Goal: Information Seeking & Learning: Learn about a topic

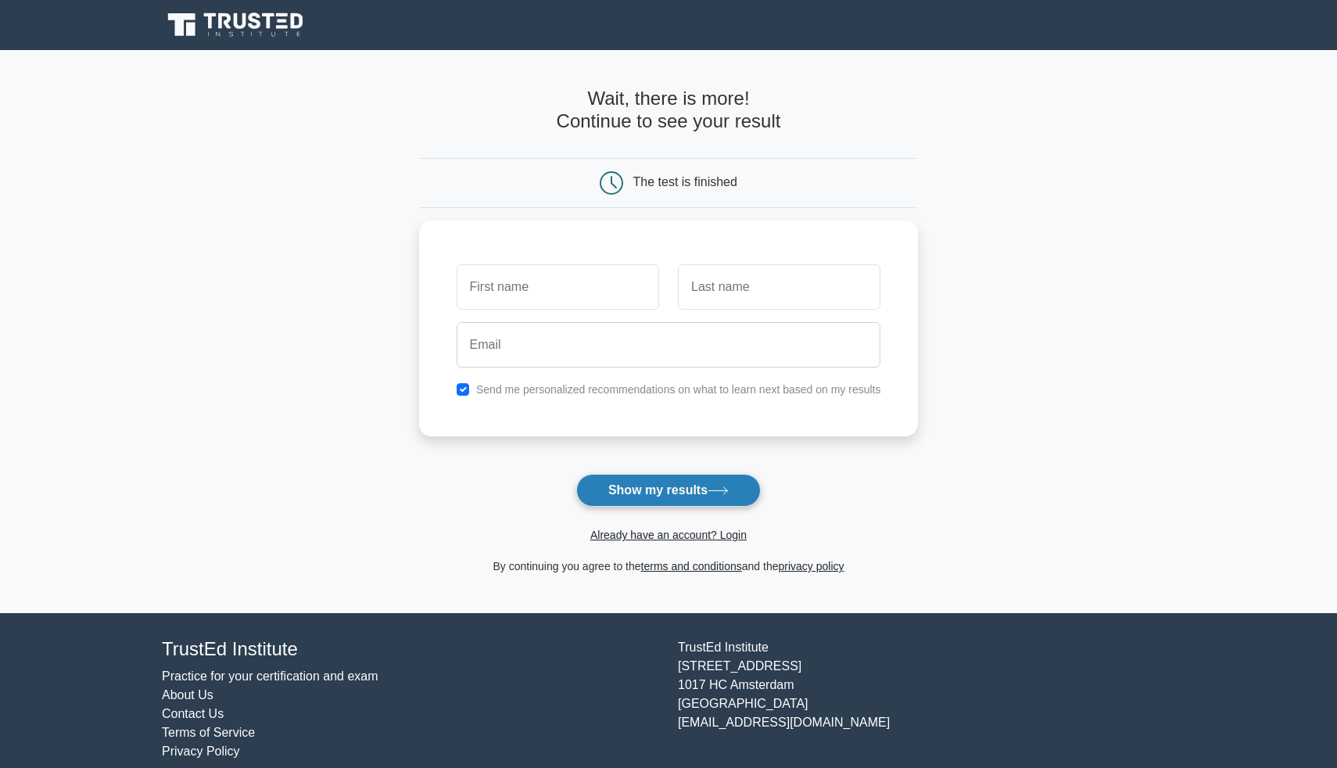
click at [650, 491] on button "Show my results" at bounding box center [668, 490] width 185 height 33
click at [663, 534] on link "Already have an account? Login" at bounding box center [668, 535] width 156 height 13
click at [661, 534] on link "Already have an account? Login" at bounding box center [668, 535] width 156 height 13
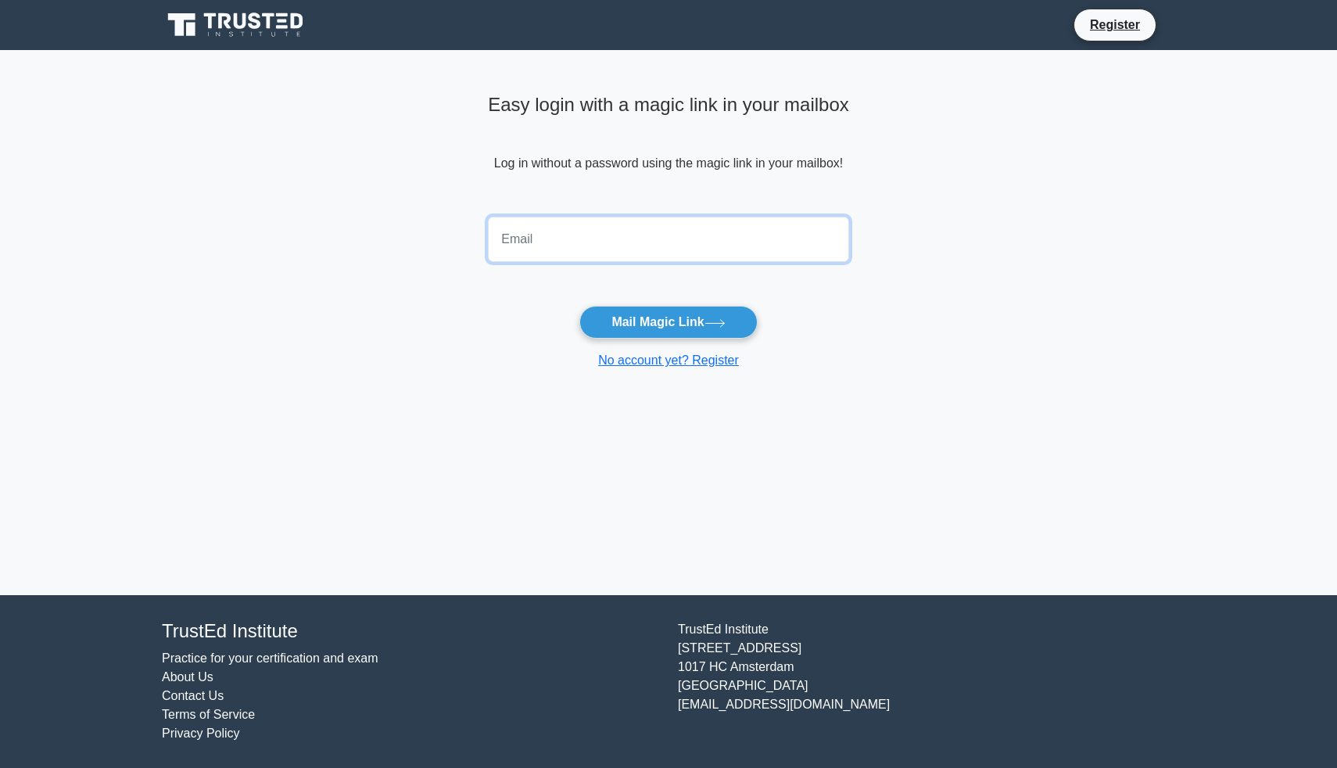
click at [668, 253] on input "email" at bounding box center [668, 239] width 361 height 45
type input "cfstaging01@gmail.com"
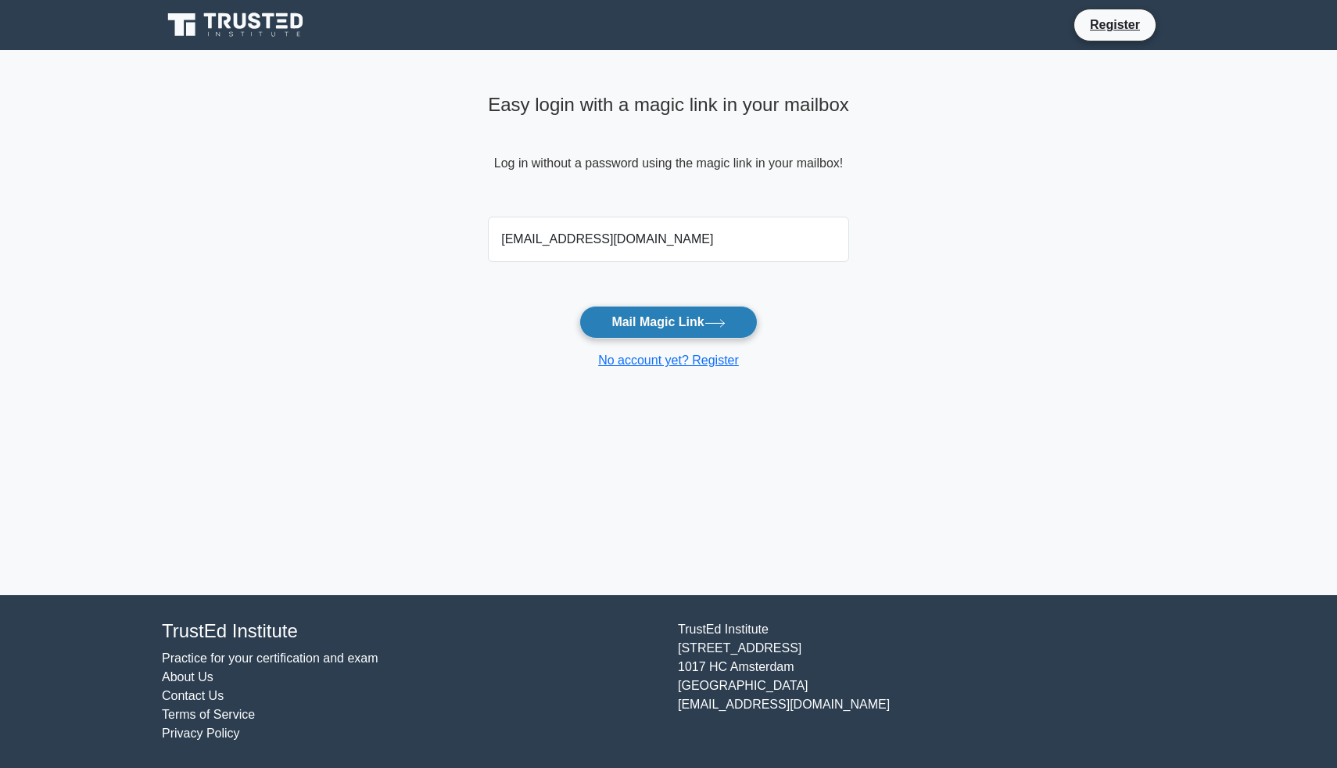
click at [683, 317] on button "Mail Magic Link" at bounding box center [667, 322] width 177 height 33
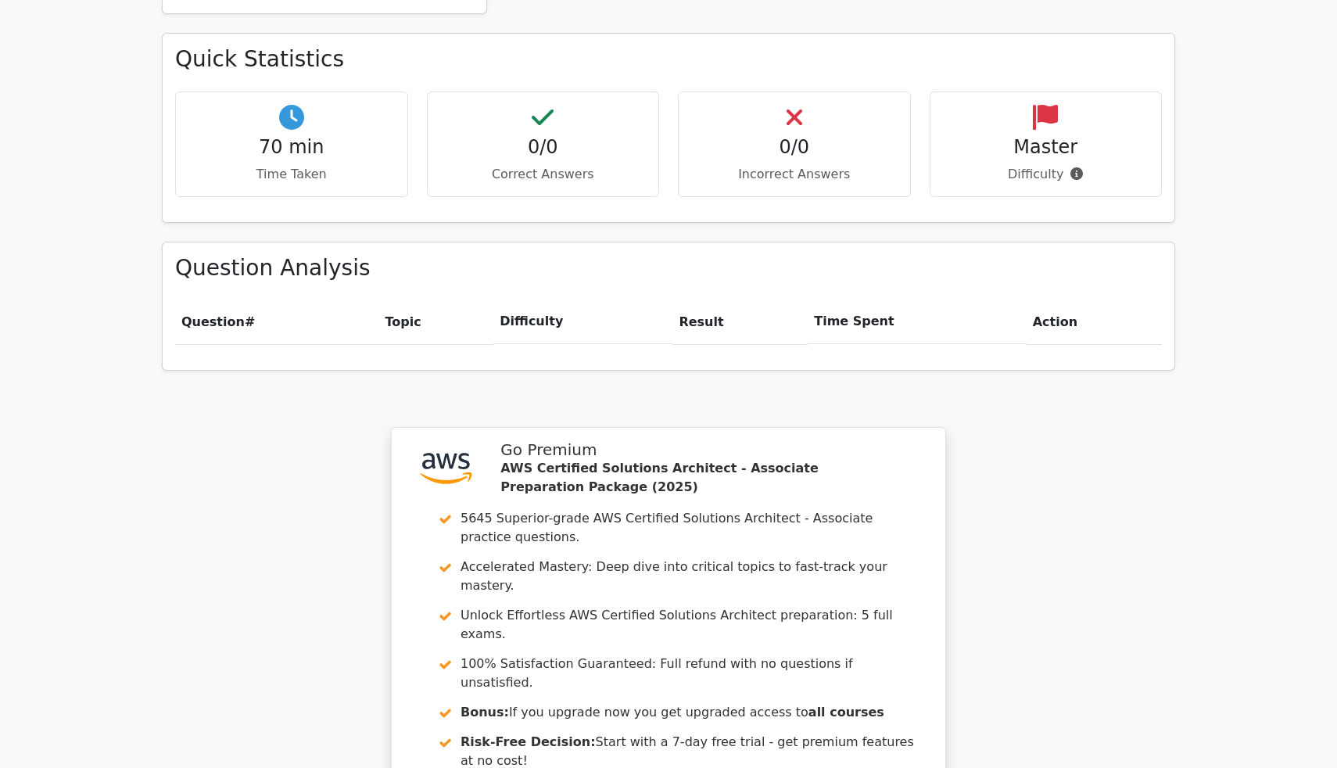
scroll to position [1202, 0]
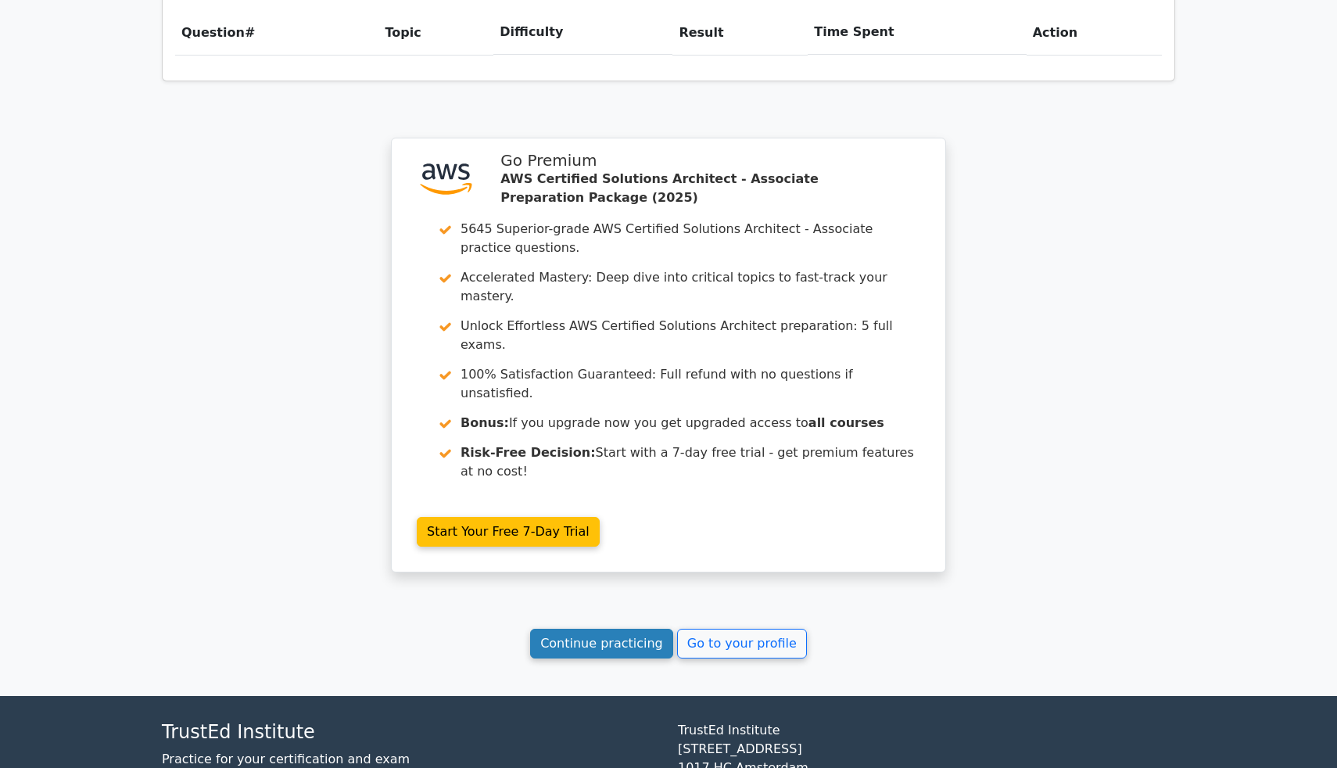
click at [600, 629] on link "Continue practicing" at bounding box center [601, 644] width 143 height 30
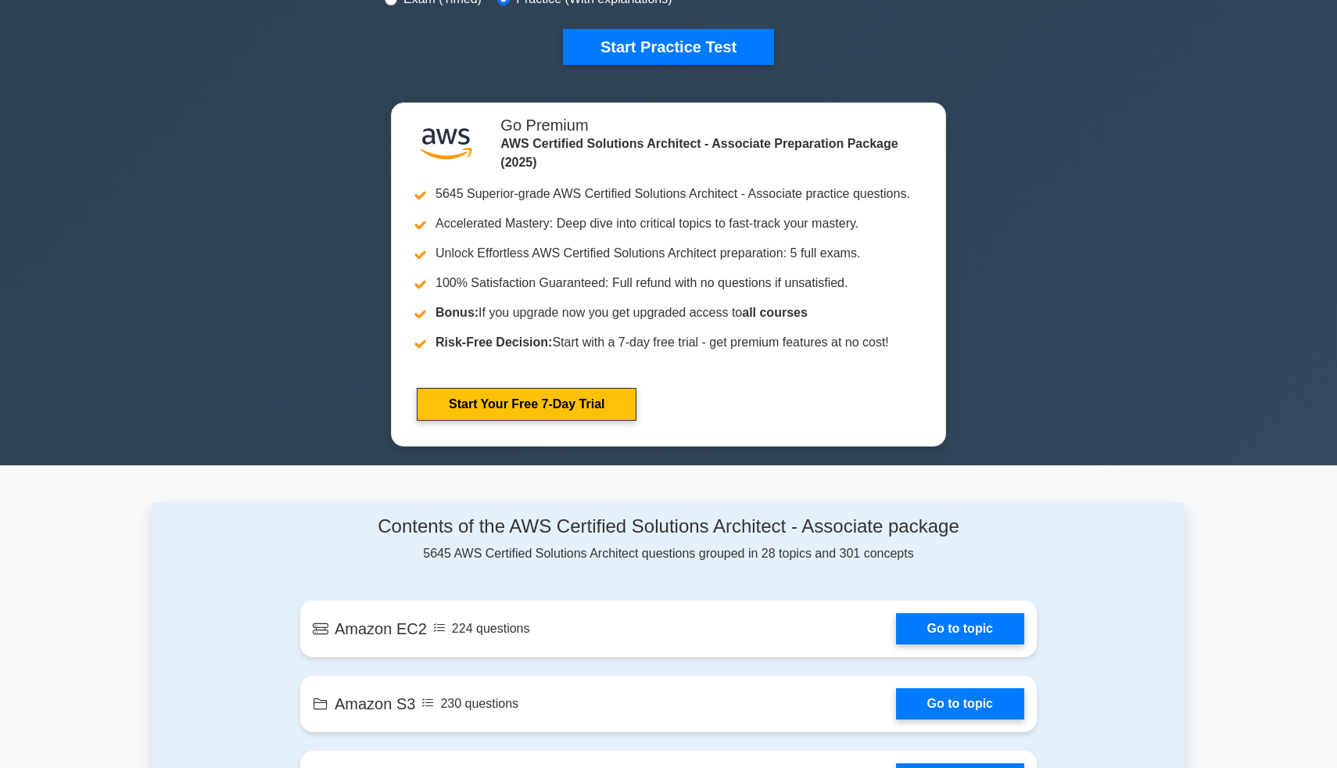
scroll to position [740, 0]
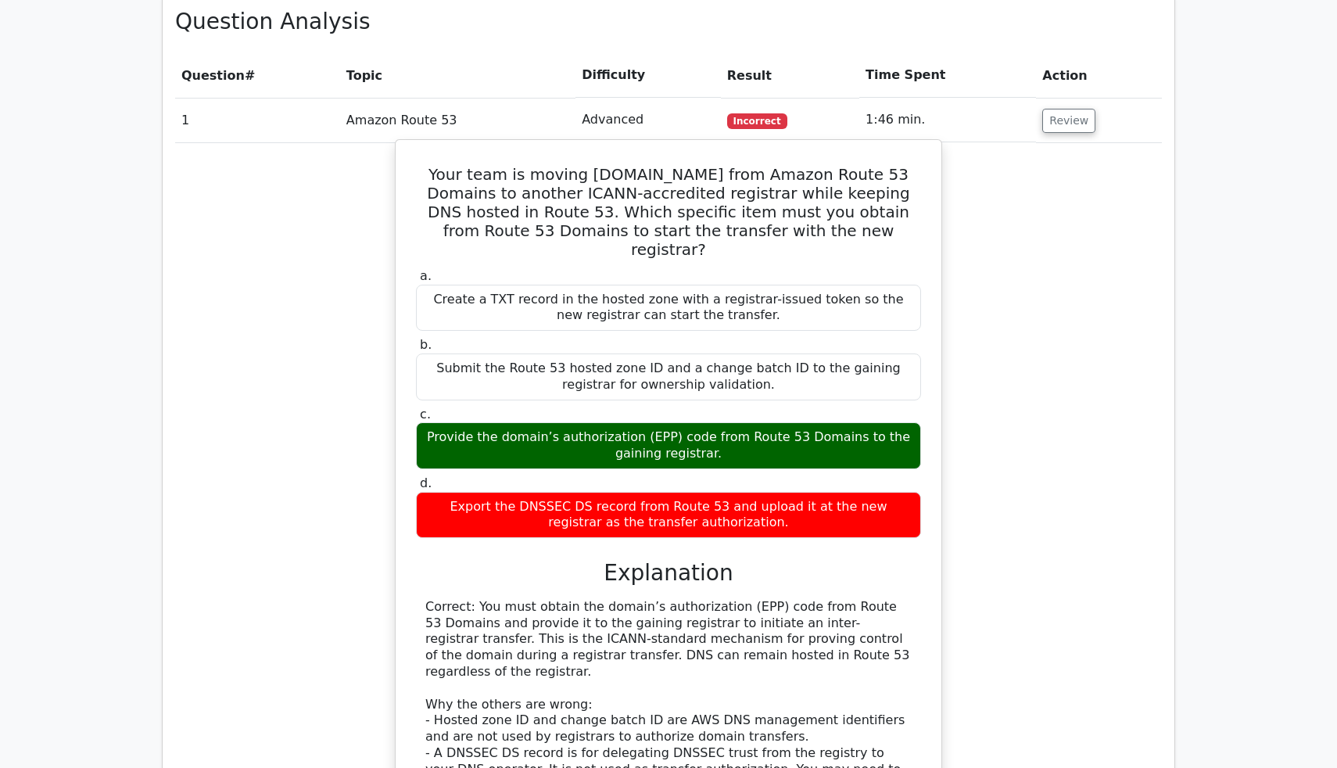
scroll to position [1154, 0]
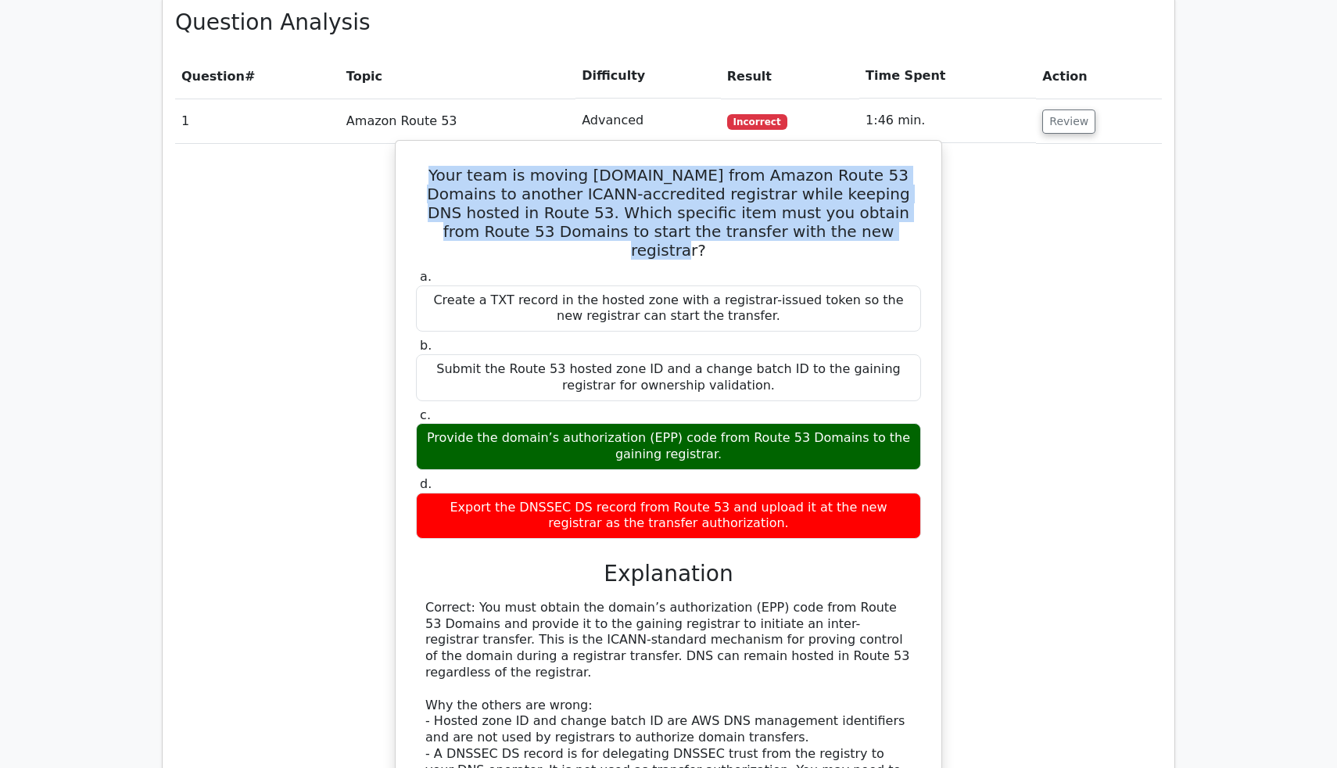
drag, startPoint x: 429, startPoint y: 117, endPoint x: 844, endPoint y: 182, distance: 420.2
click at [844, 182] on h5 "Your team is moving [DOMAIN_NAME] from Amazon Route 53 Domains to another ICANN…" at bounding box center [668, 213] width 508 height 94
copy h5 "Your team is moving [DOMAIN_NAME] from Amazon Route 53 Domains to another ICANN…"
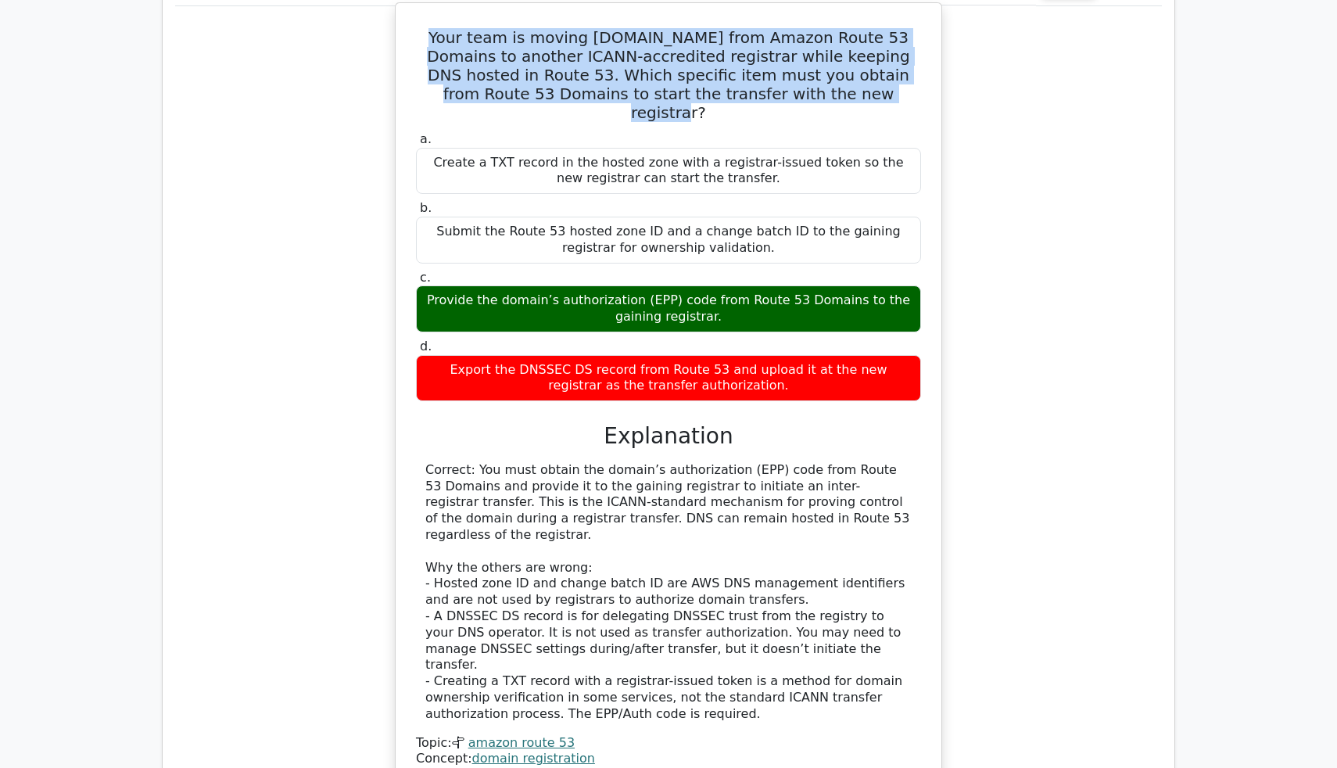
scroll to position [1375, 0]
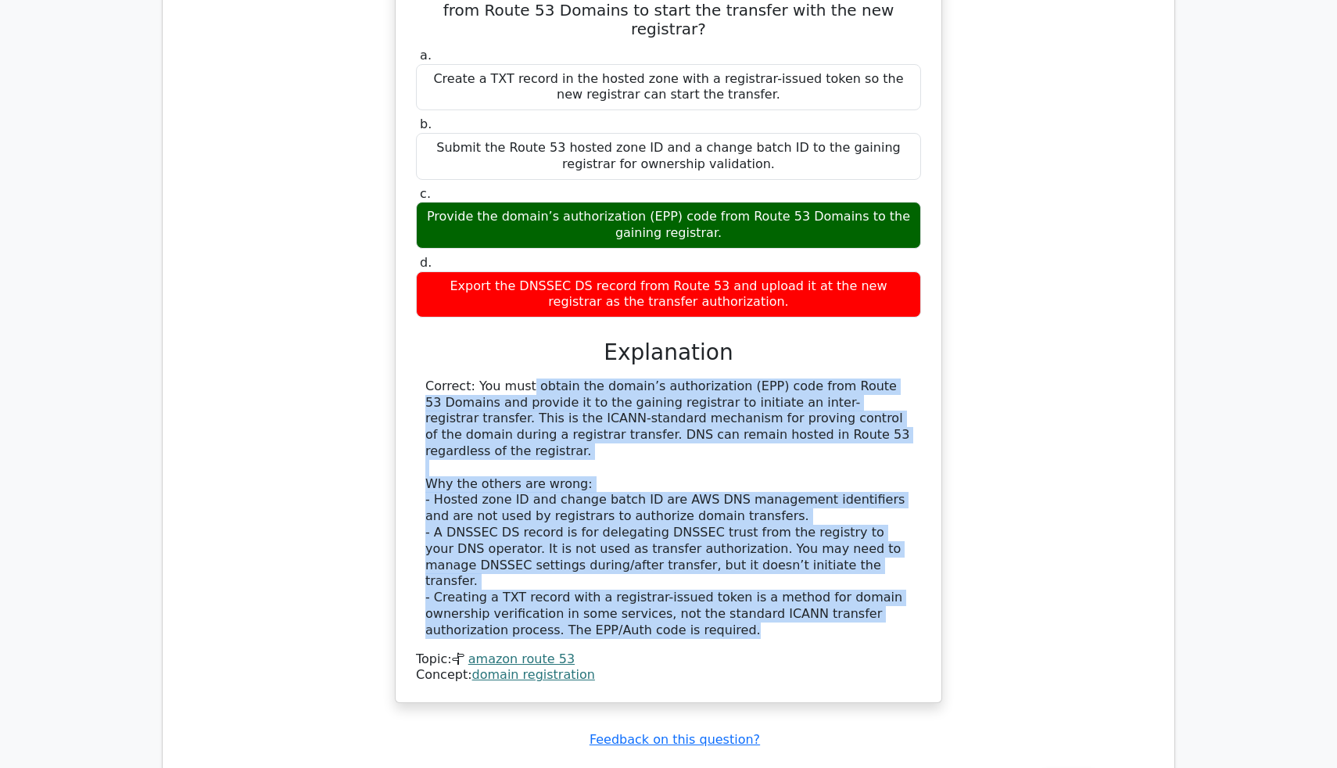
drag, startPoint x: 423, startPoint y: 311, endPoint x: 768, endPoint y: 524, distance: 405.1
click at [768, 524] on div "Correct: You must obtain the domain’s authorization (EPP) code from Route 53 Do…" at bounding box center [668, 508] width 505 height 260
copy div "Correct: You must obtain the domain’s authorization (EPP) code from Route 53 Do…"
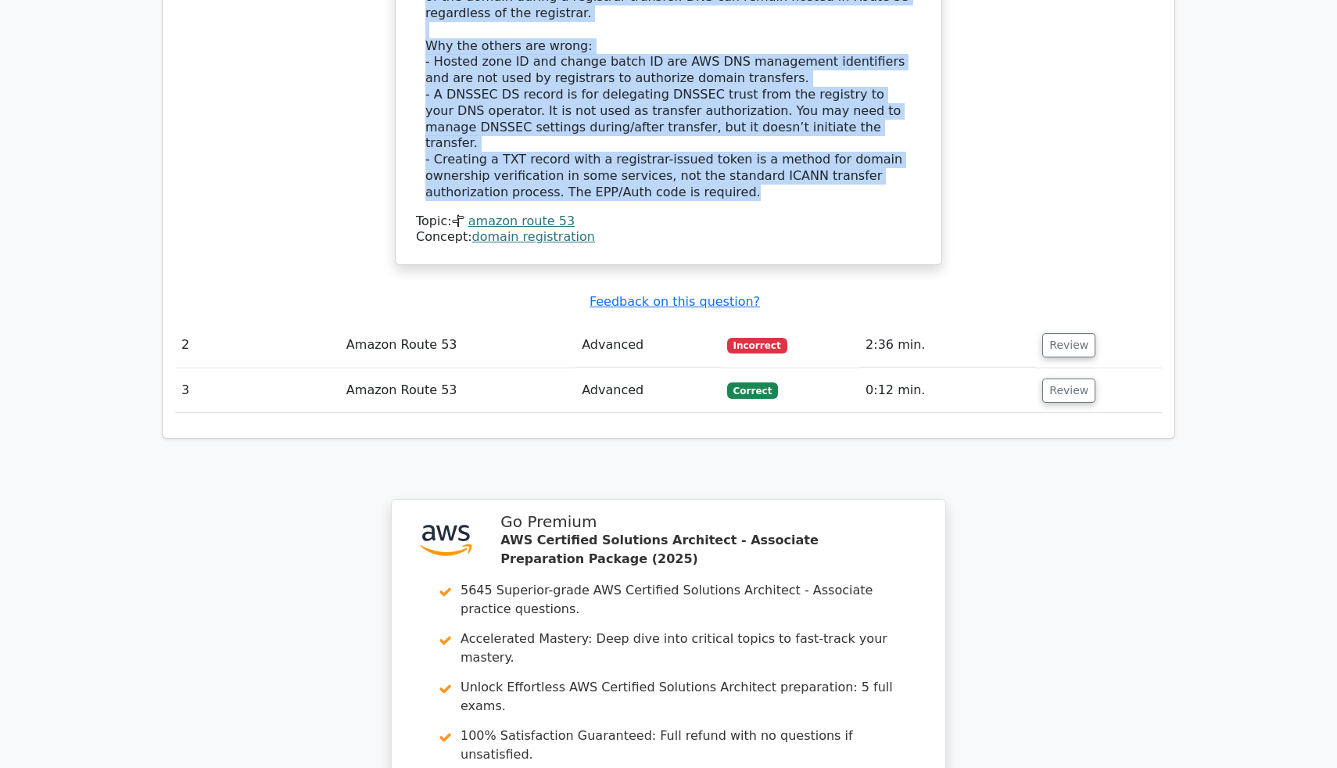
scroll to position [1887, 0]
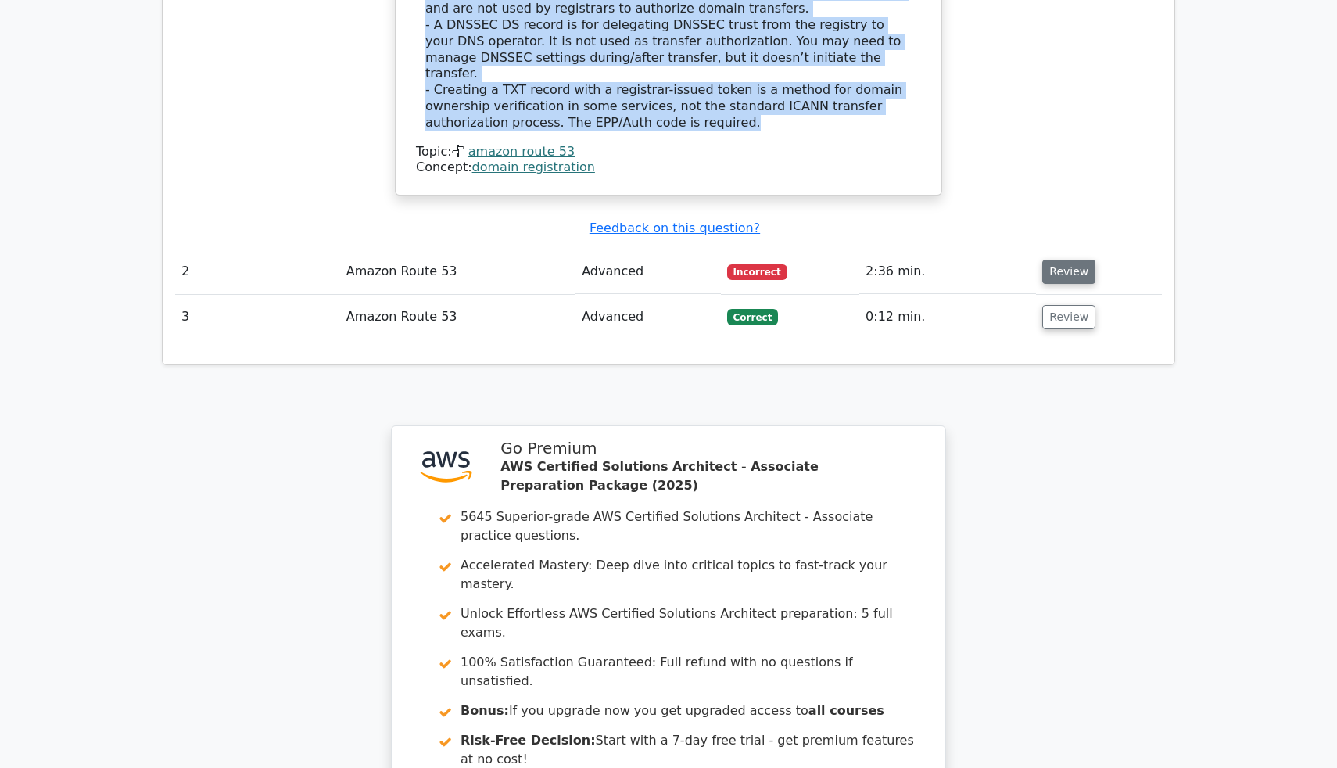
click at [1063, 260] on button "Review" at bounding box center [1068, 272] width 53 height 24
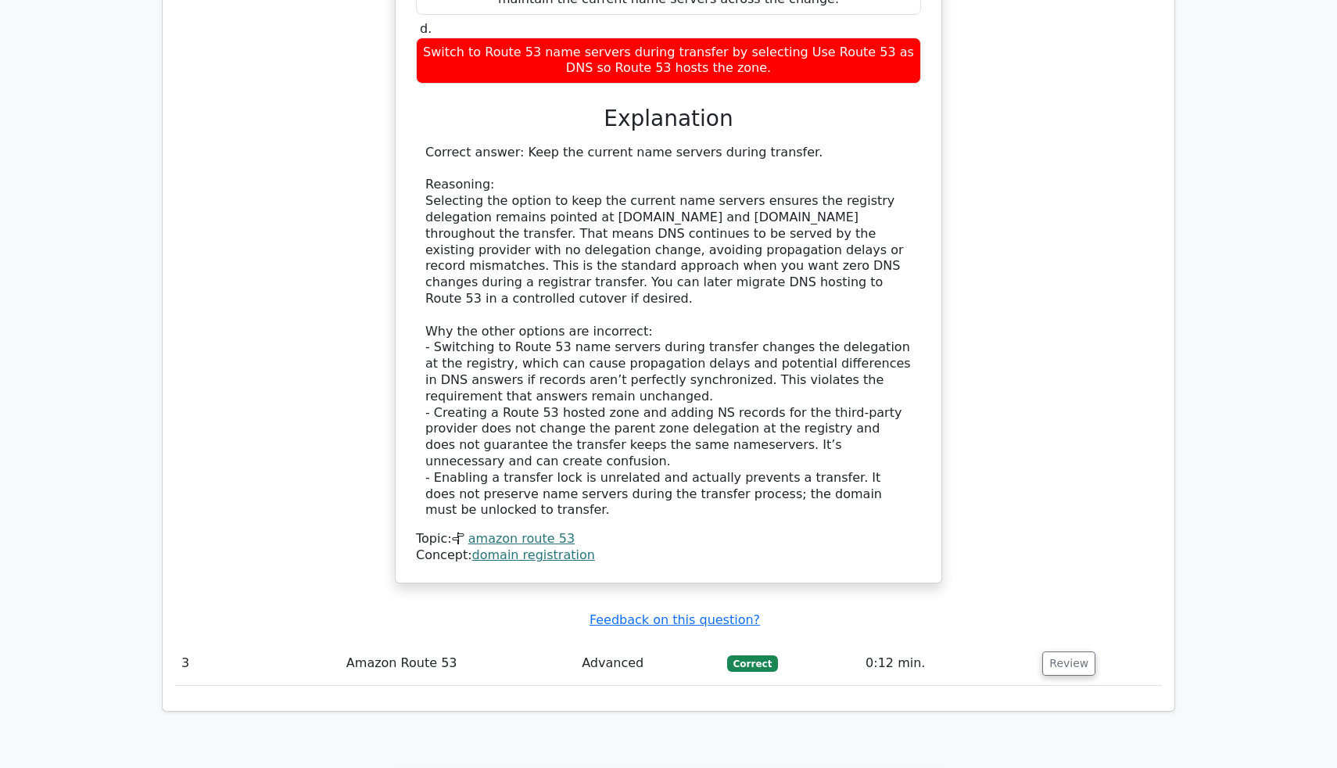
scroll to position [2809, 0]
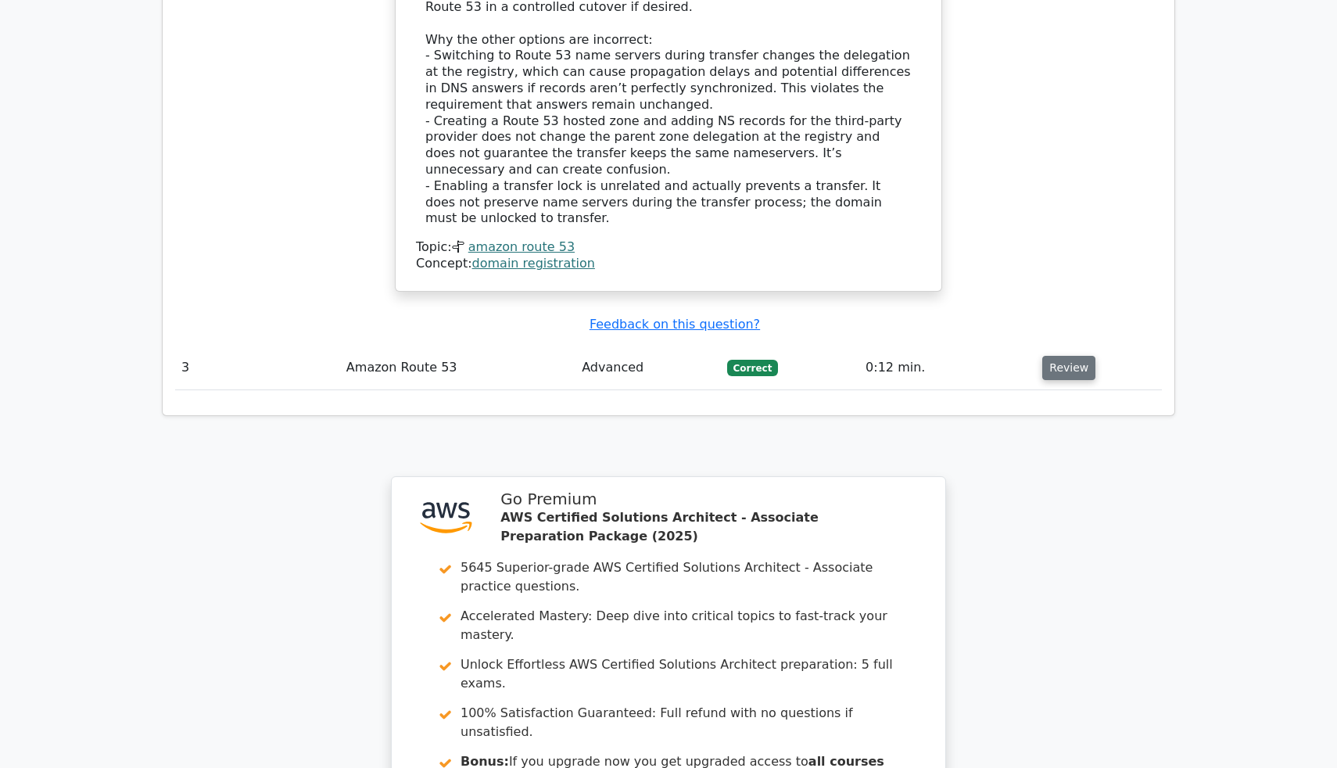
click at [1070, 356] on button "Review" at bounding box center [1068, 368] width 53 height 24
click at [1069, 356] on button "Review" at bounding box center [1068, 368] width 53 height 24
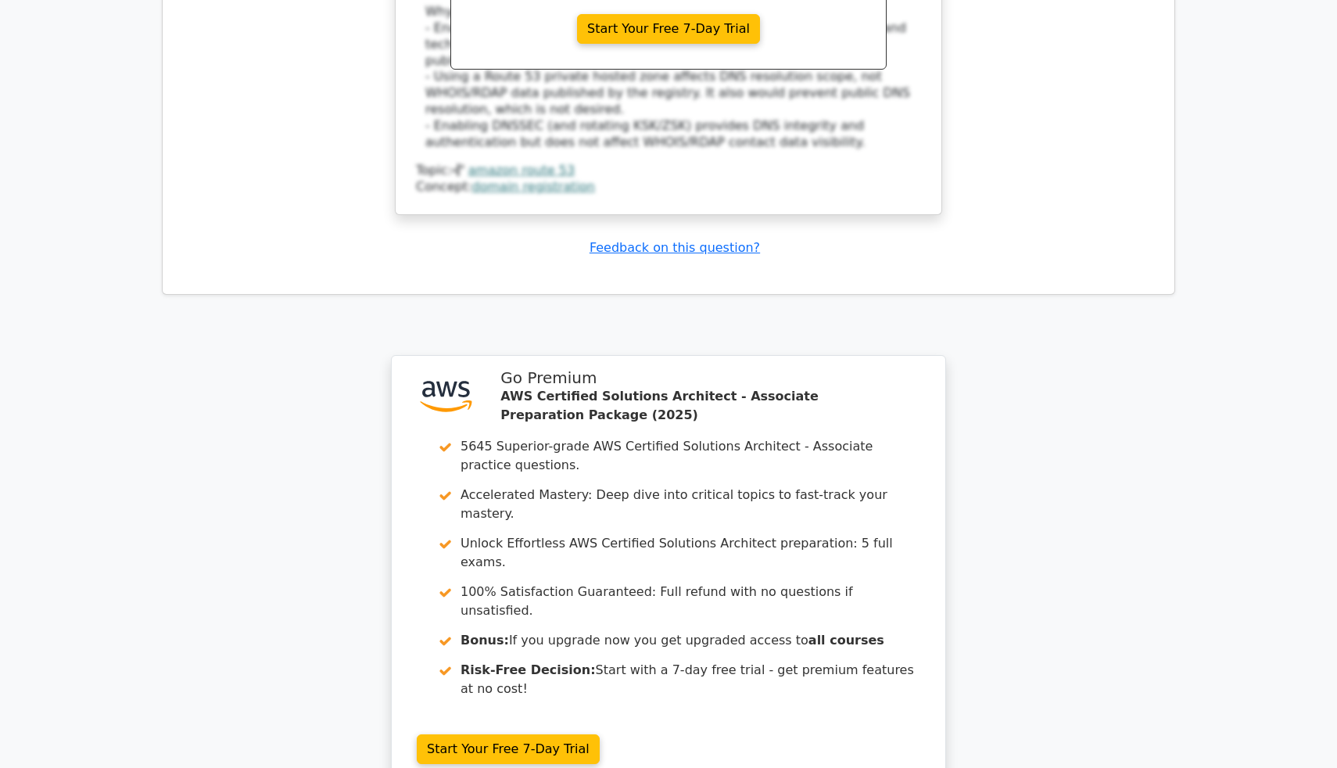
scroll to position [3803, 0]
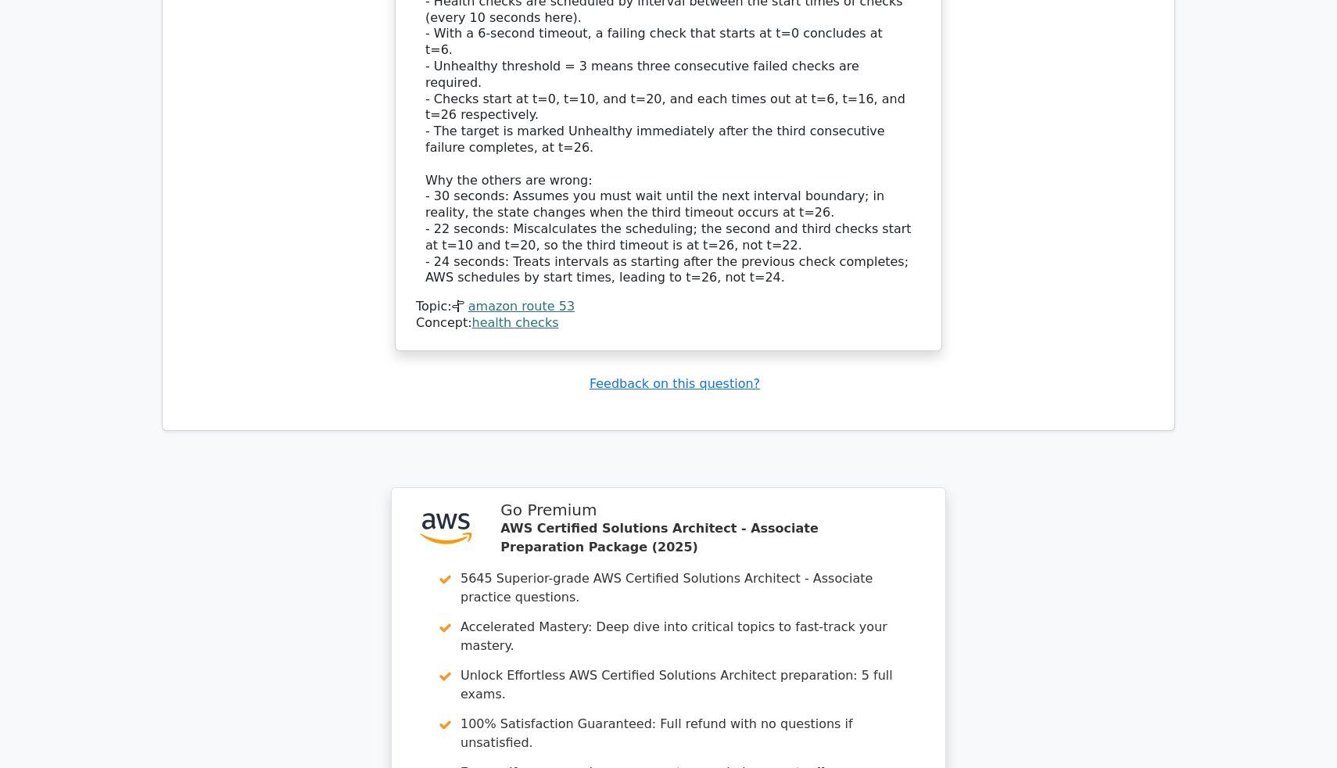
scroll to position [2069, 0]
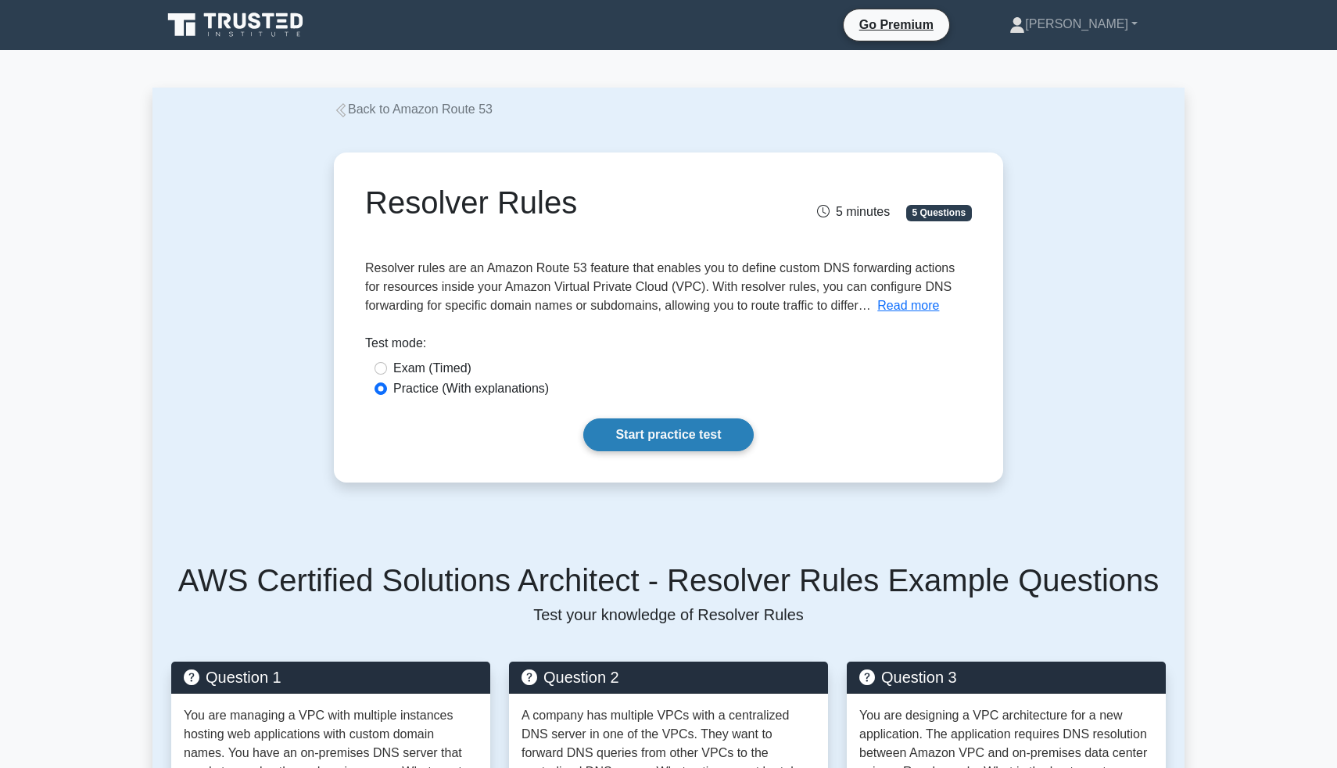
click at [623, 439] on link "Start practice test" at bounding box center [668, 434] width 170 height 33
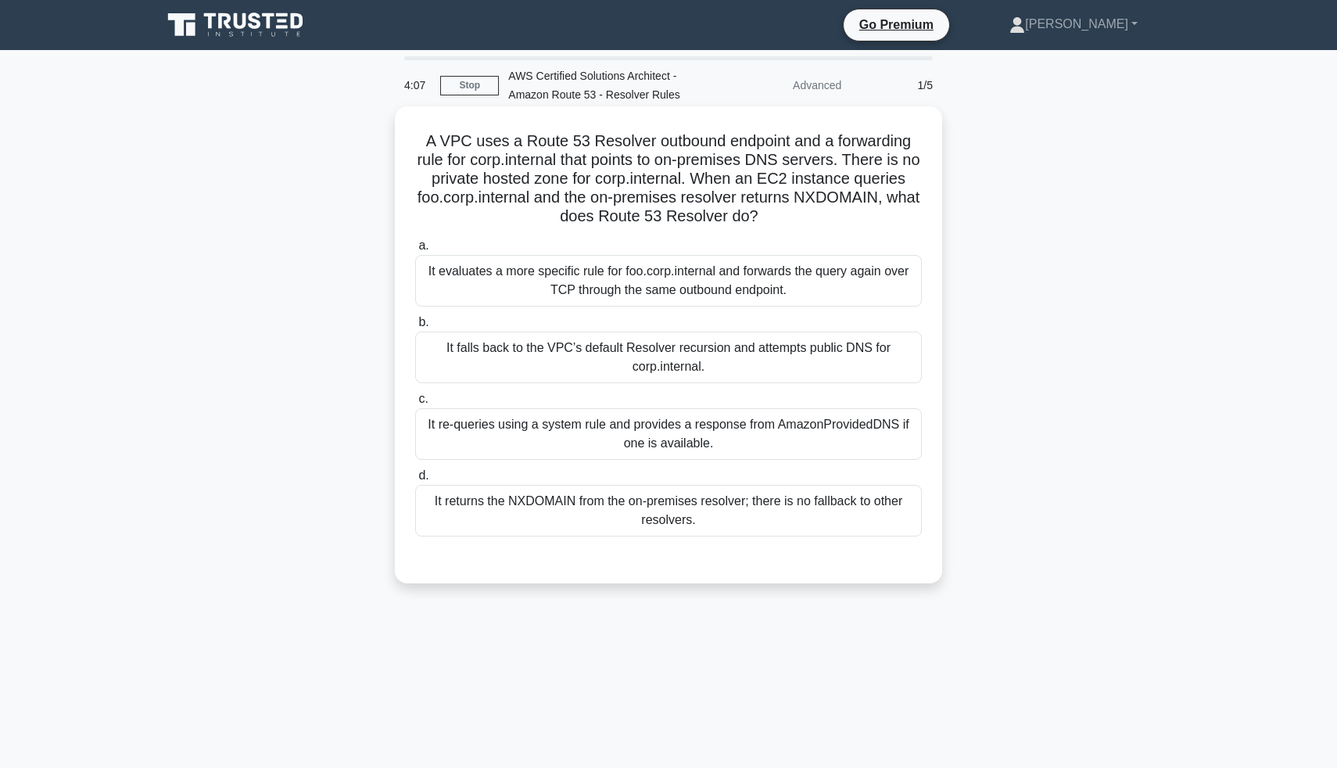
click at [639, 510] on div "It returns the NXDOMAIN from the on‑premises resolver; there is no fallback to …" at bounding box center [668, 511] width 507 height 52
click at [415, 481] on input "d. It returns the NXDOMAIN from the on‑premises resolver; there is no fallback …" at bounding box center [415, 476] width 0 height 10
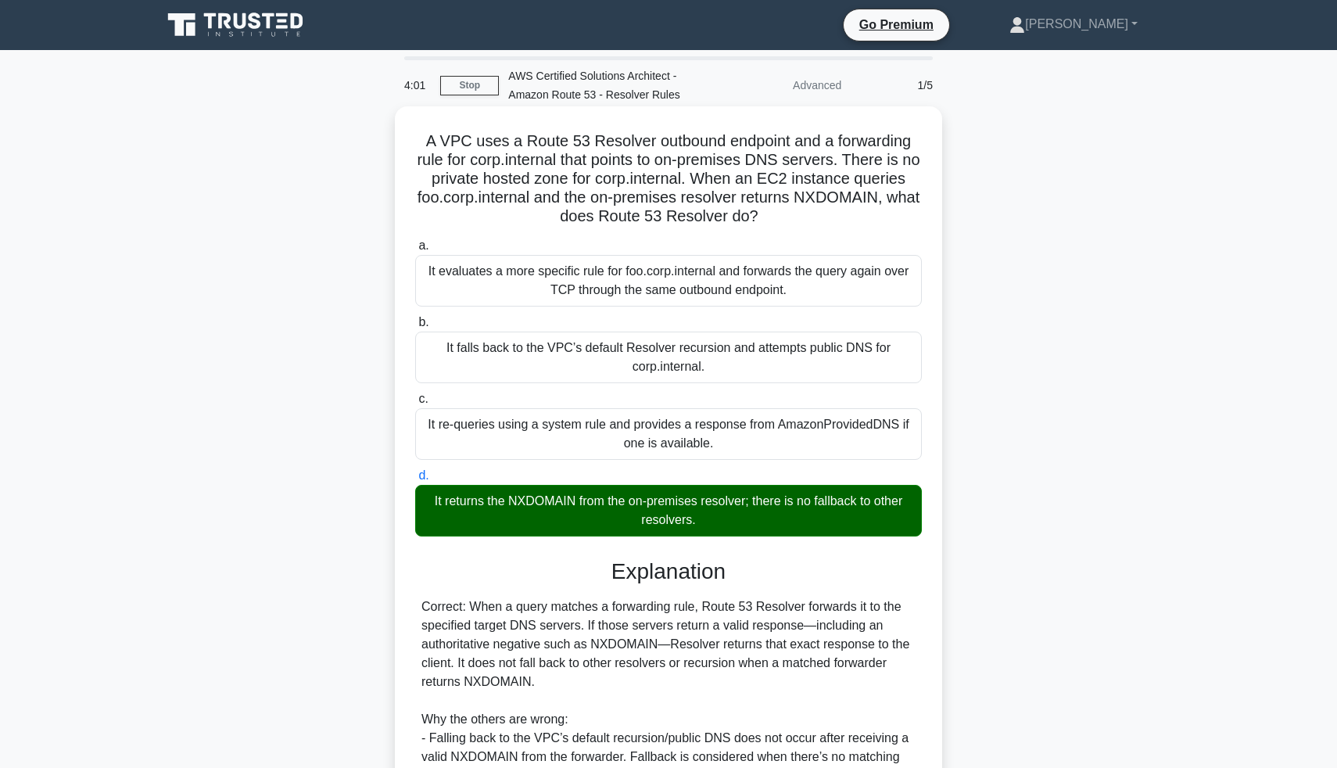
drag, startPoint x: 409, startPoint y: 138, endPoint x: 776, endPoint y: 213, distance: 375.1
click at [776, 213] on div "A VPC uses a Route 53 Resolver outbound endpoint and a forwarding rule for corp…" at bounding box center [668, 558] width 535 height 891
copy h5 "A VPC uses a Route 53 Resolver outbound endpoint and a forwarding rule for corp…"
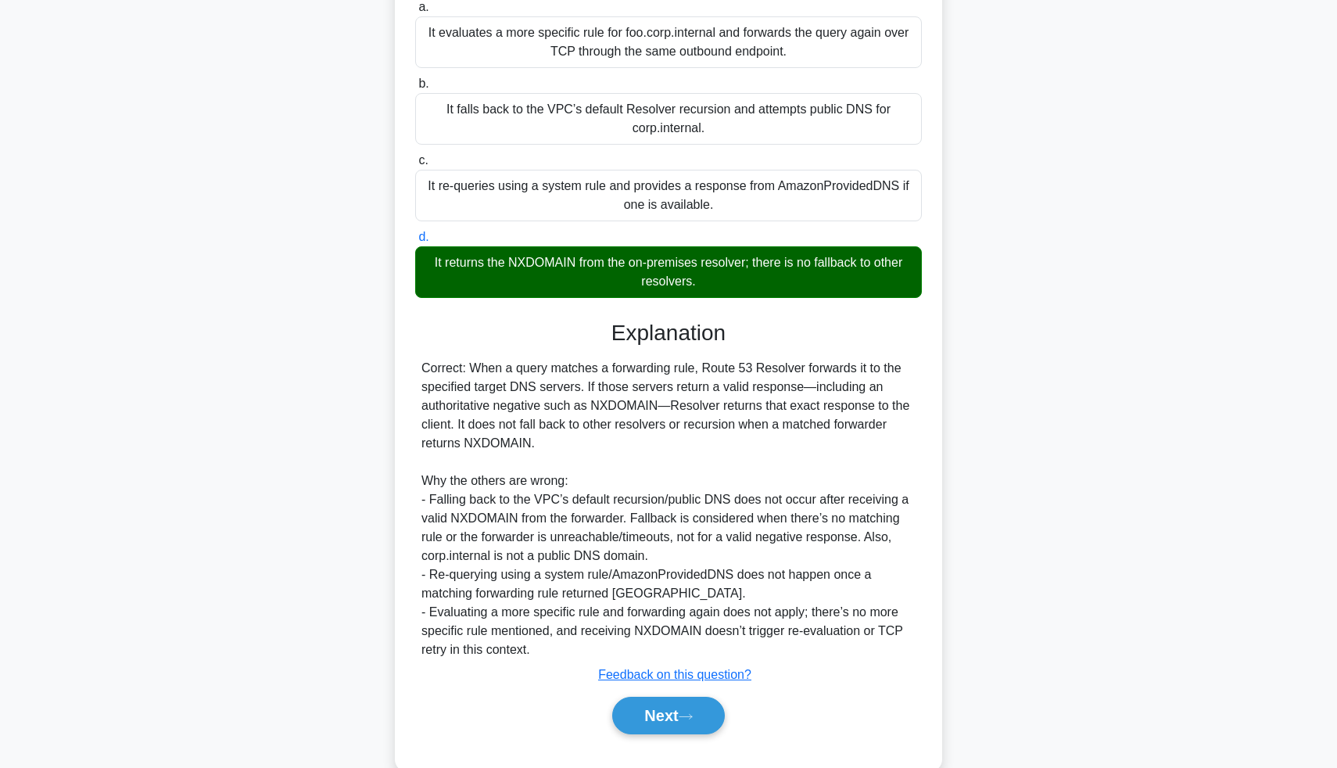
scroll to position [271, 0]
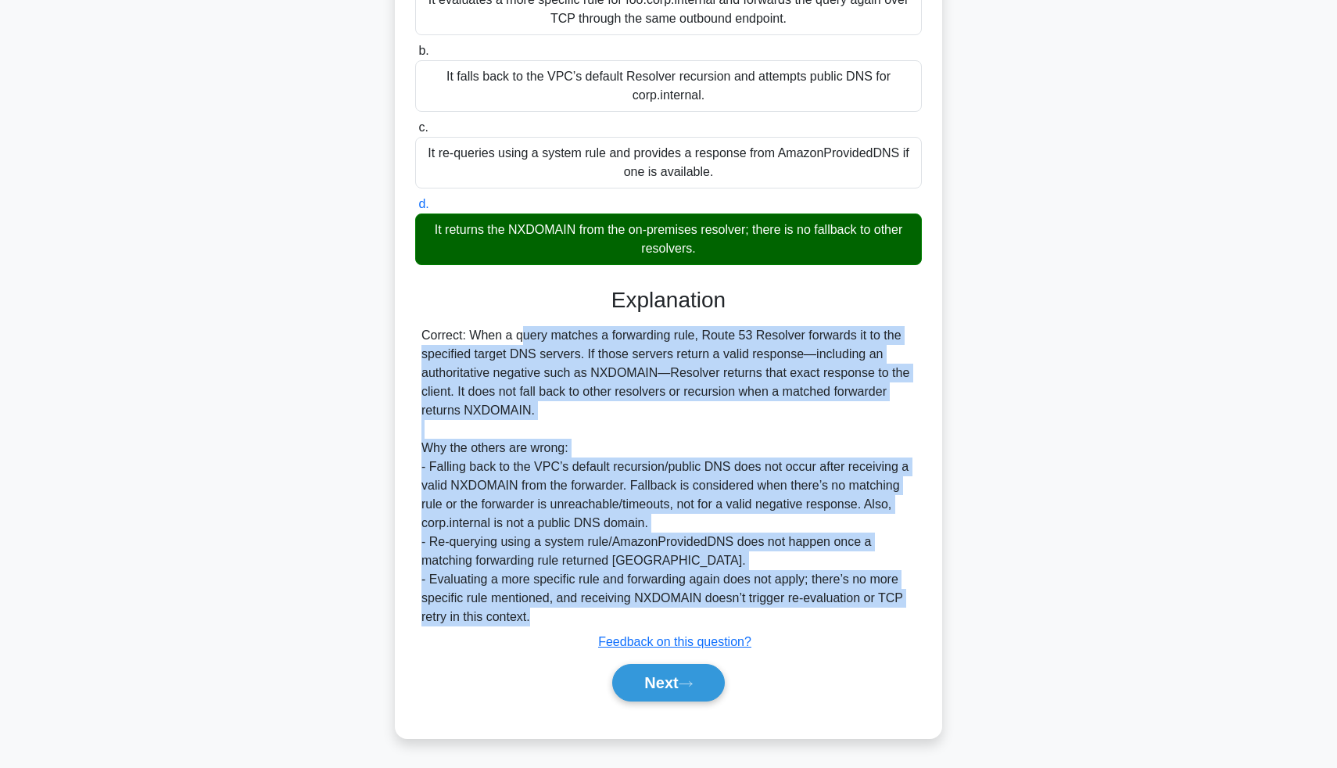
drag, startPoint x: 418, startPoint y: 332, endPoint x: 635, endPoint y: 618, distance: 359.4
click at [635, 618] on div "Correct: When a query matches a forwarding rule, Route 53 Resolver forwards it …" at bounding box center [668, 476] width 507 height 300
copy div "Correct: When a query matches a forwarding rule, Route 53 Resolver forwards it …"
click at [627, 683] on button "Next" at bounding box center [668, 683] width 112 height 38
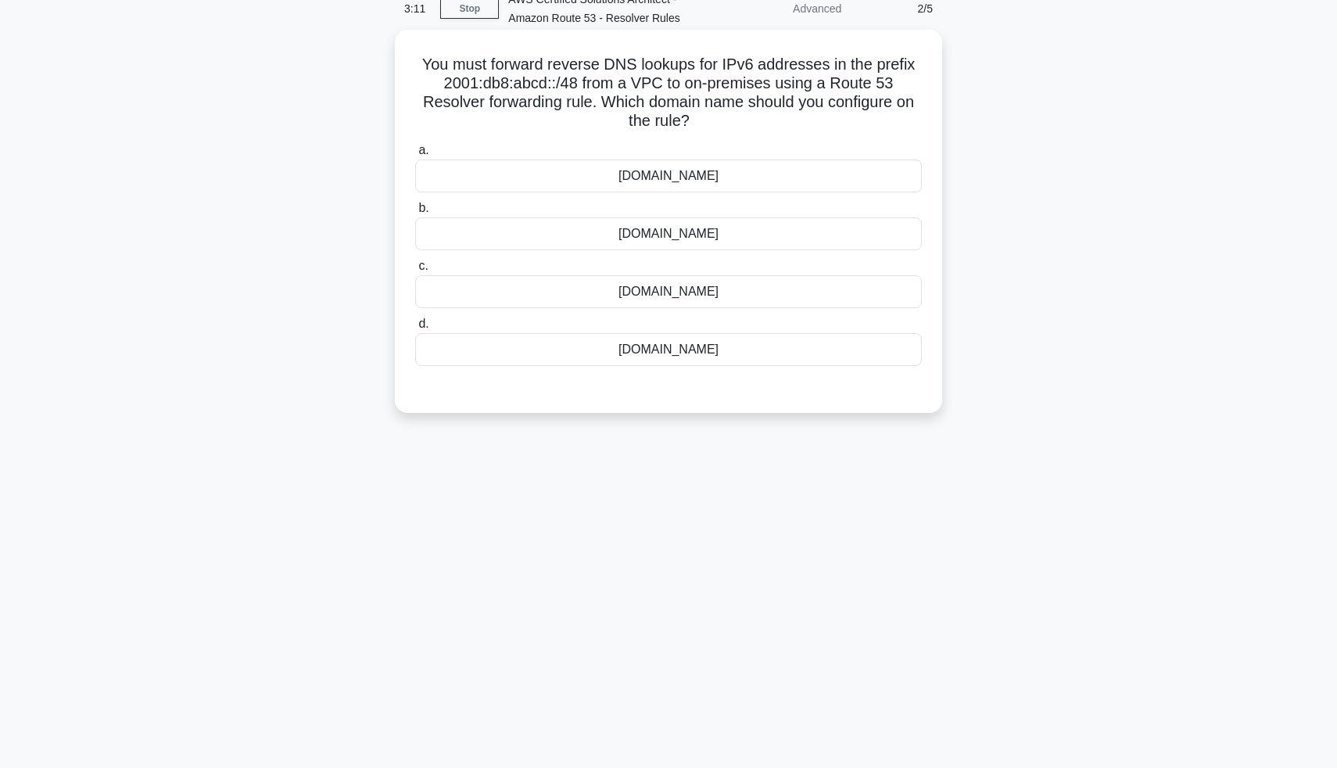
click at [798, 238] on div "abcd.0db8.2001.ip6.arpa" at bounding box center [668, 233] width 507 height 33
click at [415, 213] on input "b. abcd.0db8.2001.ip6.arpa" at bounding box center [415, 208] width 0 height 10
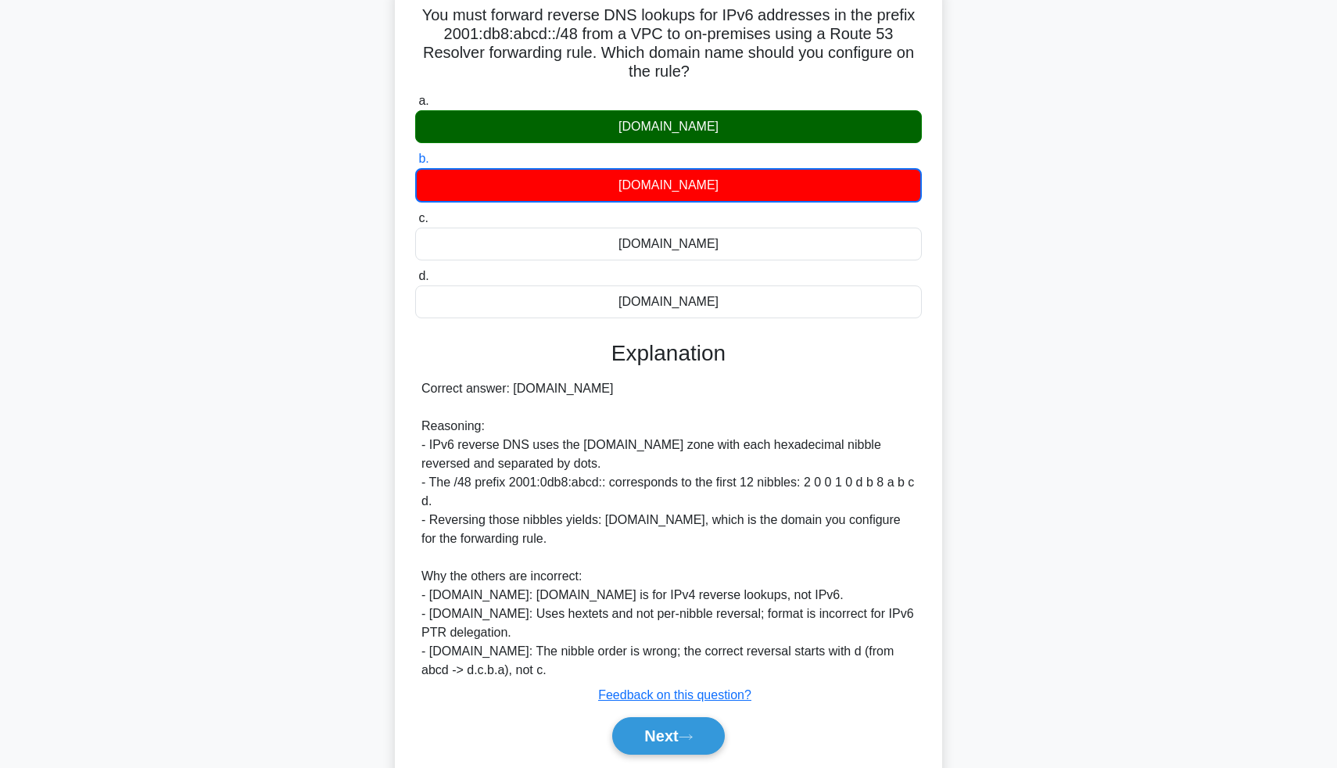
scroll to position [179, 0]
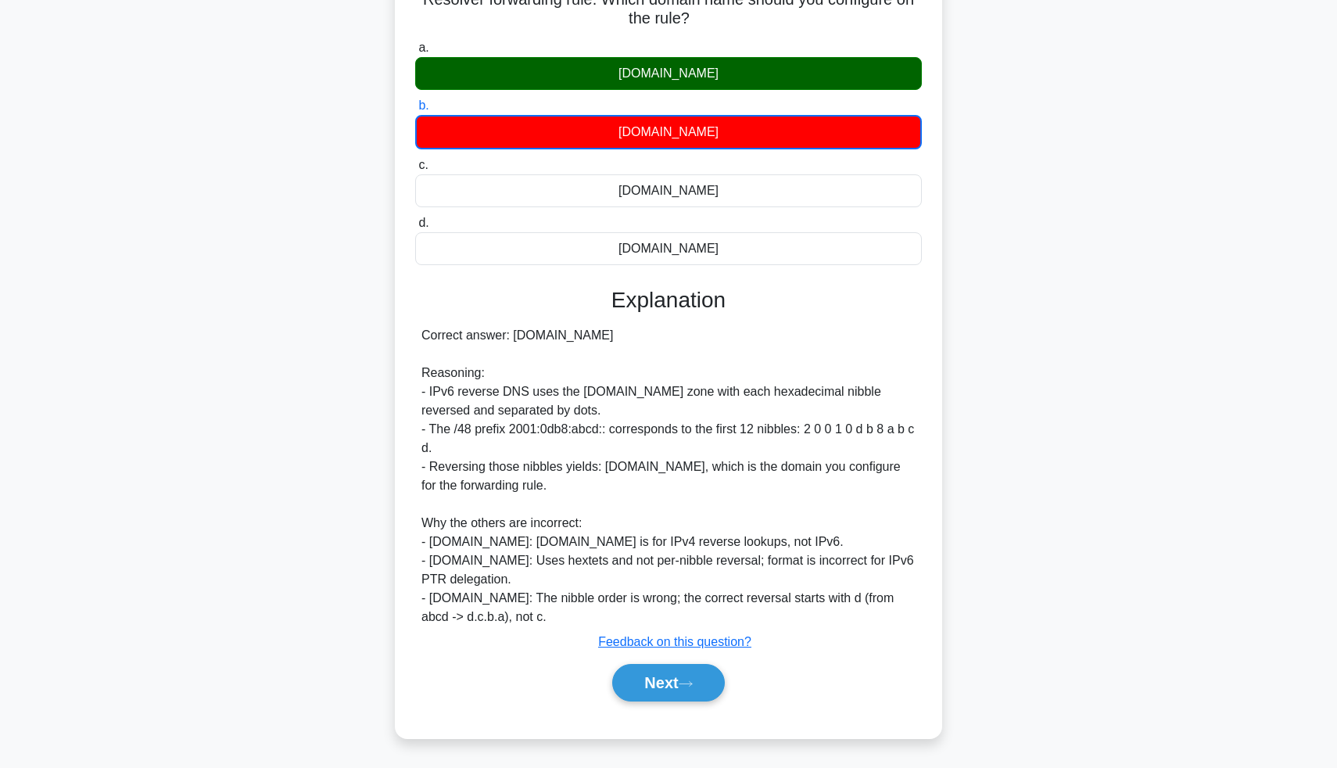
drag, startPoint x: 400, startPoint y: 338, endPoint x: 658, endPoint y: 613, distance: 376.7
click at [658, 613] on div "You must forward reverse DNS lookups for IPv6 addresses in the prefix 2001:db8:…" at bounding box center [668, 333] width 535 height 798
copy div "Correct answer: d.c.b.a.8.b.d.0.1.0.0.2.ip6.arpa Reasoning: - IPv6 reverse DNS …"
click at [658, 613] on div "Correct answer: d.c.b.a.8.b.d.0.1.0.0.2.ip6.arpa Reasoning: - IPv6 reverse DNS …" at bounding box center [668, 476] width 494 height 300
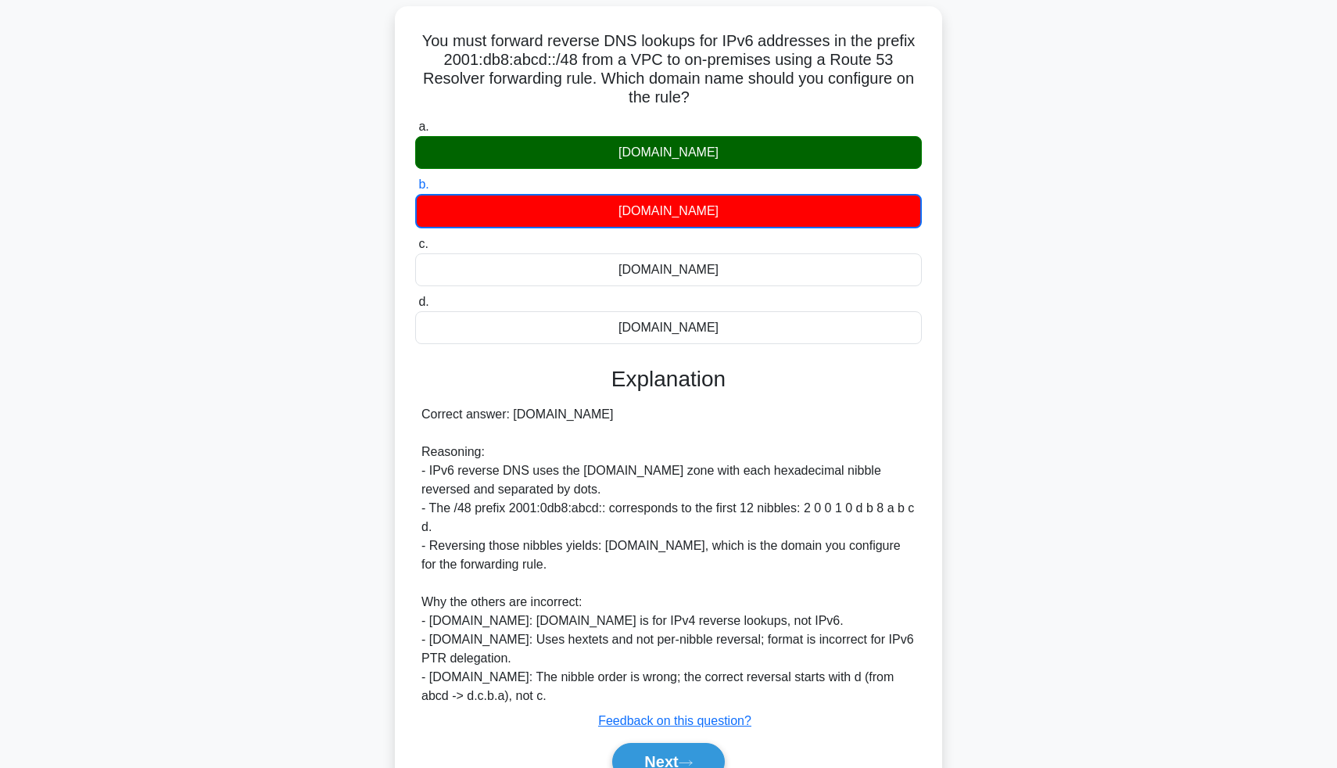
scroll to position [0, 0]
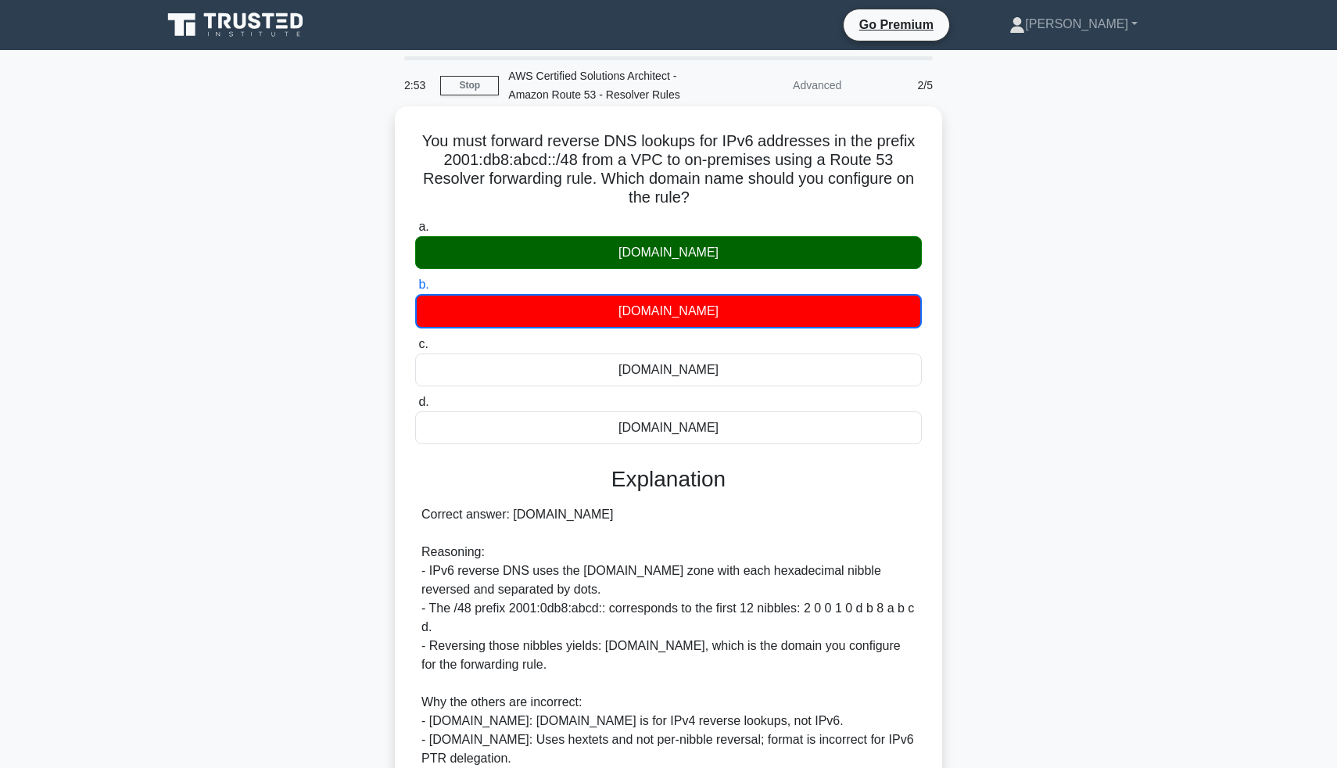
drag, startPoint x: 419, startPoint y: 139, endPoint x: 734, endPoint y: 207, distance: 322.4
click at [734, 207] on h5 "You must forward reverse DNS lookups for IPv6 addresses in the prefix 2001:db8:…" at bounding box center [669, 169] width 510 height 77
copy h5 "You must forward reverse DNS lookups for IPv6 addresses in the prefix 2001:db8:…"
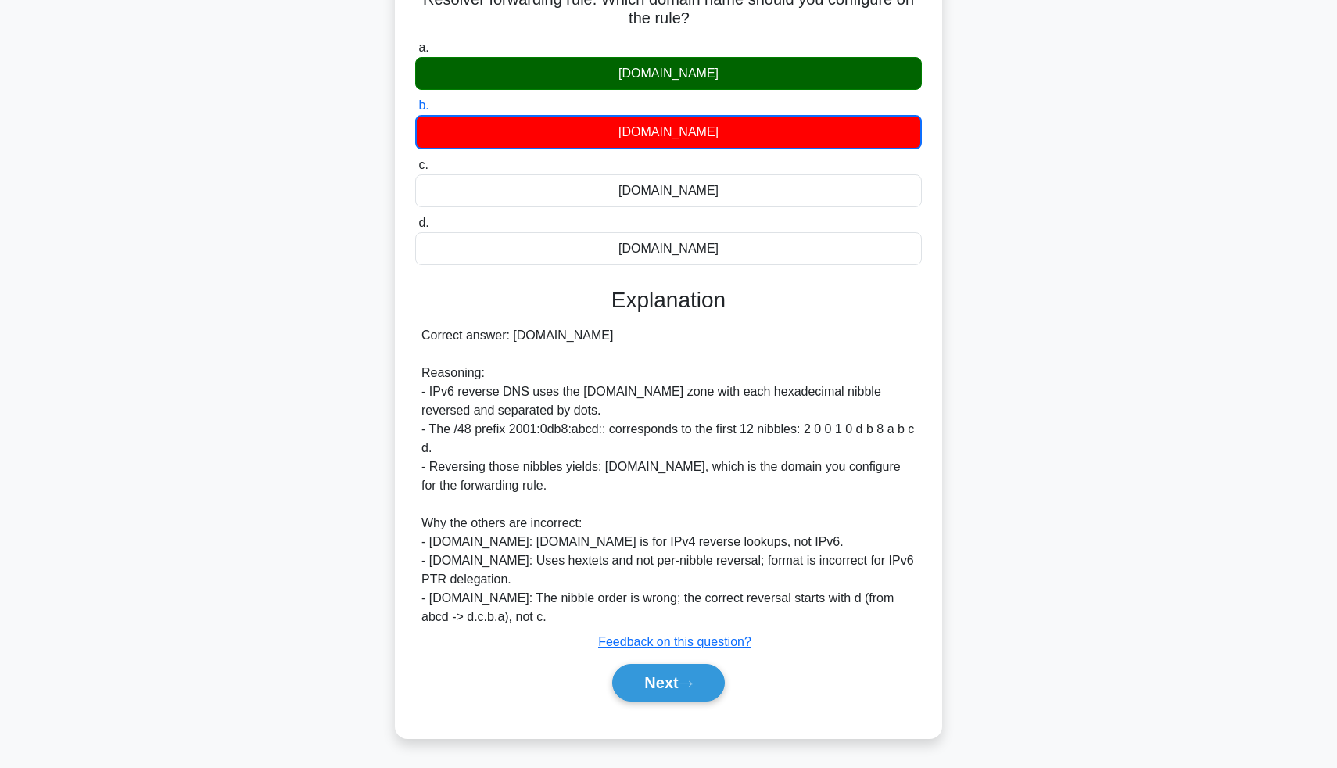
drag, startPoint x: 416, startPoint y: 333, endPoint x: 667, endPoint y: 611, distance: 374.8
click at [667, 611] on div "Correct answer: d.c.b.a.8.b.d.0.1.0.0.2.ip6.arpa Reasoning: - IPv6 reverse DNS …" at bounding box center [668, 476] width 507 height 300
copy div "Correct answer: d.c.b.a.8.b.d.0.1.0.0.2.ip6.arpa Reasoning: - IPv6 reverse DNS …"
click at [671, 696] on button "Next" at bounding box center [668, 683] width 112 height 38
click at [679, 687] on button "Next" at bounding box center [668, 683] width 112 height 38
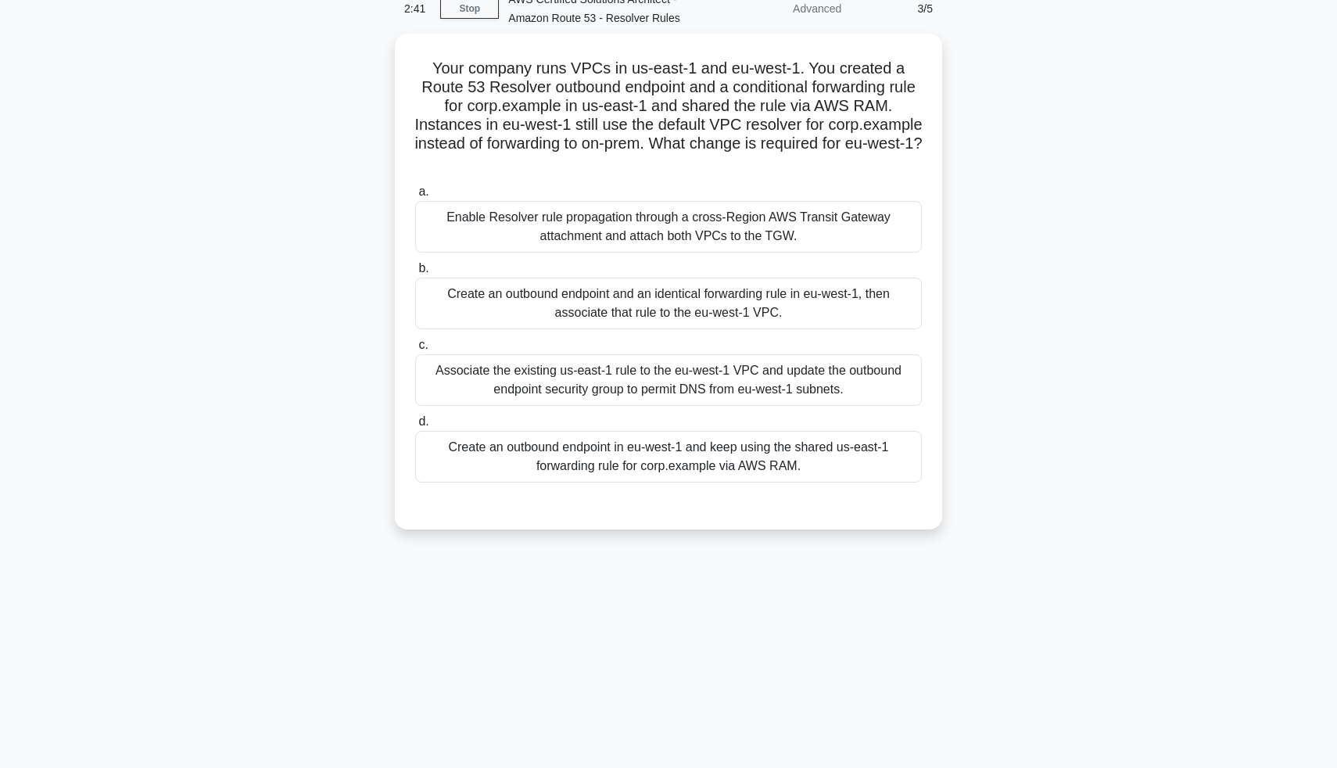
scroll to position [0, 0]
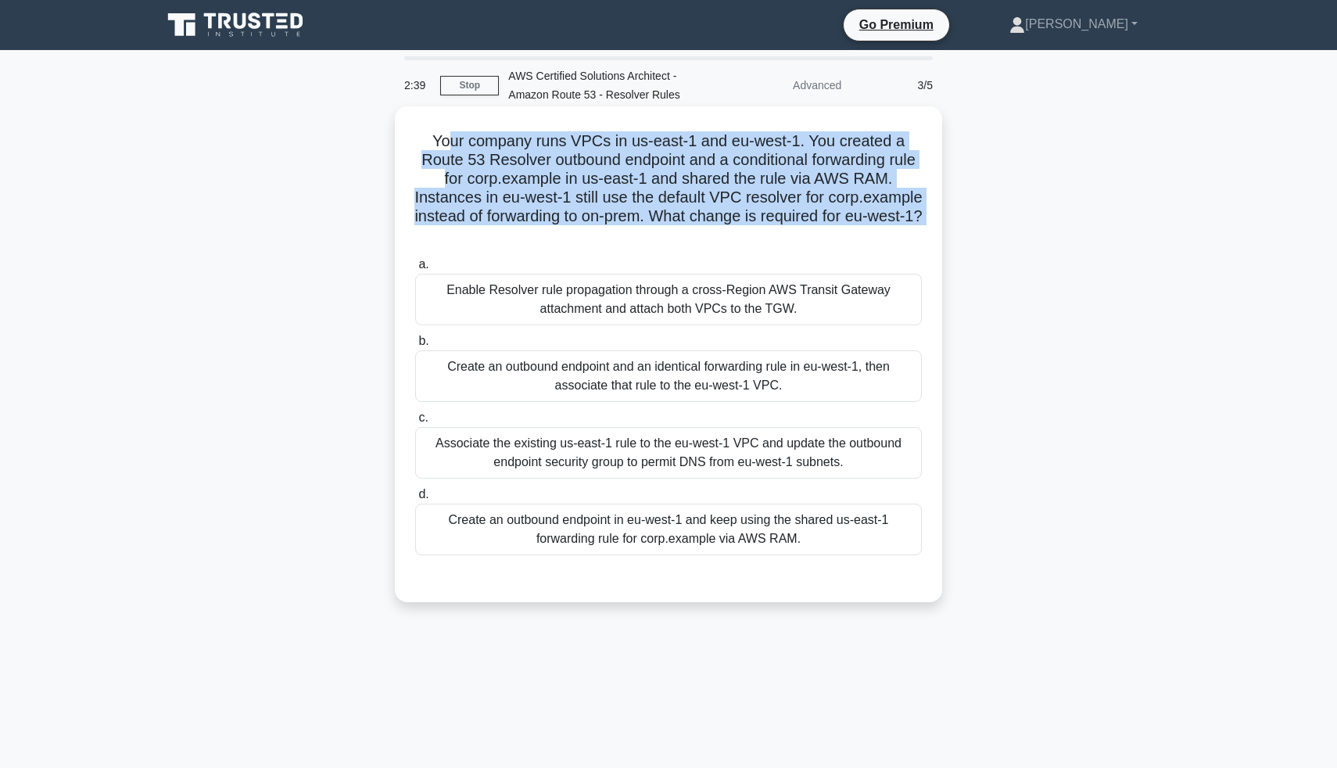
drag, startPoint x: 449, startPoint y: 131, endPoint x: 709, endPoint y: 254, distance: 287.8
click at [709, 254] on div "Your company runs VPCs in us-east-1 and eu-west-1. You created a Route 53 Resol…" at bounding box center [668, 354] width 535 height 483
click at [709, 254] on div "a. Enable Resolver rule propagation through a cross-Region AWS Transit Gateway …" at bounding box center [668, 405] width 525 height 306
drag, startPoint x: 709, startPoint y: 254, endPoint x: 406, endPoint y: 121, distance: 331.2
click at [406, 121] on div "Your company runs VPCs in us-east-1 and eu-west-1. You created a Route 53 Resol…" at bounding box center [668, 354] width 535 height 483
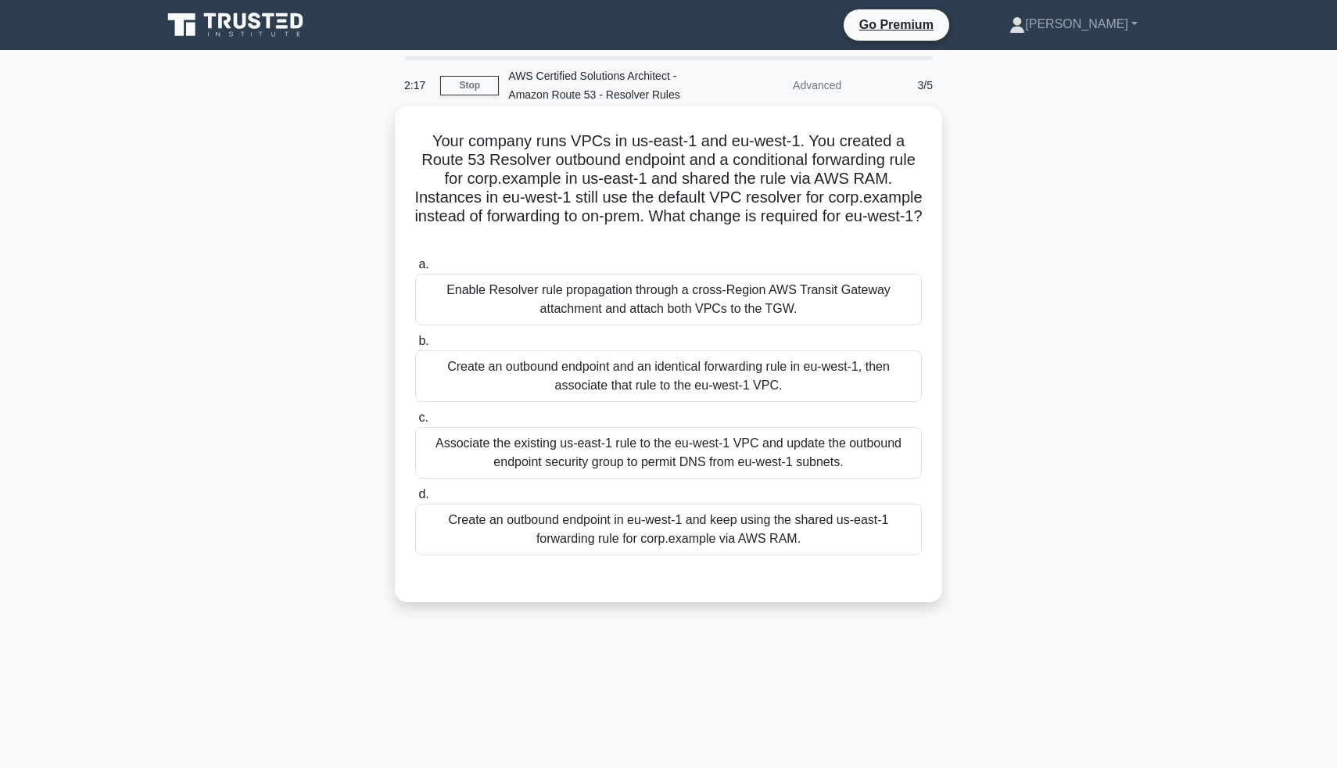
click at [733, 378] on div "Create an outbound endpoint and an identical forwarding rule in eu-west-1, then…" at bounding box center [668, 376] width 507 height 52
click at [415, 346] on input "b. Create an outbound endpoint and an identical forwarding rule in eu-west-1, t…" at bounding box center [415, 341] width 0 height 10
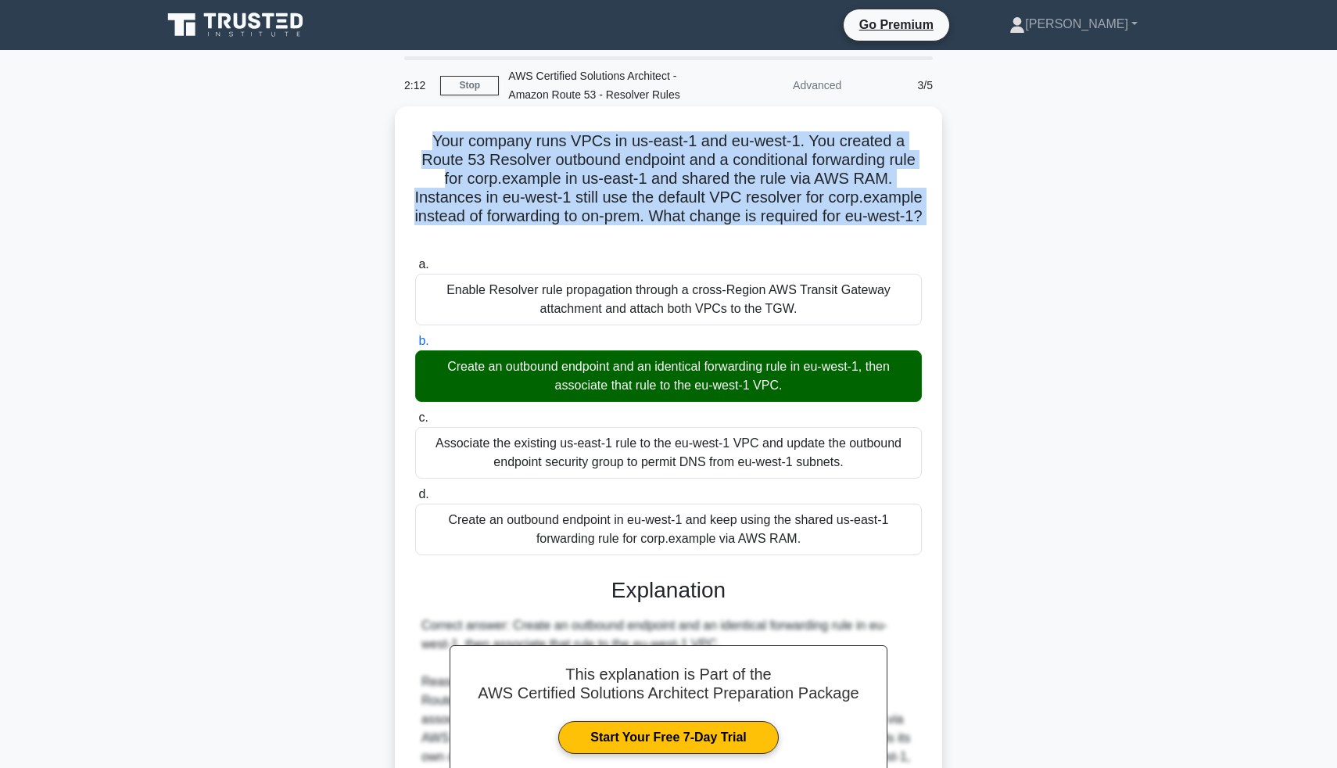
drag, startPoint x: 427, startPoint y: 135, endPoint x: 723, endPoint y: 247, distance: 316.7
click at [724, 248] on div "Your company runs VPCs in us-east-1 and eu-west-1. You created a Route 53 Resol…" at bounding box center [668, 586] width 535 height 947
copy h5 "Your company runs VPCs in us-east-1 and eu-west-1. You created a Route 53 Resol…"
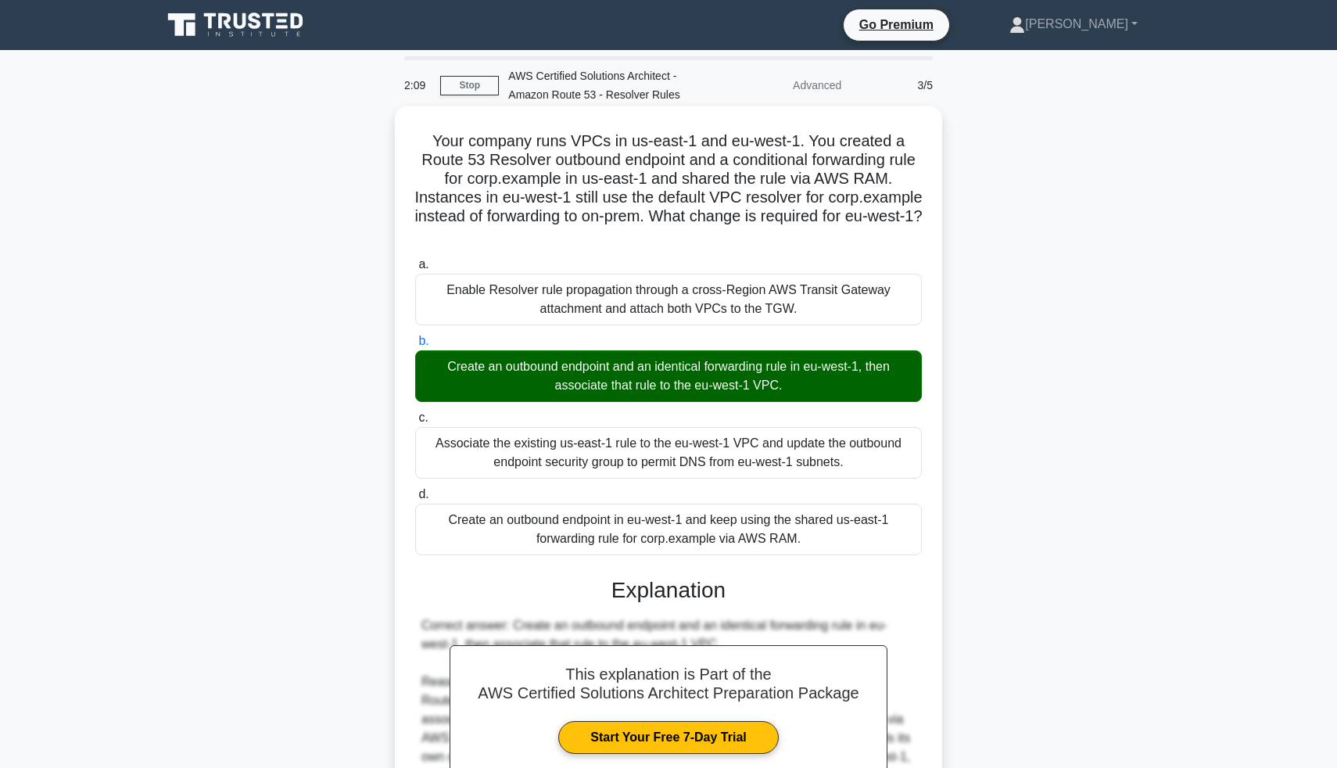
click at [516, 384] on div "Create an outbound endpoint and an identical forwarding rule in eu-west-1, then…" at bounding box center [668, 376] width 507 height 52
click at [415, 346] on input "b. Create an outbound endpoint and an identical forwarding rule in eu-west-1, t…" at bounding box center [415, 341] width 0 height 10
drag, startPoint x: 445, startPoint y: 360, endPoint x: 767, endPoint y: 394, distance: 323.9
click at [767, 394] on div "Create an outbound endpoint and an identical forwarding rule in eu-west-1, then…" at bounding box center [668, 376] width 507 height 52
copy div "Create an outbound endpoint and an identical forwarding rule in eu-west-1, then…"
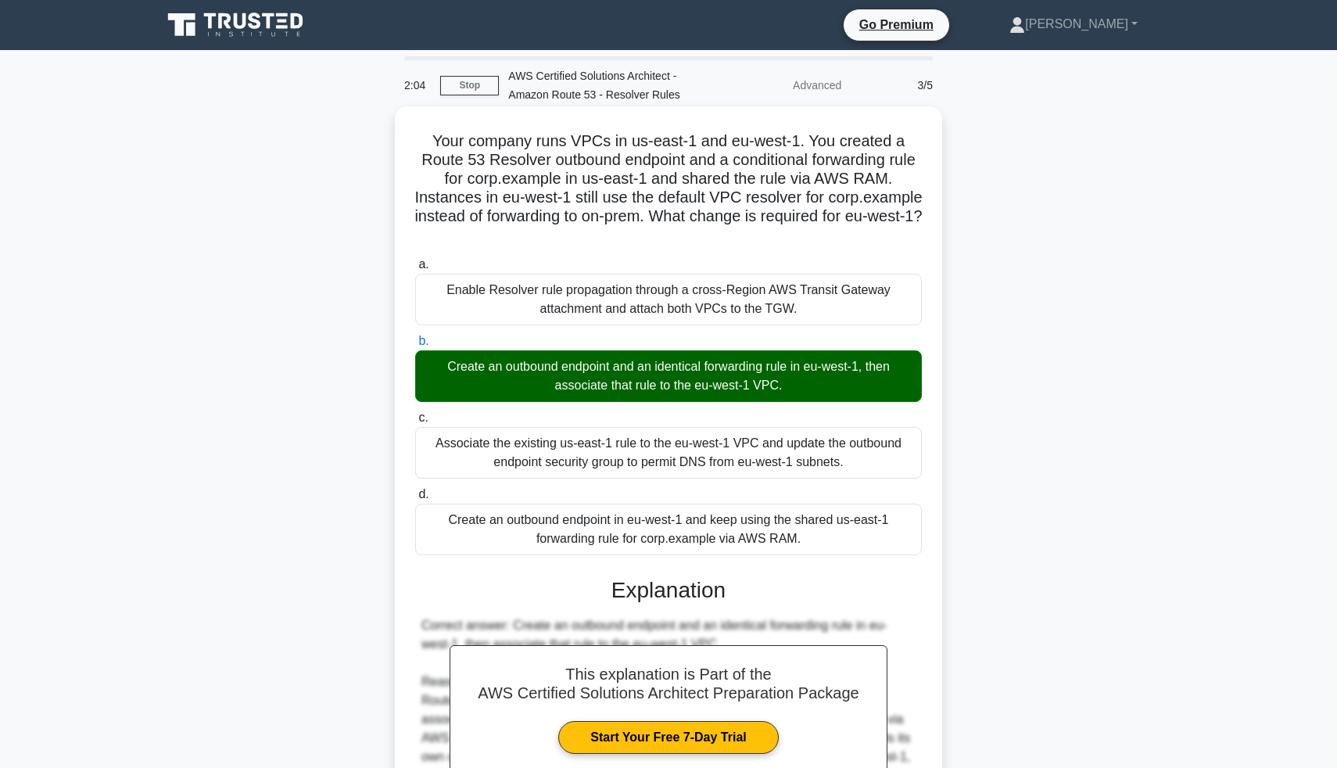
drag, startPoint x: 811, startPoint y: 388, endPoint x: 443, endPoint y: 367, distance: 368.0
click at [443, 367] on div "Create an outbound endpoint and an identical forwarding rule in eu-west-1, then…" at bounding box center [668, 376] width 507 height 52
copy div "Create an outbound endpoint and an identical forwarding rule in eu-west-1, then…"
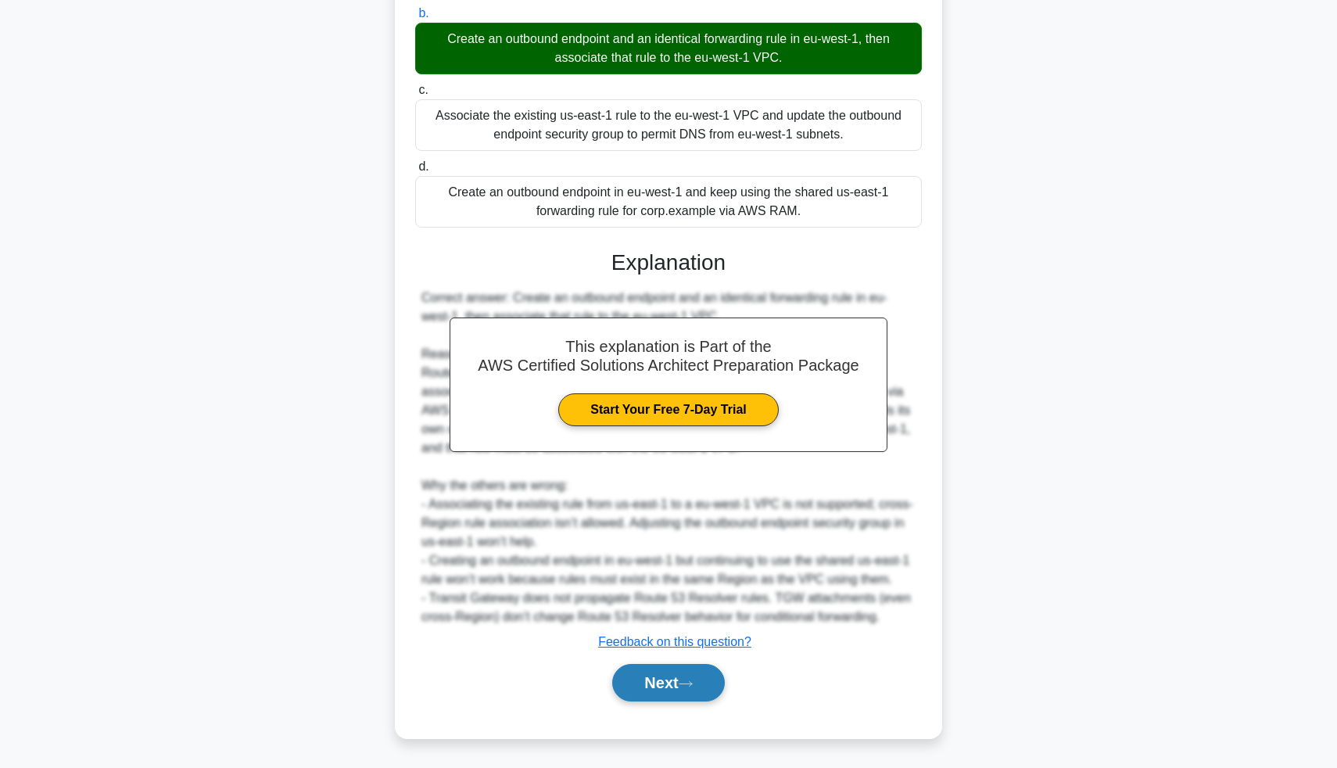
click at [631, 689] on button "Next" at bounding box center [668, 683] width 112 height 38
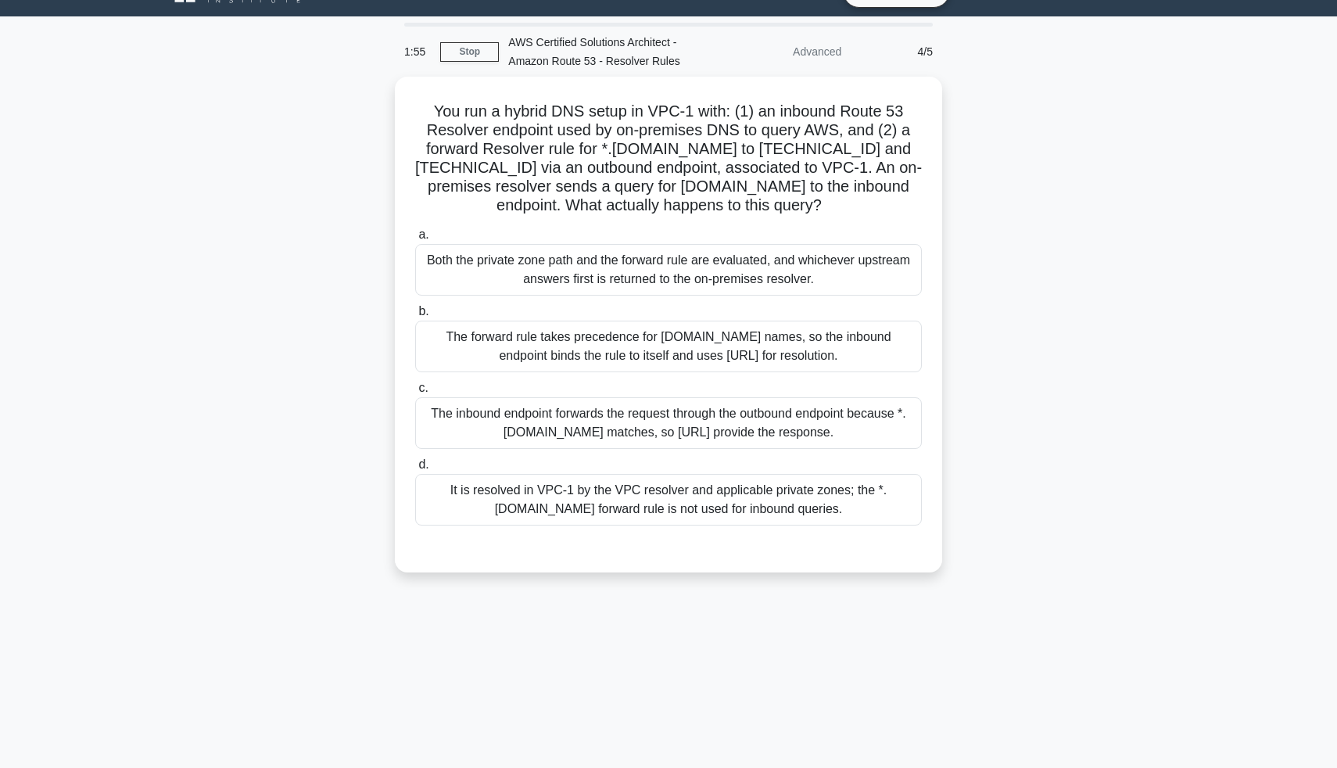
scroll to position [32, 0]
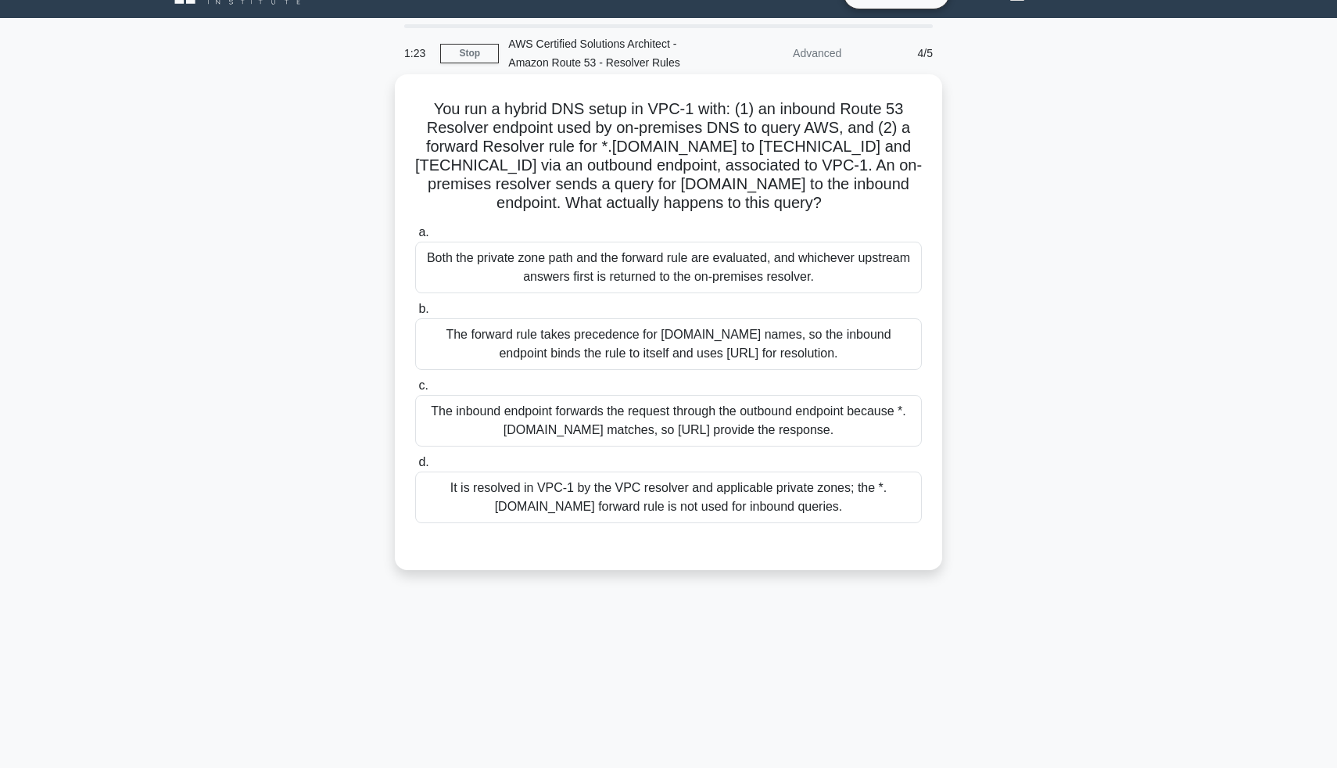
click at [685, 267] on div "Both the private zone path and the forward rule are evaluated, and whichever up…" at bounding box center [668, 268] width 507 height 52
click at [415, 238] on input "a. Both the private zone path and the forward rule are evaluated, and whichever…" at bounding box center [415, 233] width 0 height 10
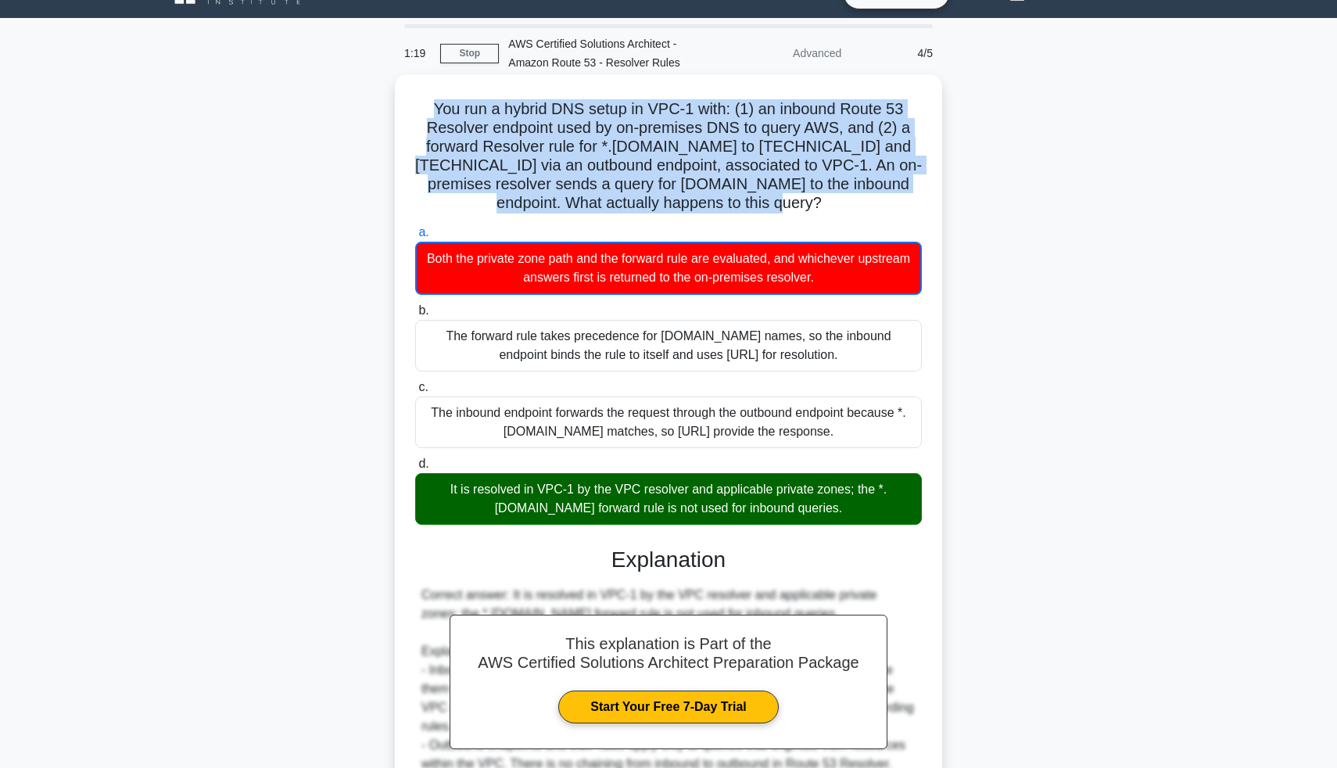
drag, startPoint x: 432, startPoint y: 105, endPoint x: 759, endPoint y: 210, distance: 343.9
click at [763, 210] on h5 "You run a hybrid DNS setup in VPC-1 with: (1) an inbound Route 53 Resolver endp…" at bounding box center [669, 156] width 510 height 114
copy h5 "You run a hybrid DNS setup in VPC-1 with: (1) an inbound Route 53 Resolver endp…"
click at [759, 210] on h5 "You run a hybrid DNS setup in VPC-1 with: (1) an inbound Route 53 Resolver endp…" at bounding box center [669, 156] width 510 height 114
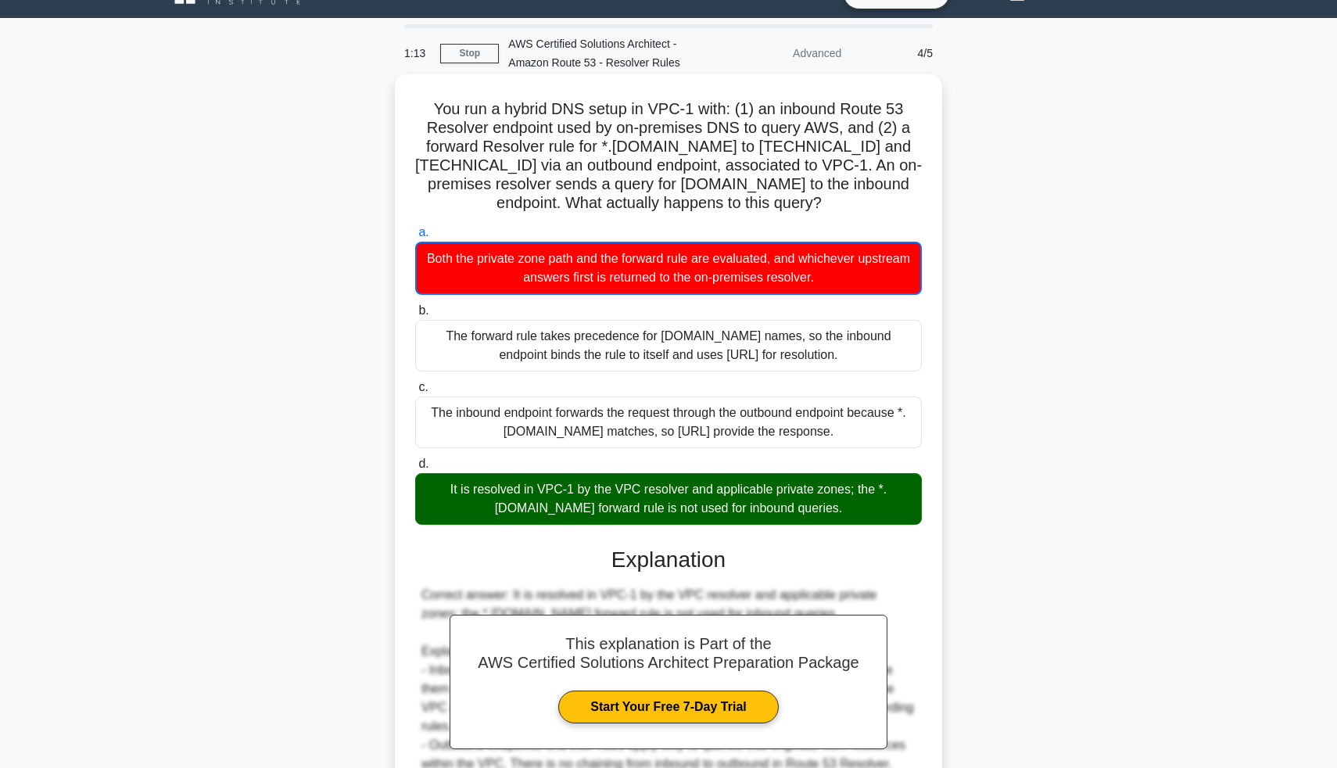
drag, startPoint x: 418, startPoint y: 487, endPoint x: 793, endPoint y: 514, distance: 375.5
click at [793, 514] on div "It is resolved in VPC-1 by the VPC resolver and applicable private zones; the *…" at bounding box center [668, 499] width 507 height 52
copy div "It is resolved in VPC-1 by the VPC resolver and applicable private zones; the *…"
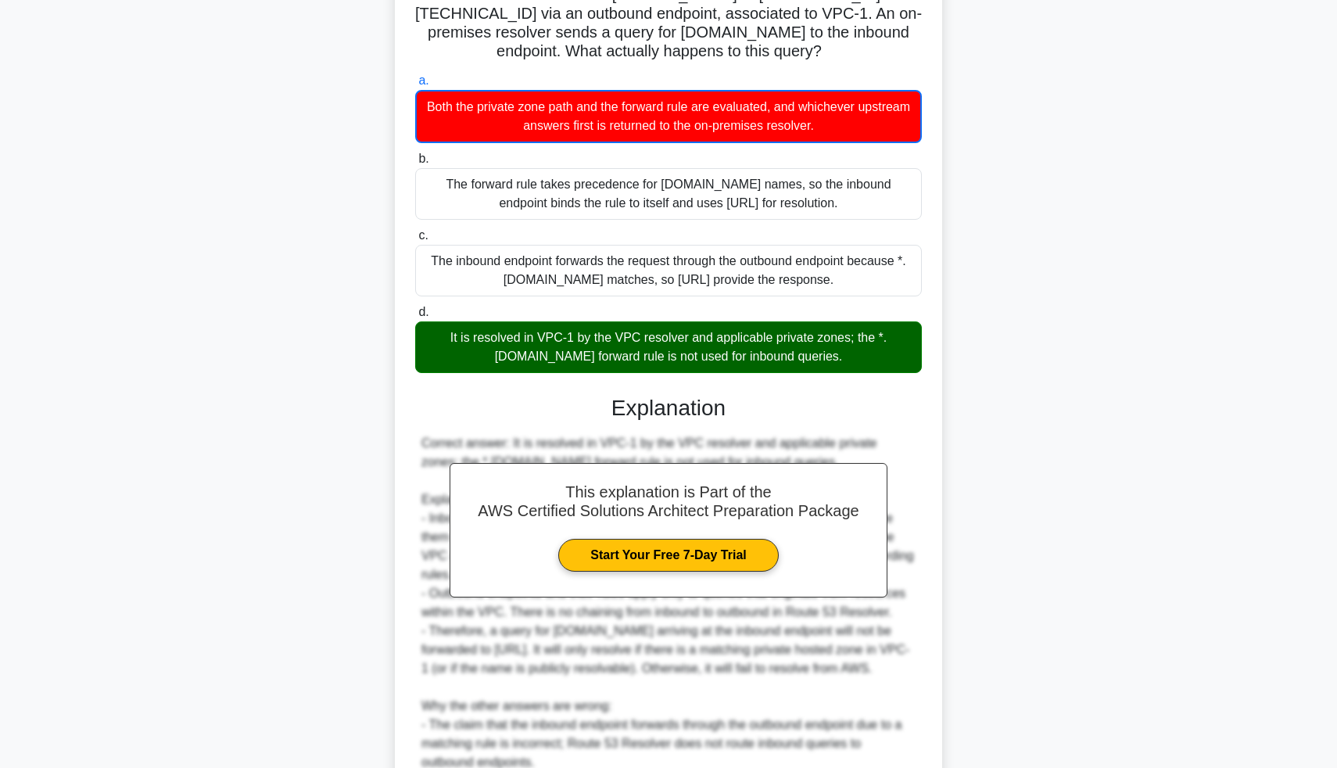
scroll to position [461, 0]
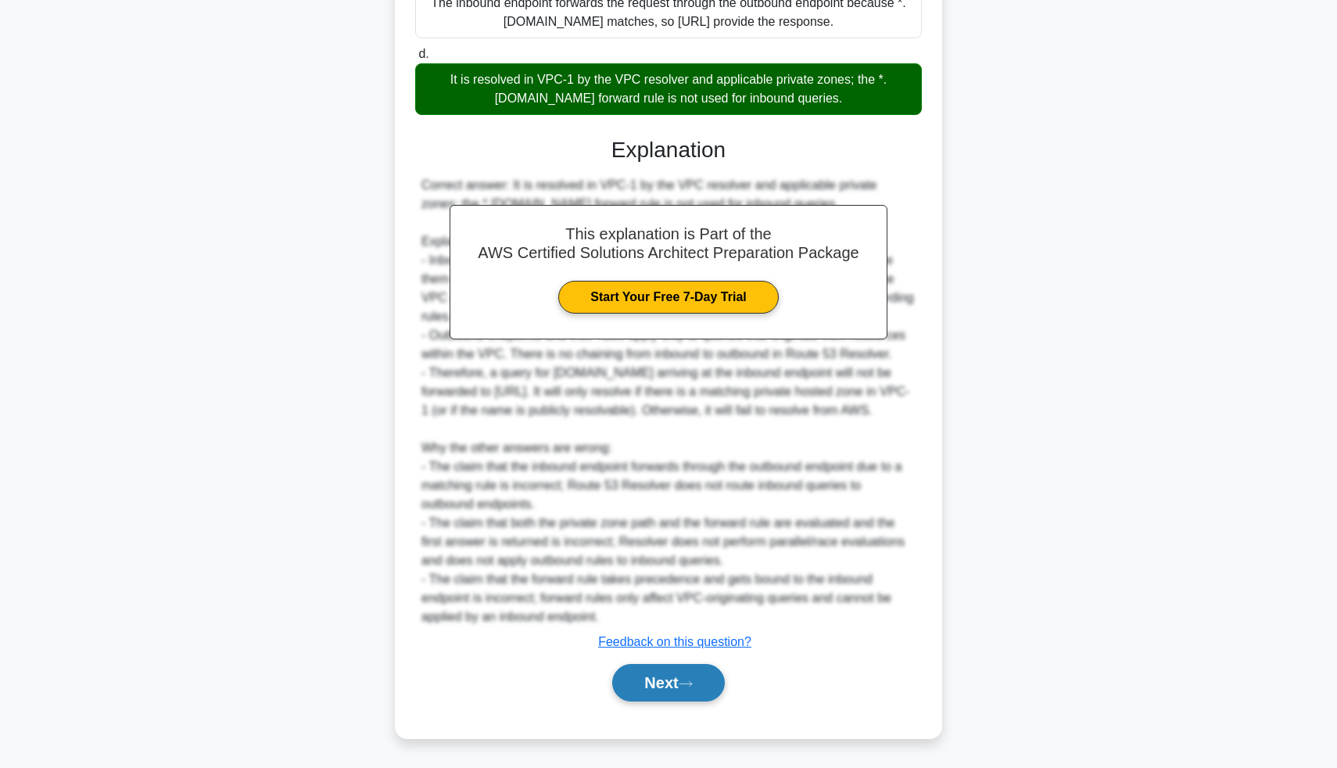
click at [700, 672] on button "Next" at bounding box center [668, 683] width 112 height 38
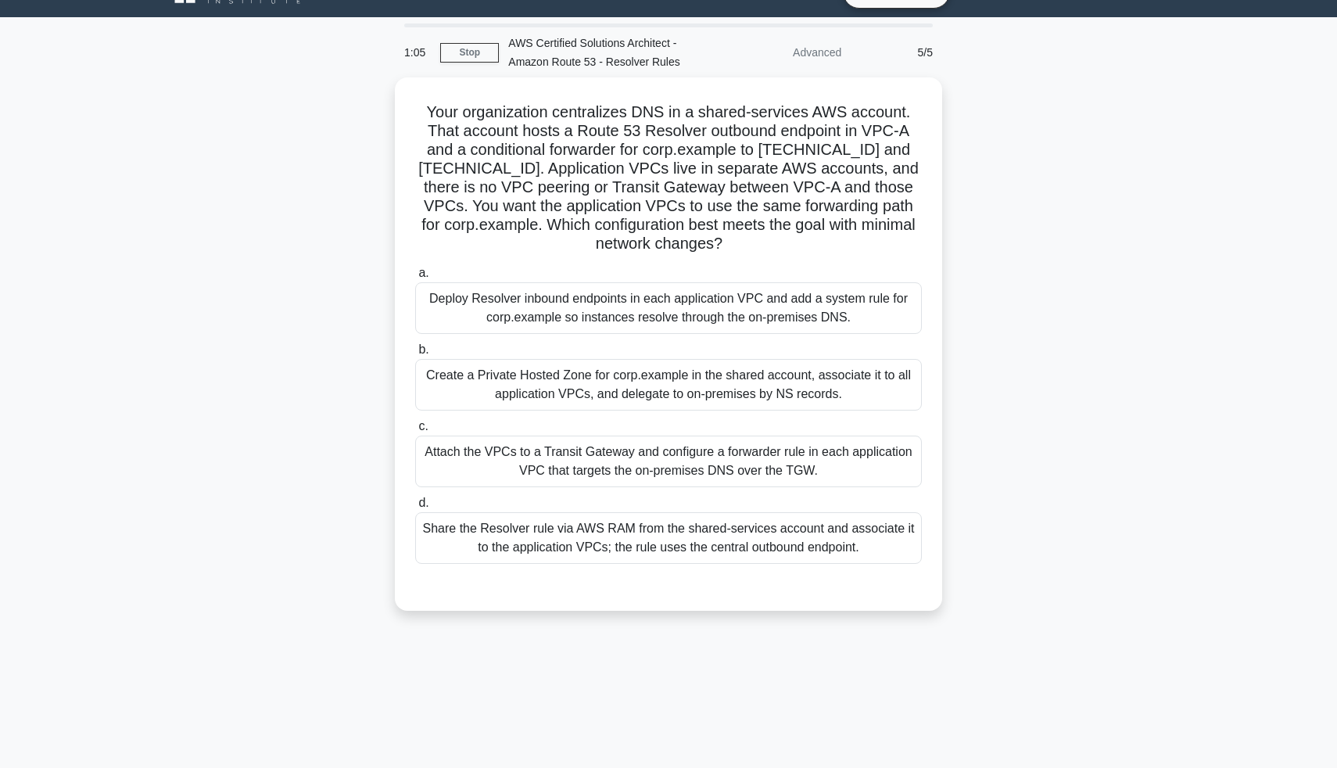
scroll to position [0, 0]
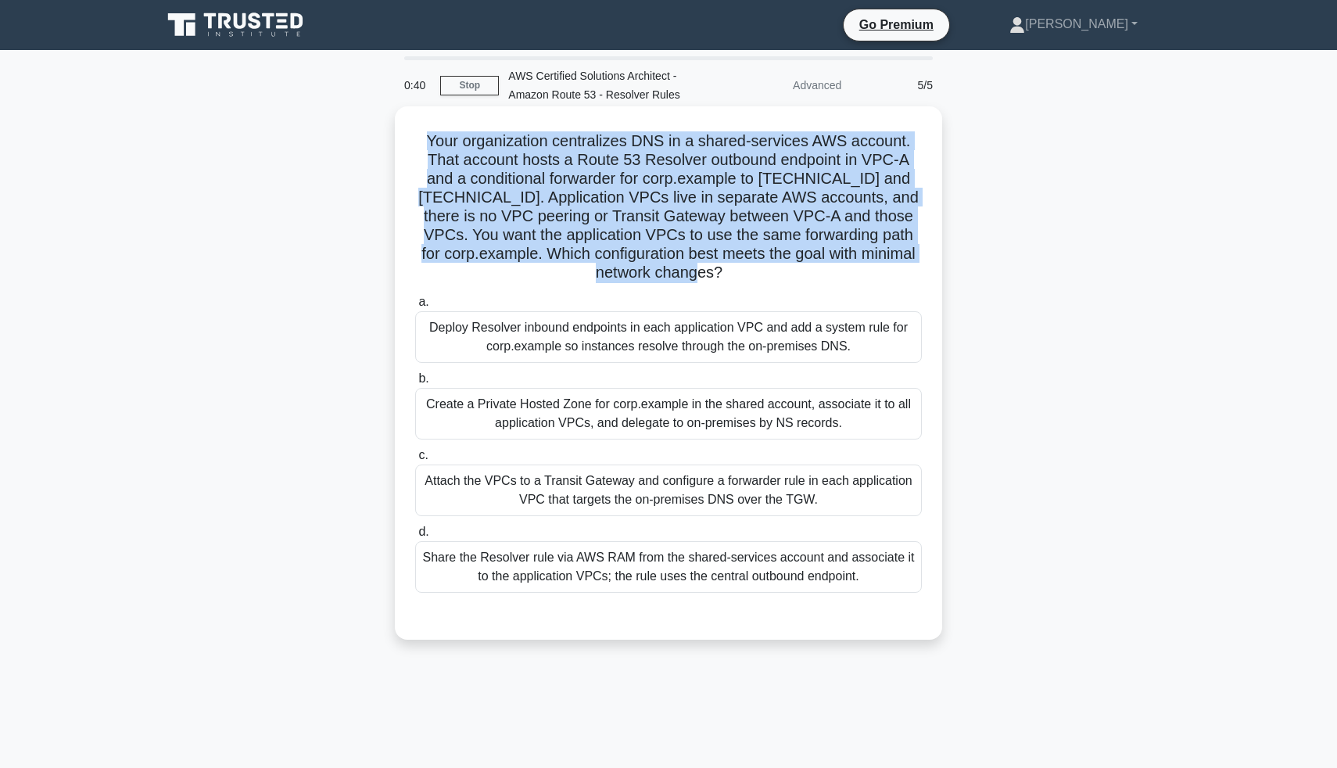
drag, startPoint x: 432, startPoint y: 139, endPoint x: 749, endPoint y: 275, distance: 344.6
click at [749, 275] on h5 "Your organization centralizes DNS in a shared-services AWS account. That accoun…" at bounding box center [669, 207] width 510 height 152
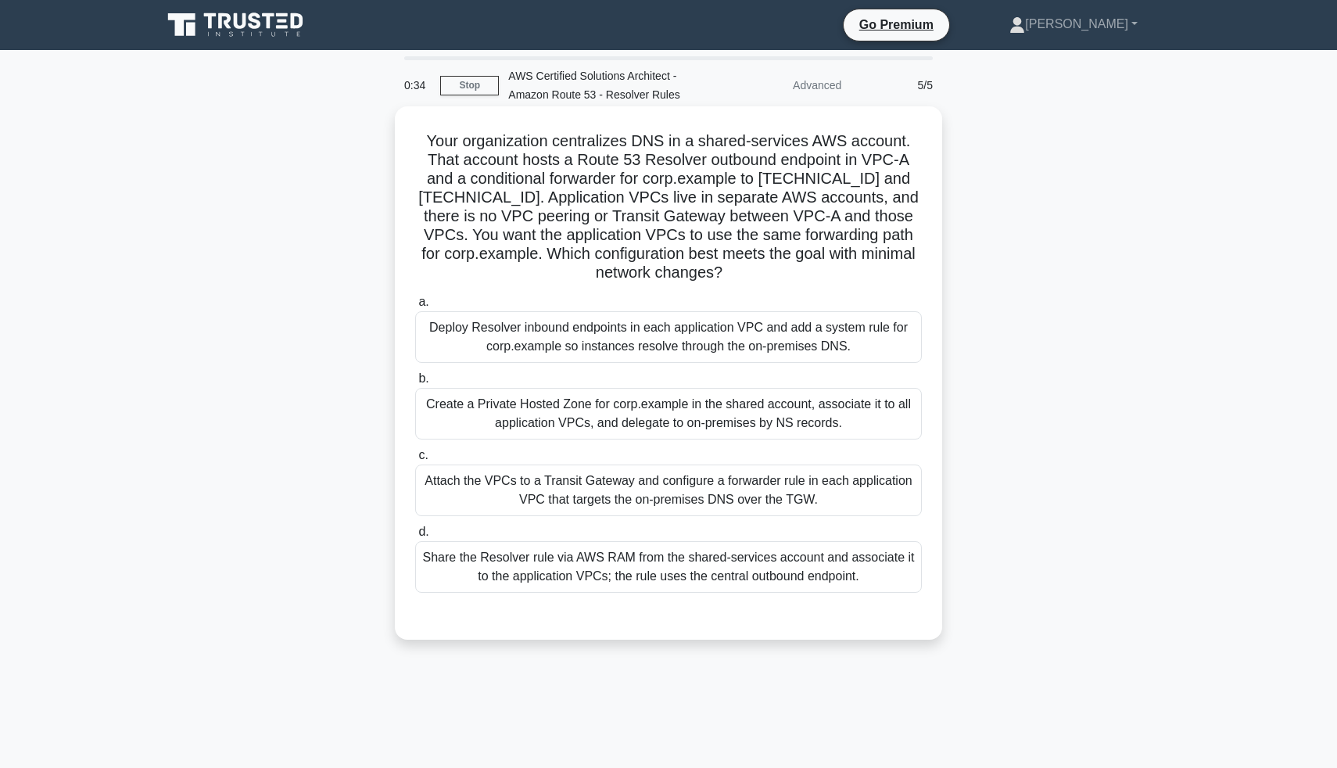
click at [637, 474] on div "Attach the VPCs to a Transit Gateway and configure a forwarder rule in each app…" at bounding box center [668, 490] width 507 height 52
click at [415, 461] on input "c. Attach the VPCs to a Transit Gateway and configure a forwarder rule in each …" at bounding box center [415, 455] width 0 height 10
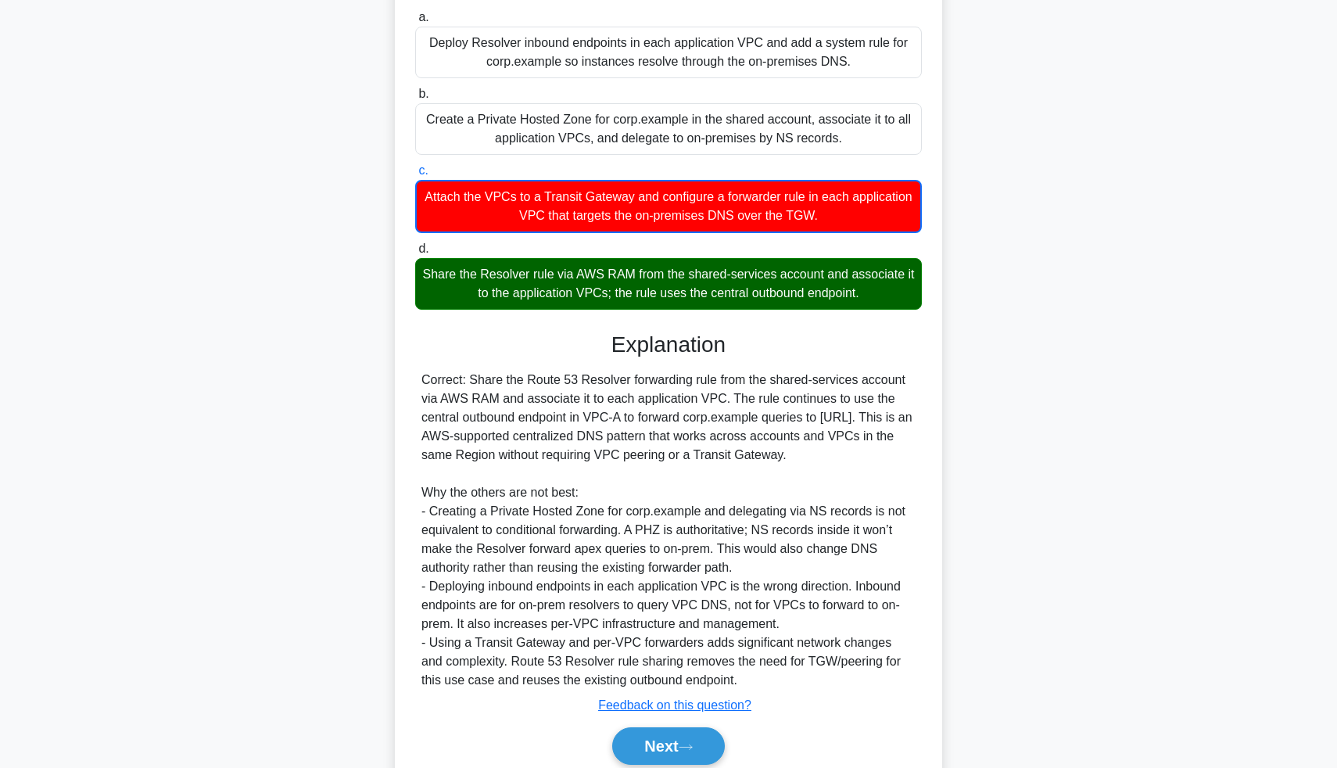
scroll to position [312, 0]
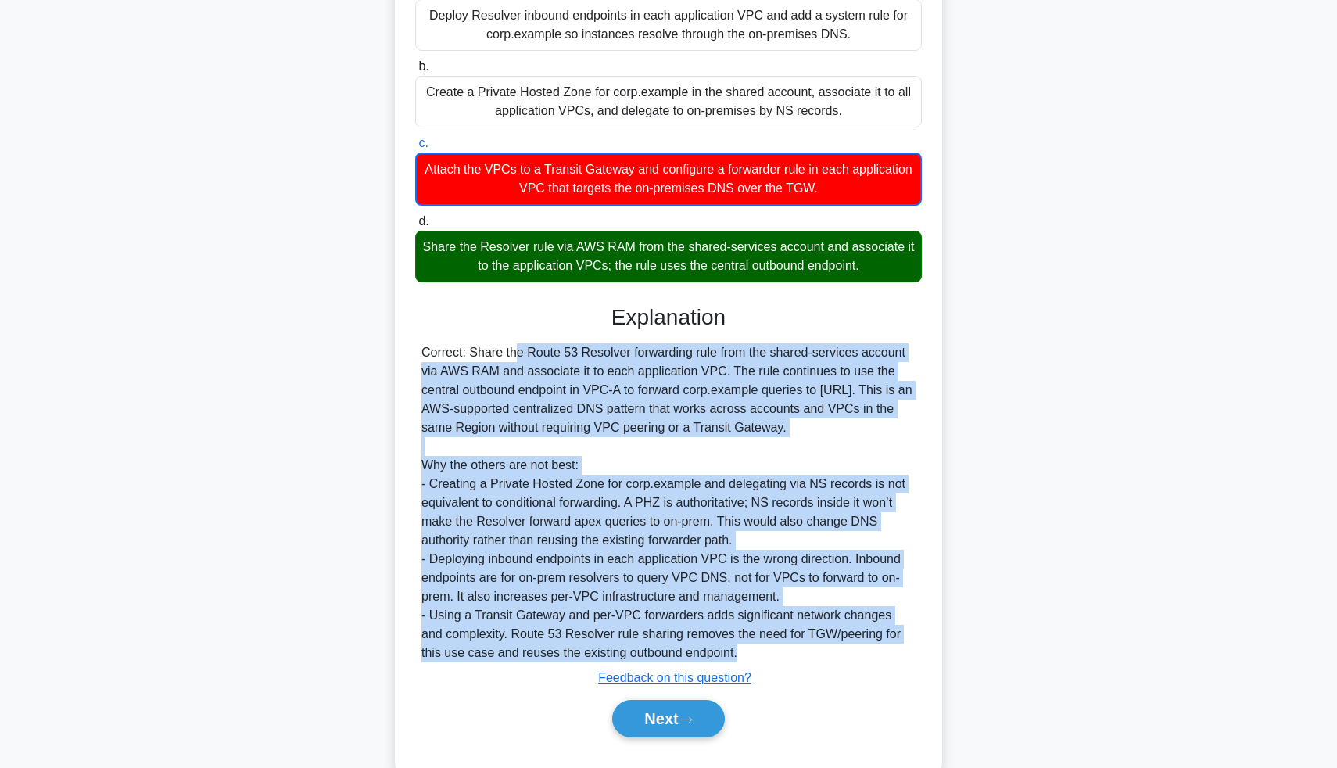
drag, startPoint x: 421, startPoint y: 350, endPoint x: 863, endPoint y: 645, distance: 531.7
click at [863, 644] on div "Correct: Share the Route 53 Resolver forwarding rule from the shared-services a…" at bounding box center [668, 502] width 494 height 319
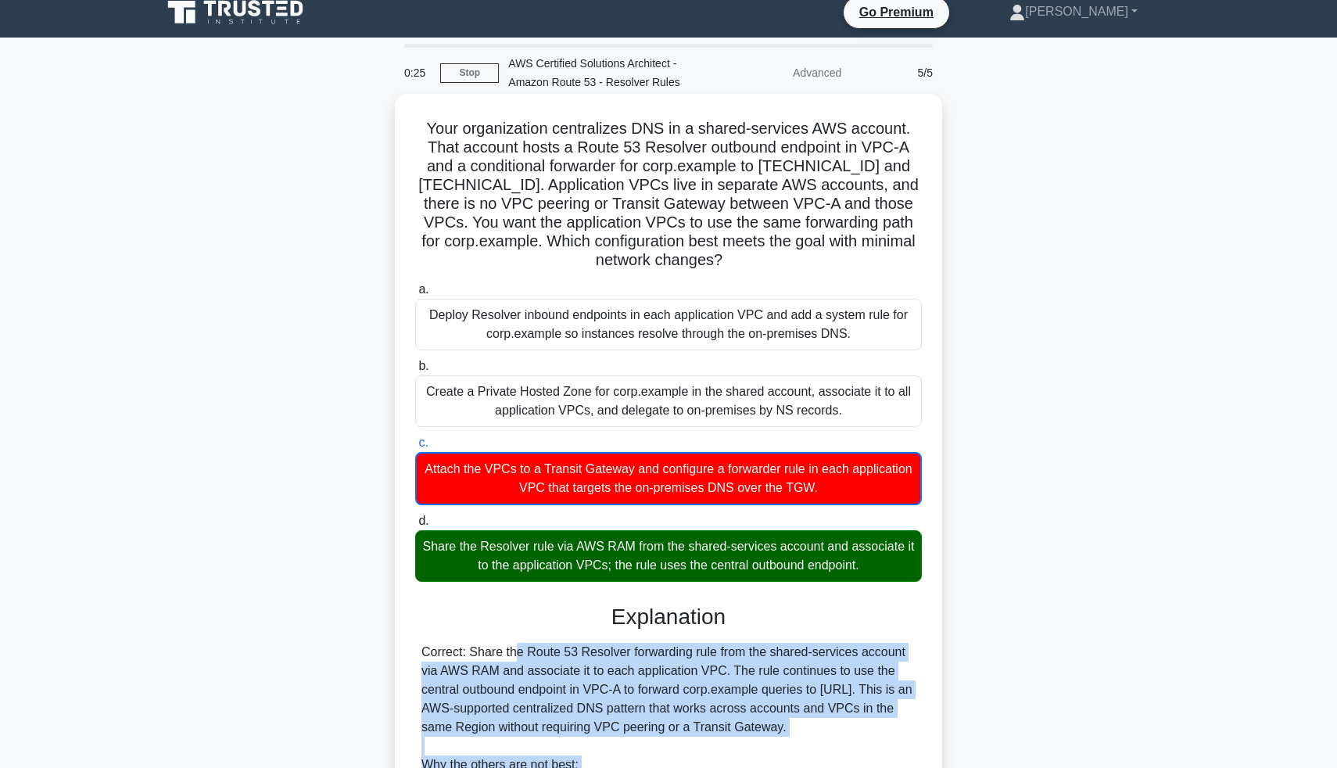
scroll to position [0, 0]
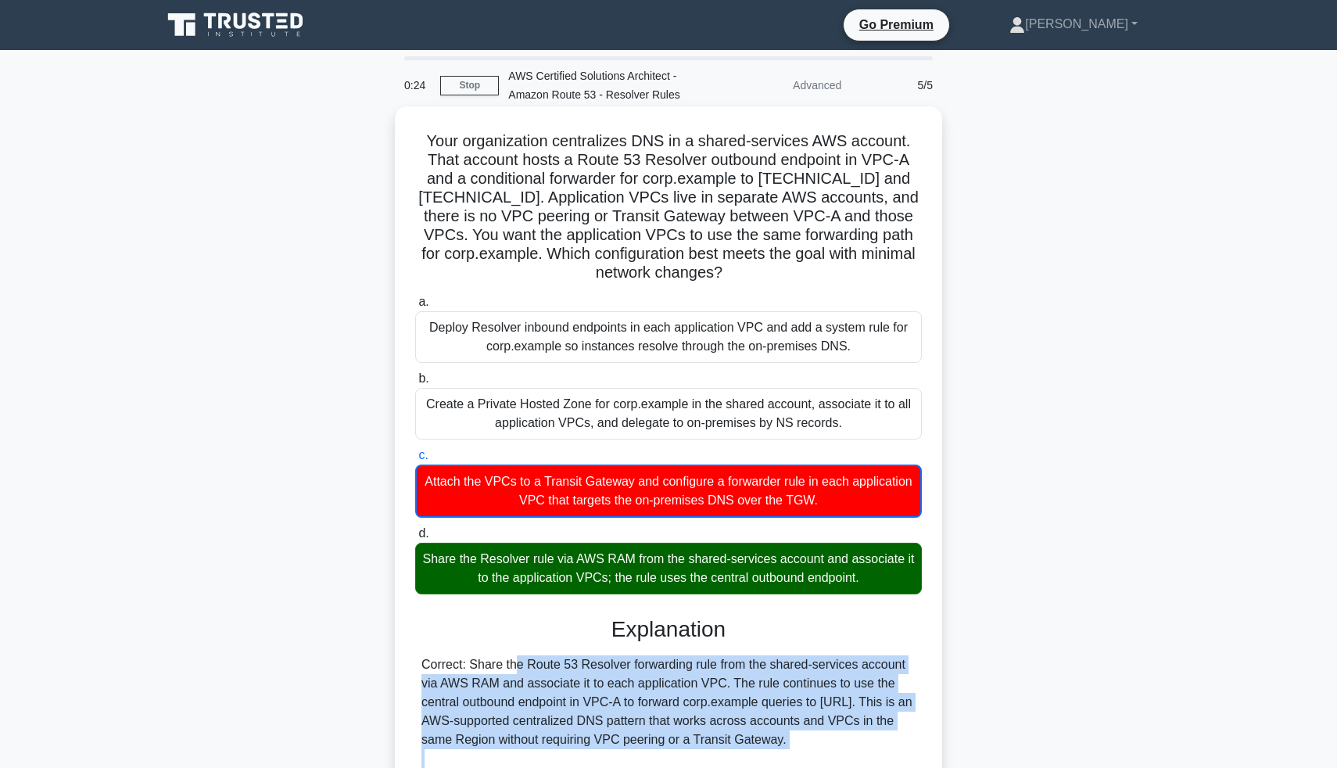
click at [694, 479] on div "Attach the VPCs to a Transit Gateway and configure a forwarder rule in each app…" at bounding box center [668, 490] width 507 height 53
click at [415, 461] on input "c. Attach the VPCs to a Transit Gateway and configure a forwarder rule in each …" at bounding box center [415, 455] width 0 height 10
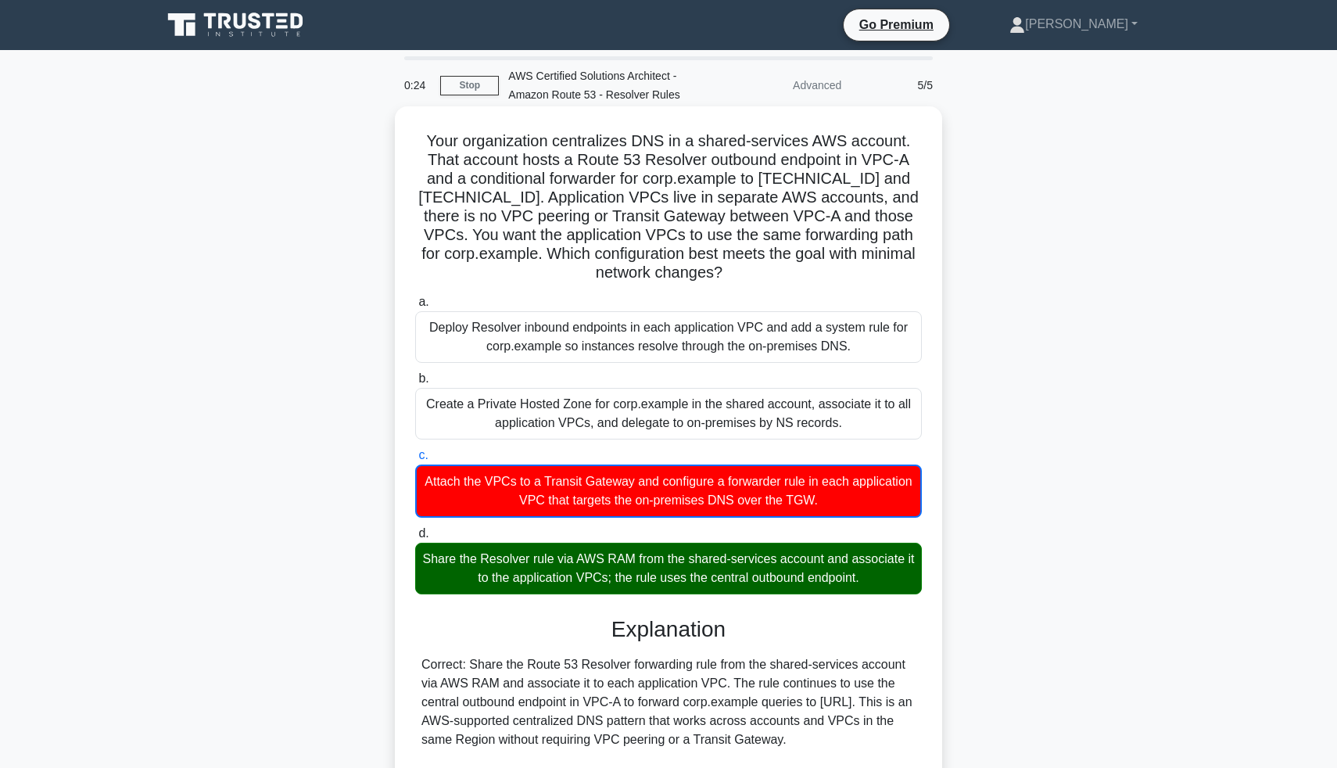
click at [694, 479] on div "Attach the VPCs to a Transit Gateway and configure a forwarder rule in each app…" at bounding box center [668, 490] width 507 height 53
click at [415, 461] on input "c. Attach the VPCs to a Transit Gateway and configure a forwarder rule in each …" at bounding box center [415, 455] width 0 height 10
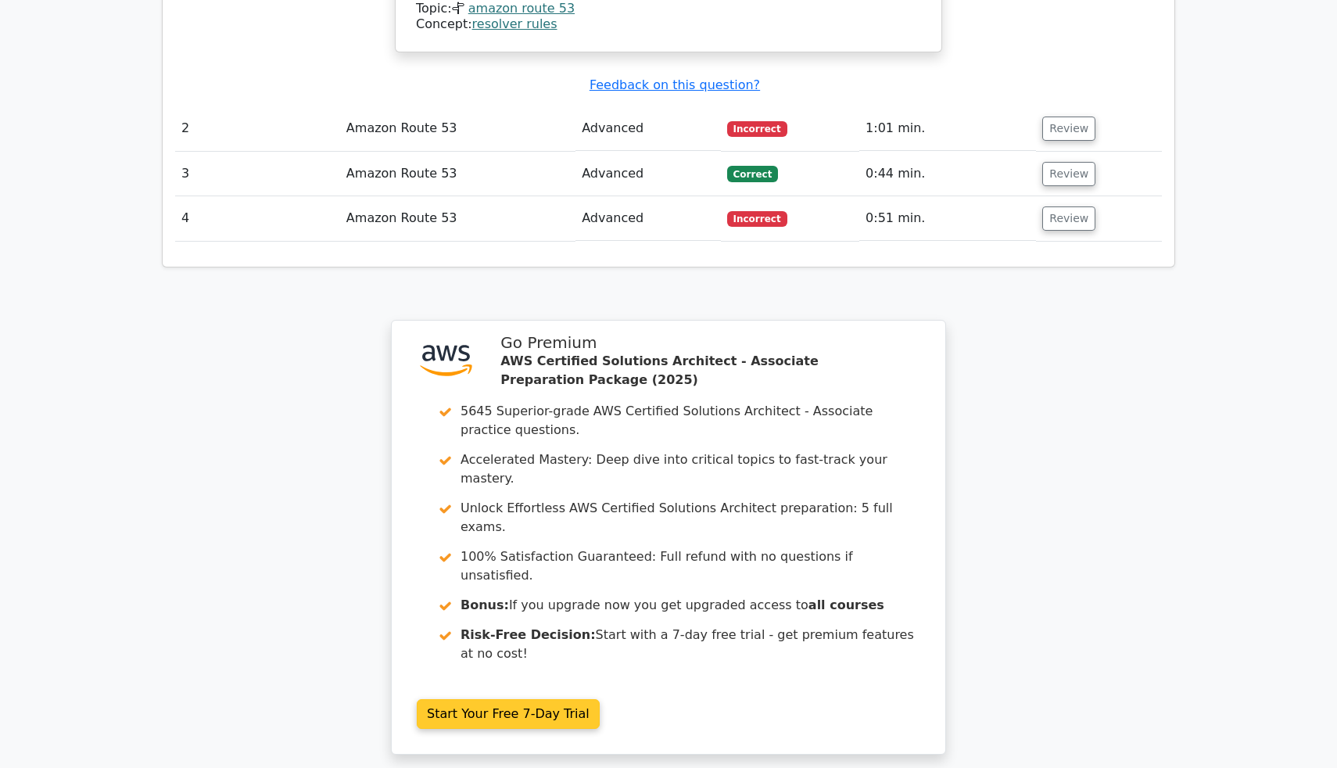
scroll to position [1904, 0]
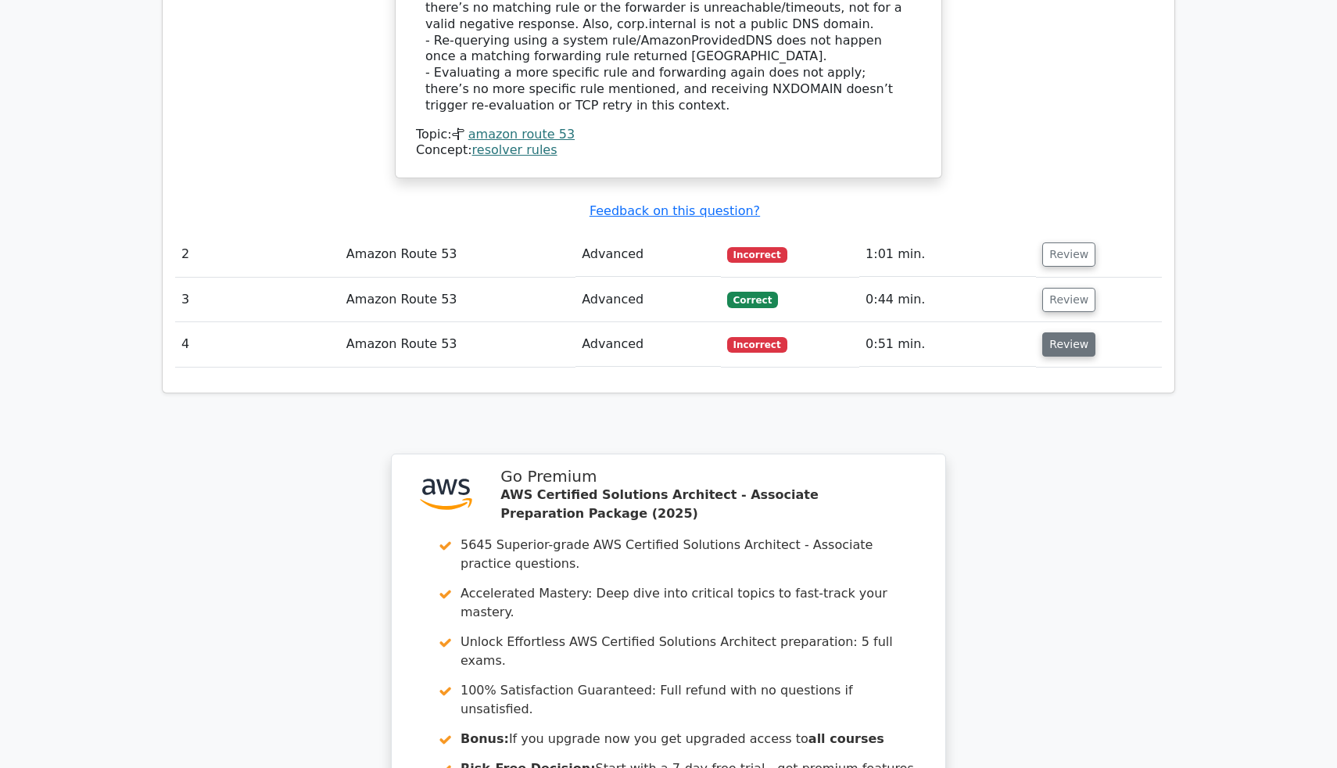
click at [1054, 332] on button "Review" at bounding box center [1068, 344] width 53 height 24
click at [1047, 332] on button "Review" at bounding box center [1068, 344] width 53 height 24
click at [1045, 332] on button "Review" at bounding box center [1068, 344] width 53 height 24
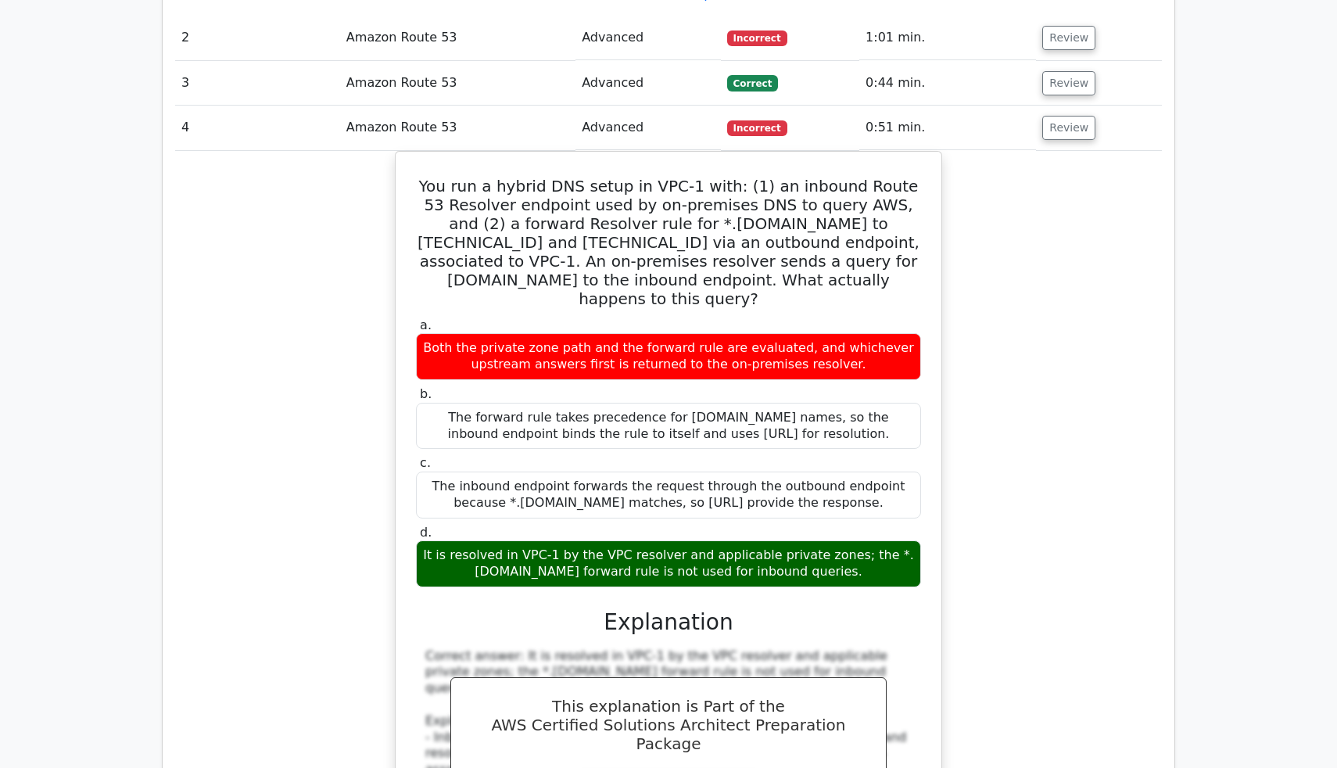
scroll to position [2056, 0]
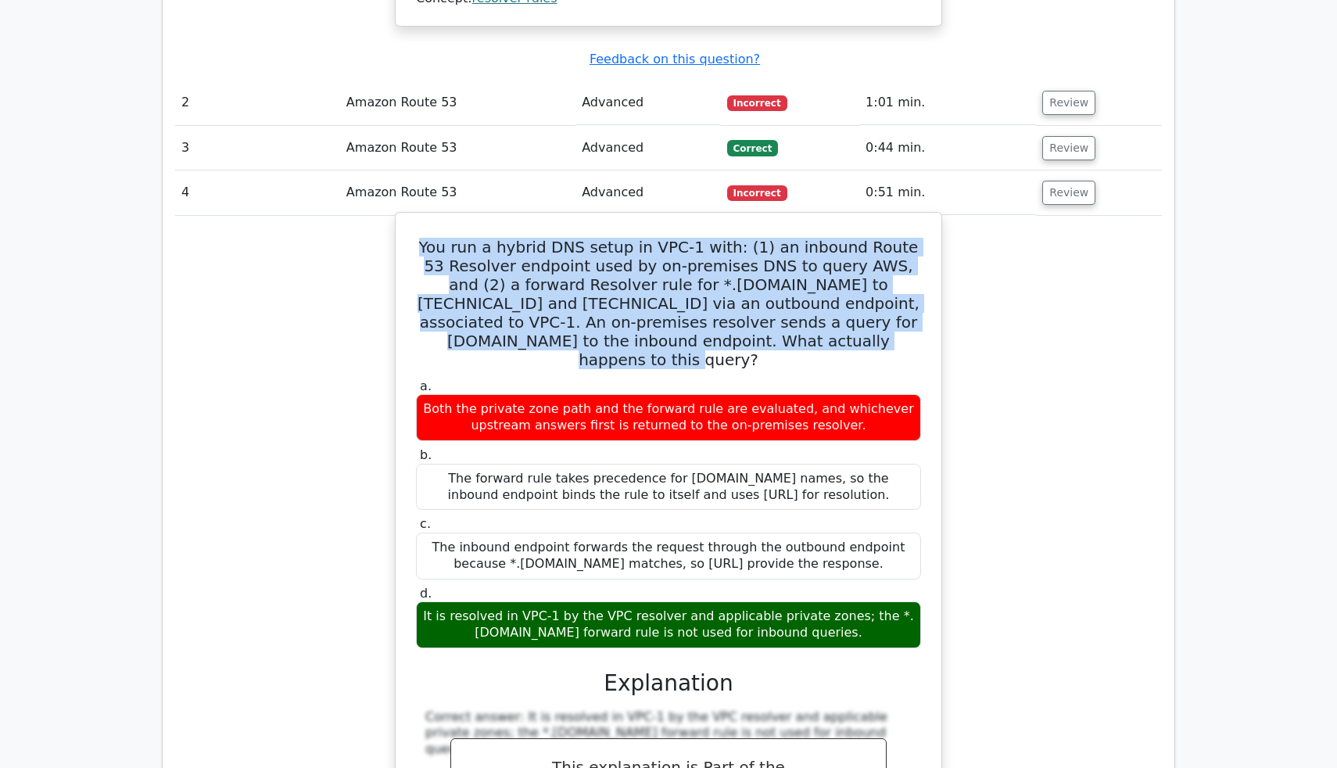
drag, startPoint x: 432, startPoint y: 195, endPoint x: 786, endPoint y: 290, distance: 366.8
click at [785, 290] on h5 "You run a hybrid DNS setup in VPC-1 with: (1) an inbound Route 53 Resolver endp…" at bounding box center [668, 303] width 508 height 131
copy h5 "You run a hybrid DNS setup in VPC-1 with: (1) an inbound Route 53 Resolver endp…"
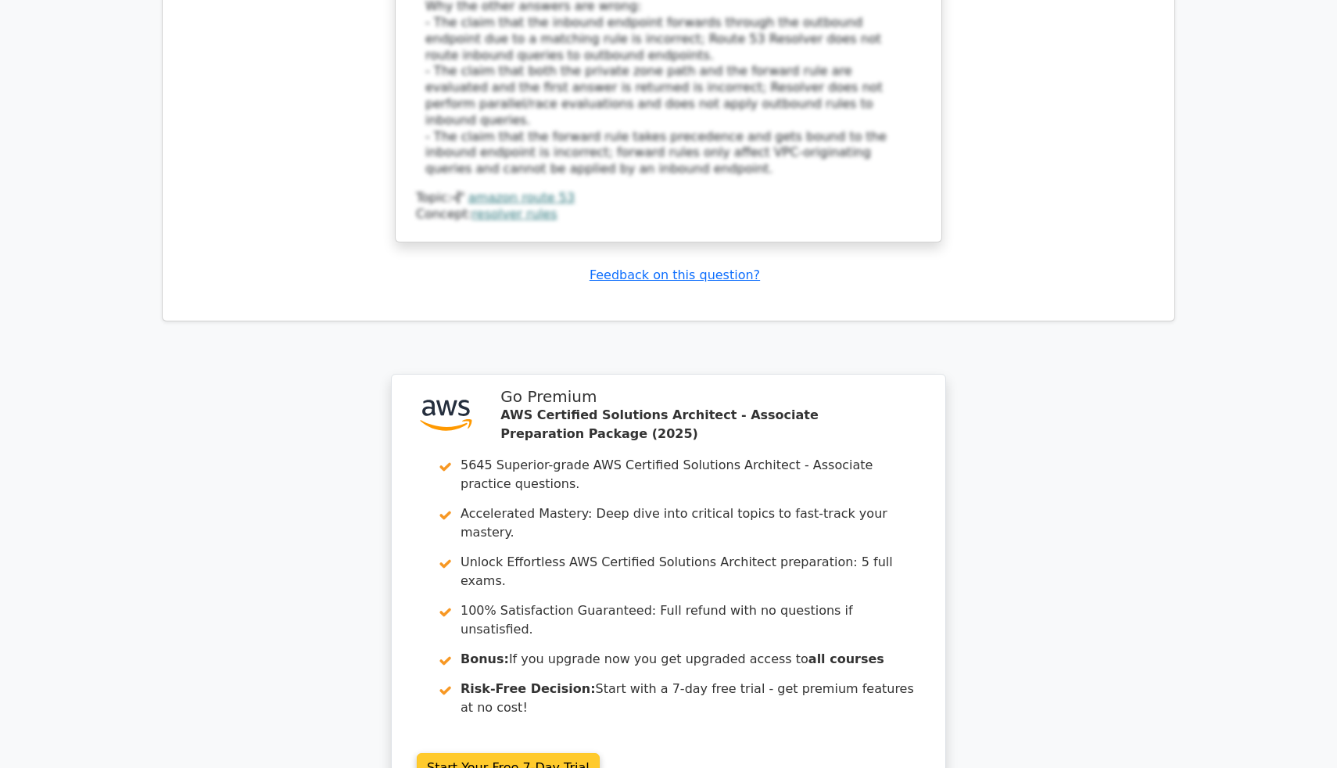
scroll to position [3124, 0]
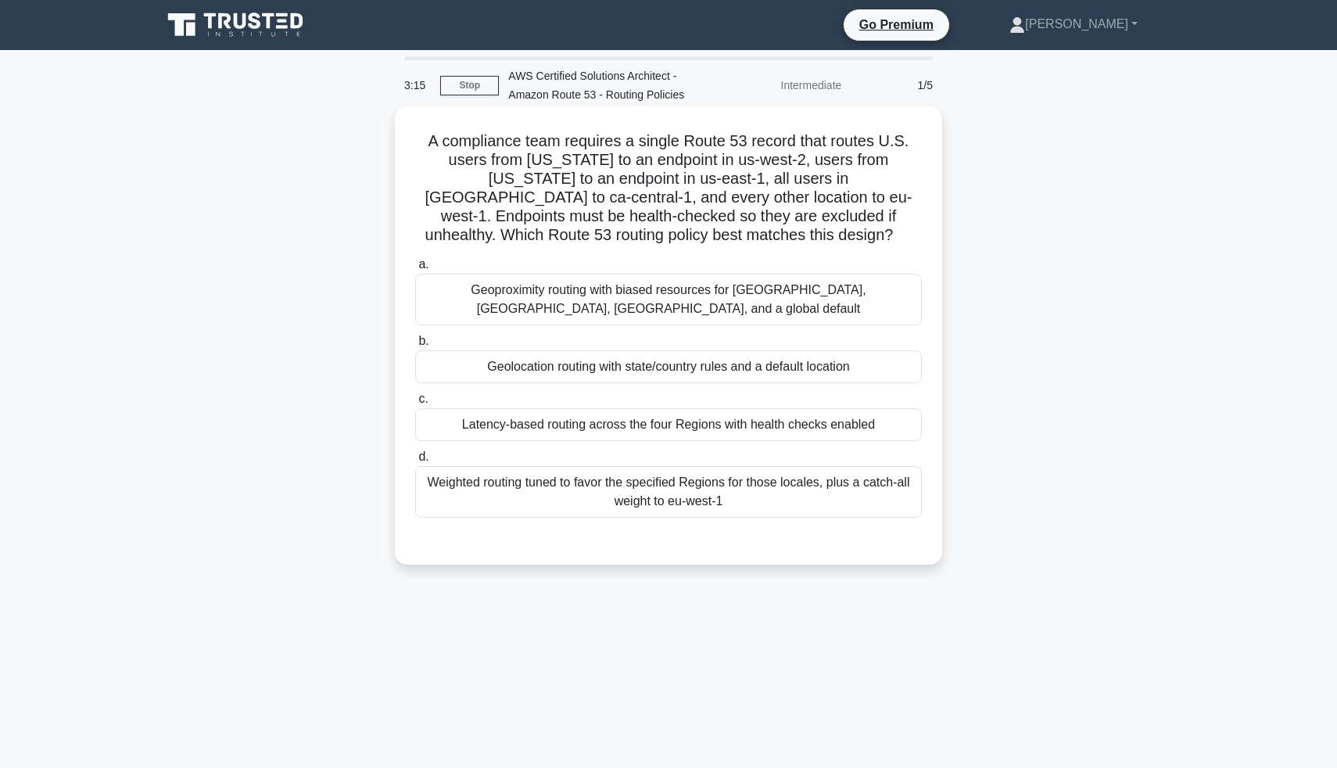
click at [481, 207] on h5 "A compliance team requires a single Route 53 record that routes U.S. users from…" at bounding box center [669, 188] width 510 height 114
click at [595, 296] on div "Geoproximity routing with biased resources for [GEOGRAPHIC_DATA], [GEOGRAPHIC_D…" at bounding box center [668, 300] width 507 height 52
click at [415, 270] on input "a. Geoproximity routing with biased resources for [GEOGRAPHIC_DATA], [GEOGRAPHI…" at bounding box center [415, 265] width 0 height 10
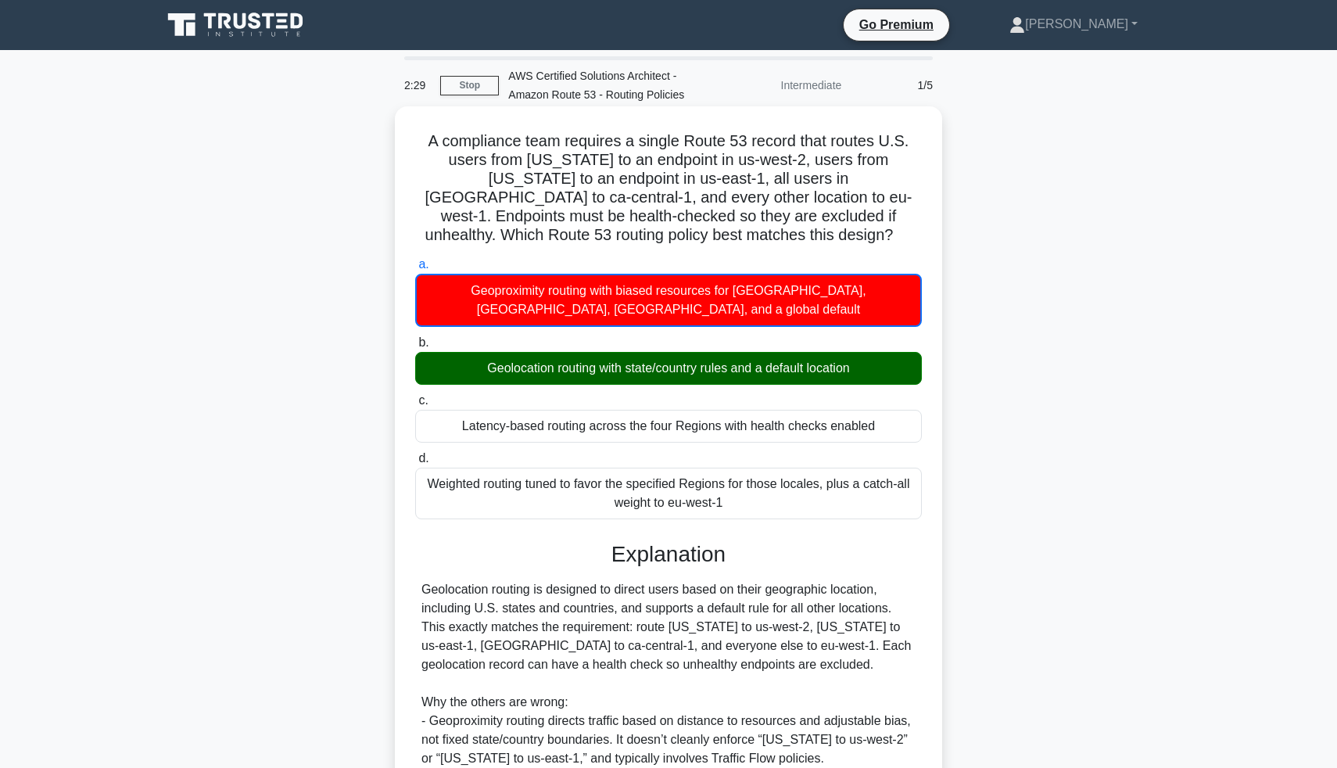
click at [564, 365] on div "Geolocation routing with state/country rules and a default location" at bounding box center [668, 368] width 507 height 33
click at [415, 348] on input "b. Geolocation routing with state/country rules and a default location" at bounding box center [415, 343] width 0 height 10
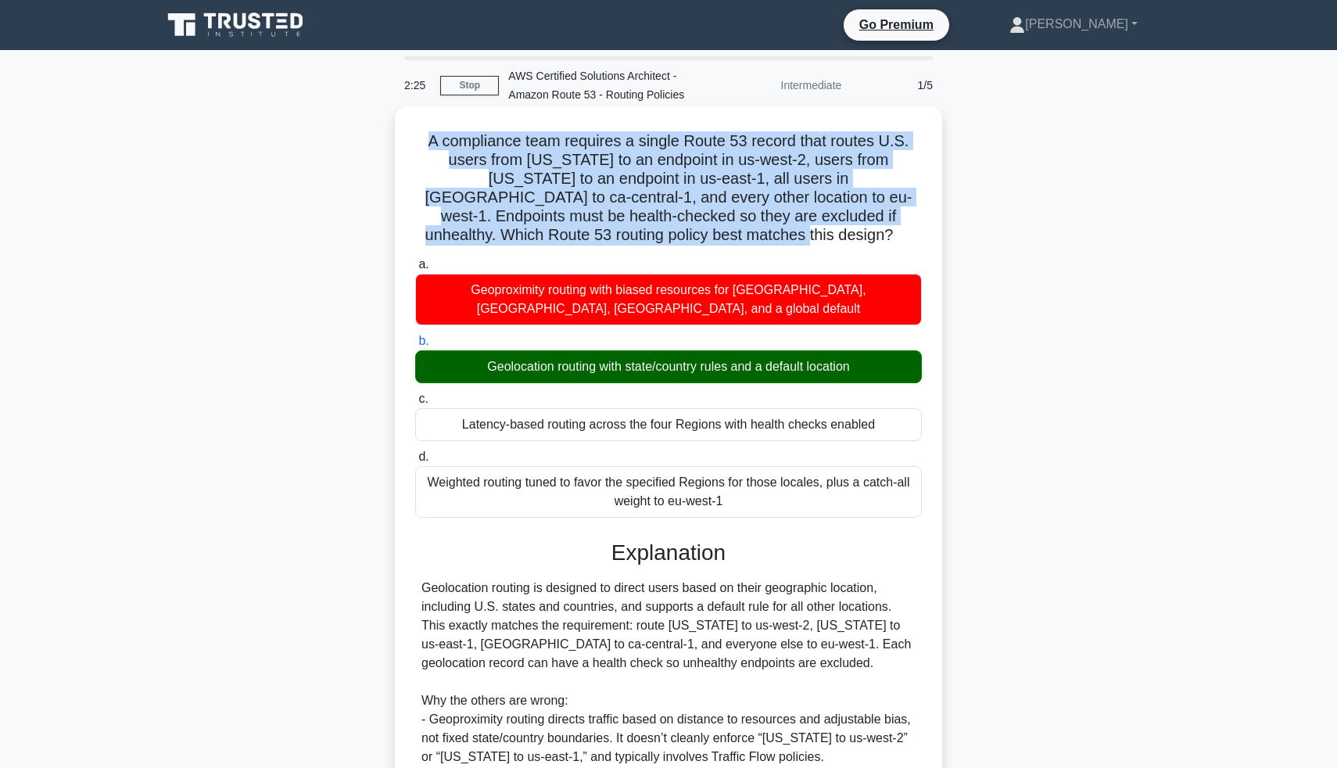
drag, startPoint x: 421, startPoint y: 131, endPoint x: 722, endPoint y: 242, distance: 320.4
click at [722, 242] on div "A compliance team requires a single Route 53 record that routes U.S. users from…" at bounding box center [668, 530] width 535 height 834
copy h5 "A compliance team requires a single Route 53 record that routes U.S. users from…"
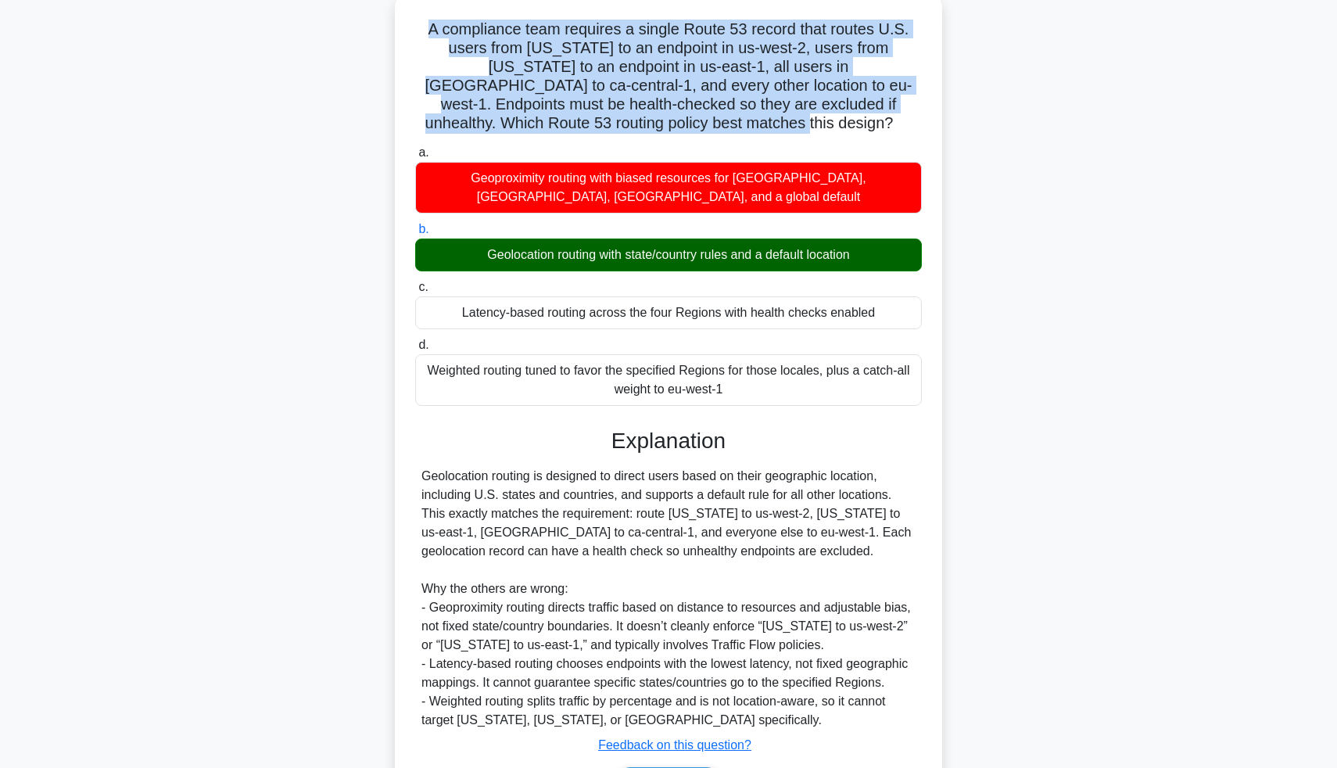
scroll to position [124, 0]
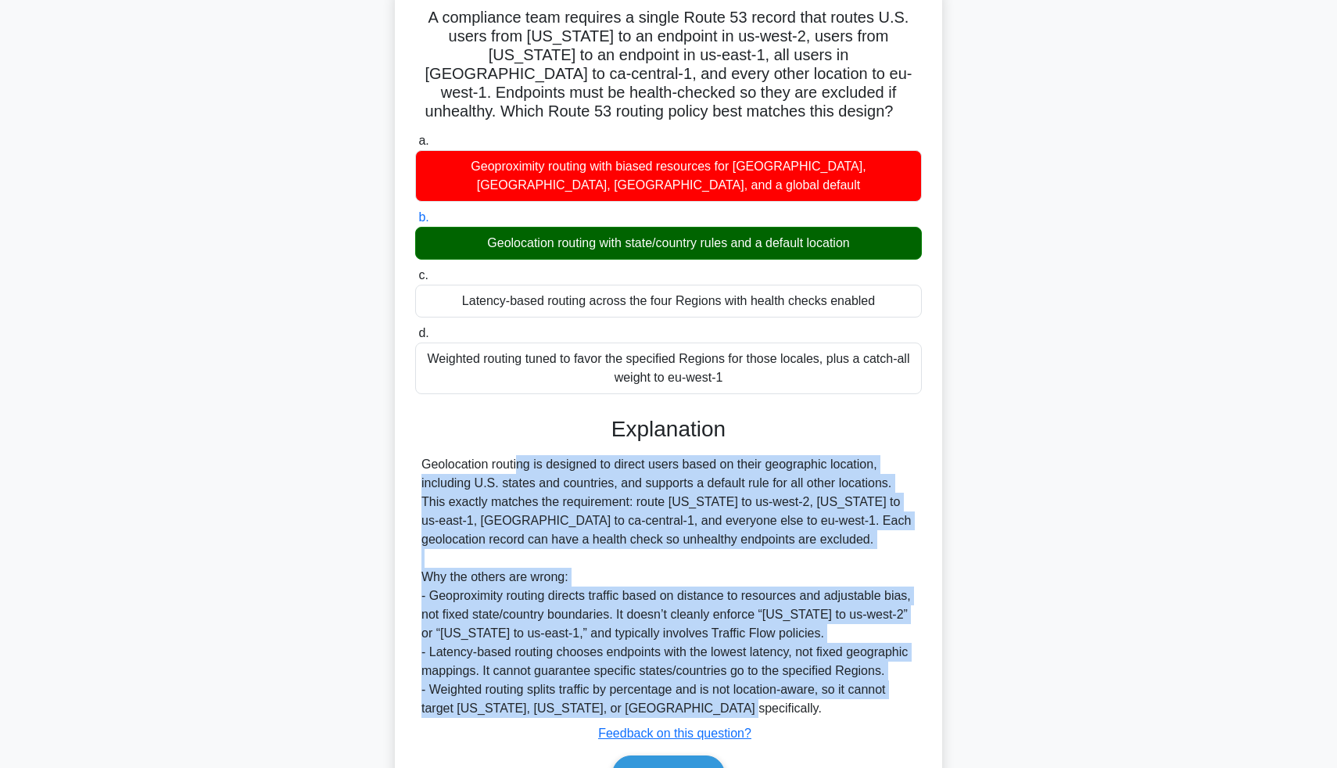
drag, startPoint x: 422, startPoint y: 446, endPoint x: 708, endPoint y: 682, distance: 370.5
click at [708, 683] on div "Geolocation routing is designed to direct users based on their geographic locat…" at bounding box center [668, 586] width 494 height 263
copy div "Geolocation routing is designed to direct users based on their geographic locat…"
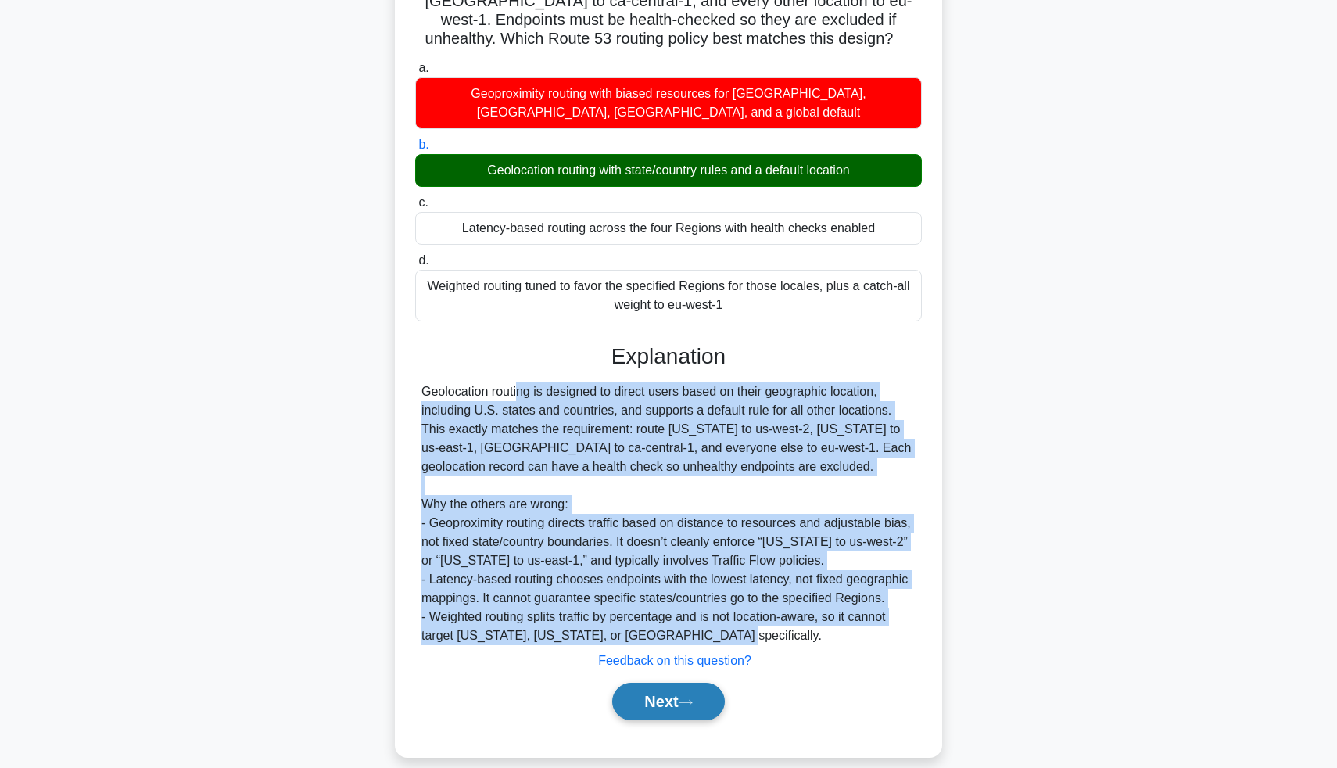
click at [646, 683] on button "Next" at bounding box center [668, 702] width 112 height 38
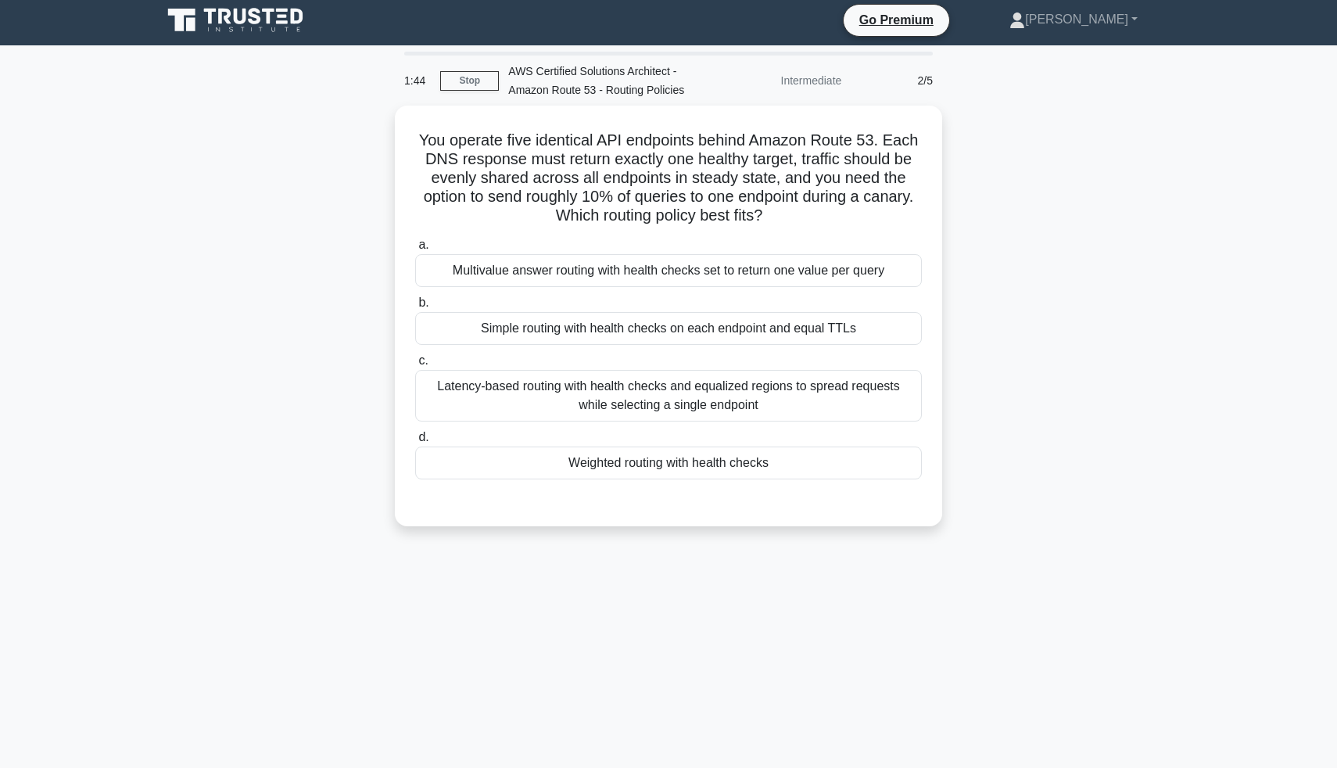
scroll to position [2, 0]
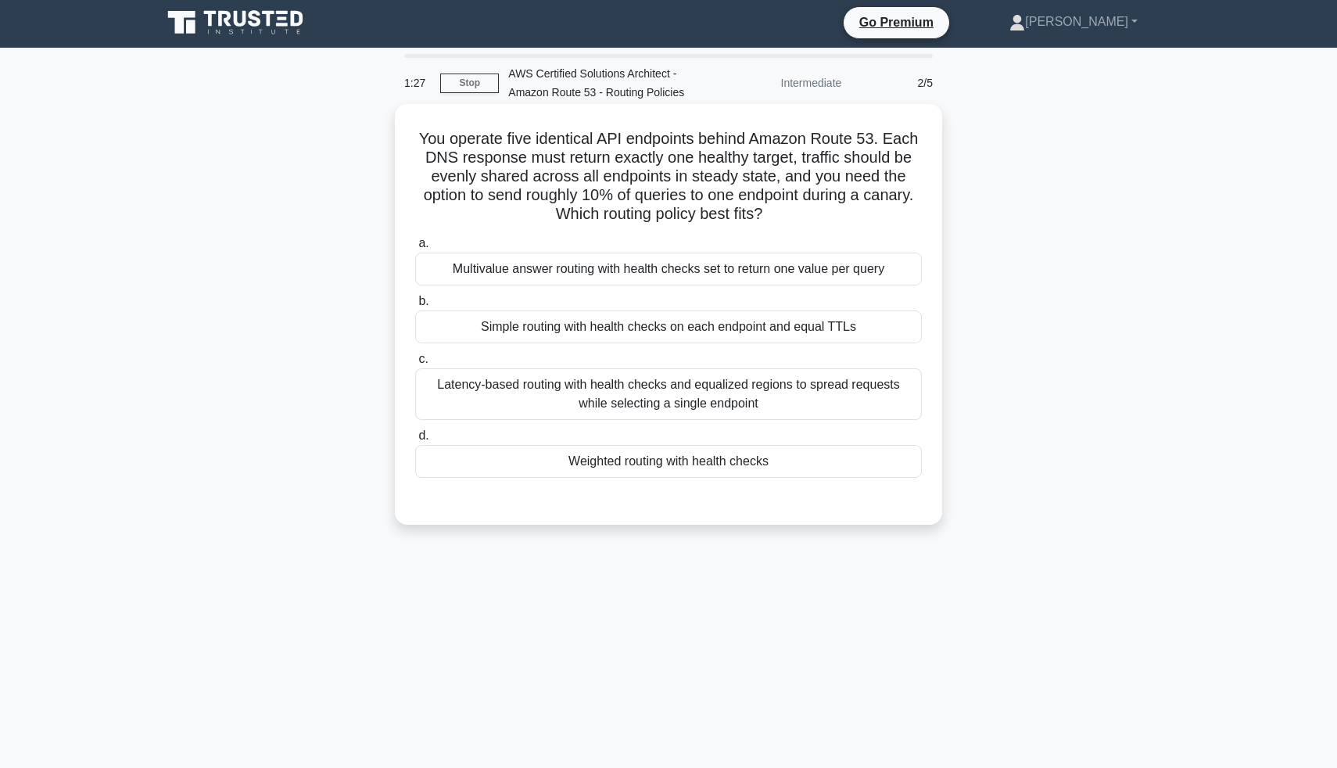
click at [628, 467] on div "Weighted routing with health checks" at bounding box center [668, 461] width 507 height 33
click at [415, 441] on input "d. Weighted routing with health checks" at bounding box center [415, 436] width 0 height 10
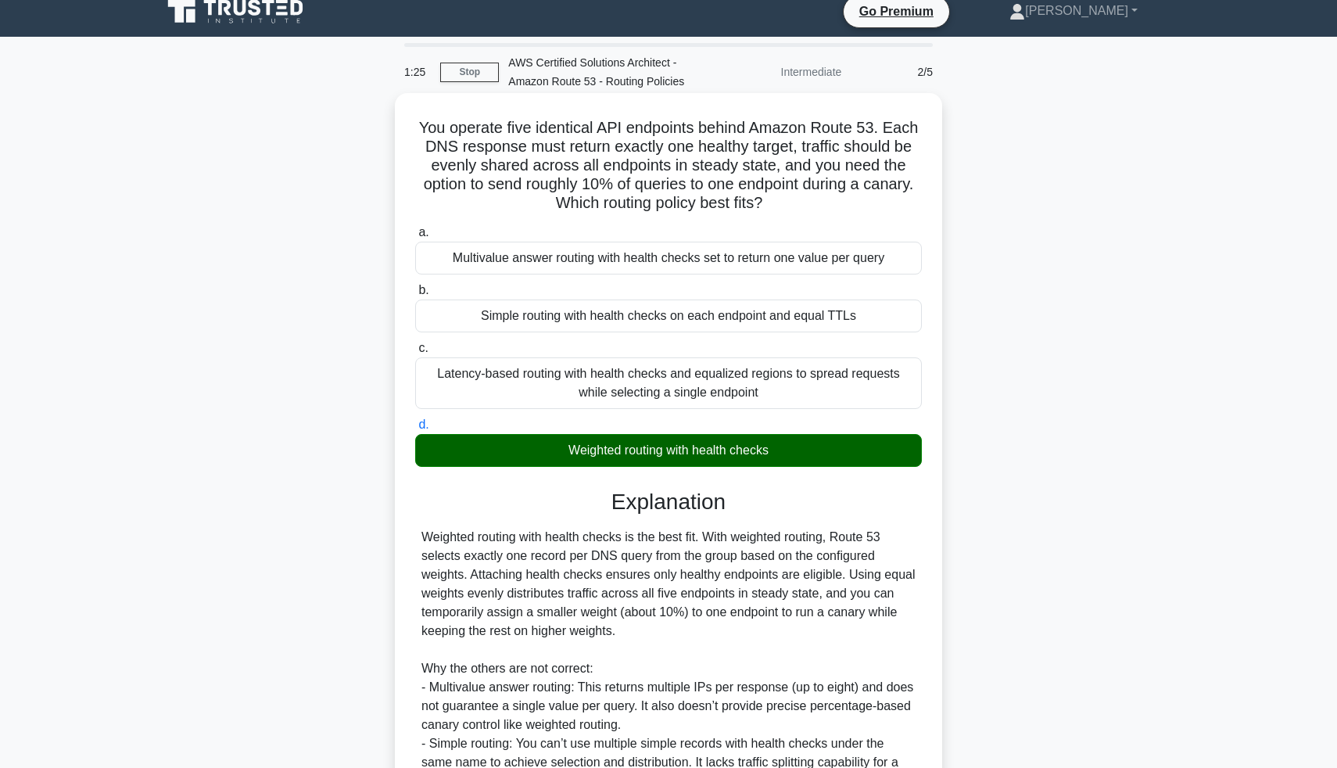
scroll to position [15, 0]
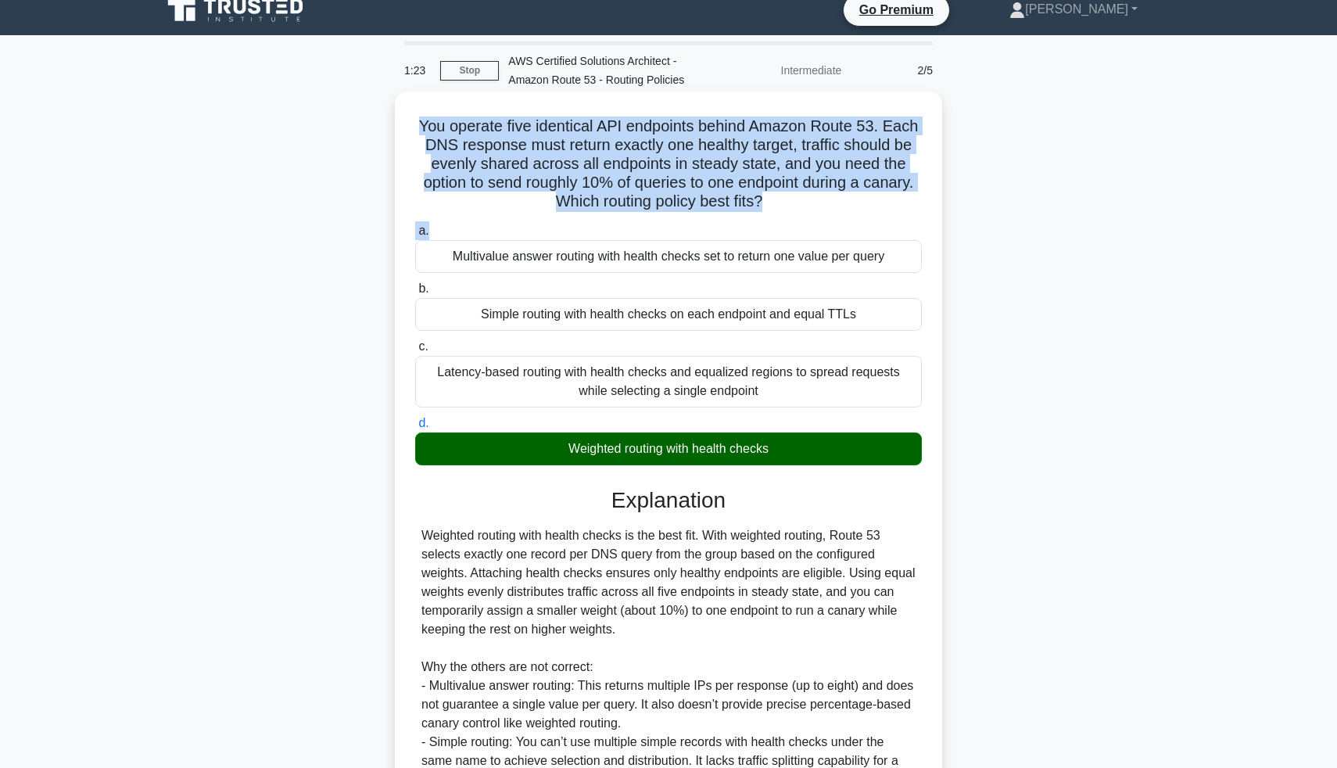
drag, startPoint x: 414, startPoint y: 117, endPoint x: 874, endPoint y: 222, distance: 472.3
click at [874, 222] on div "You operate five identical API endpoints behind Amazon Route 53. Each DNS respo…" at bounding box center [668, 515] width 535 height 834
copy div "You operate five identical API endpoints behind Amazon Route 53. Each DNS respo…"
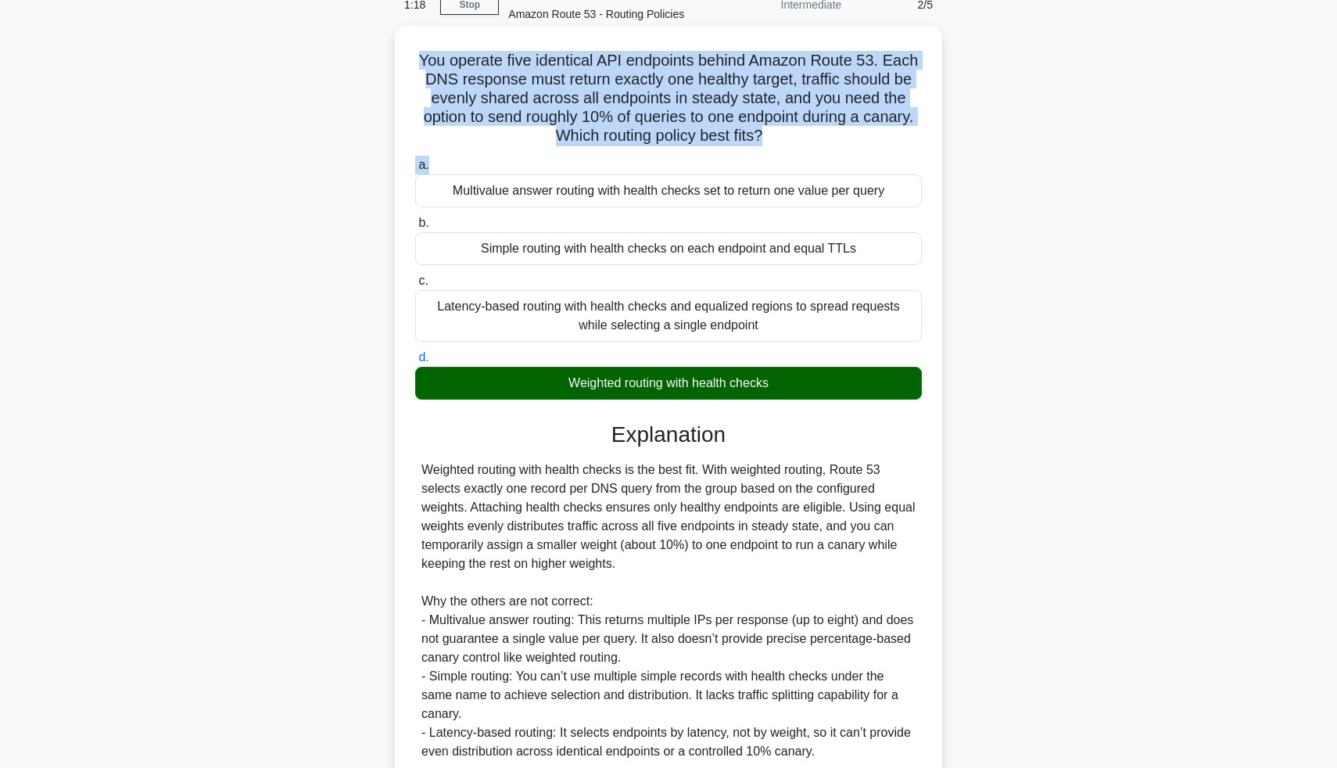
scroll to position [215, 0]
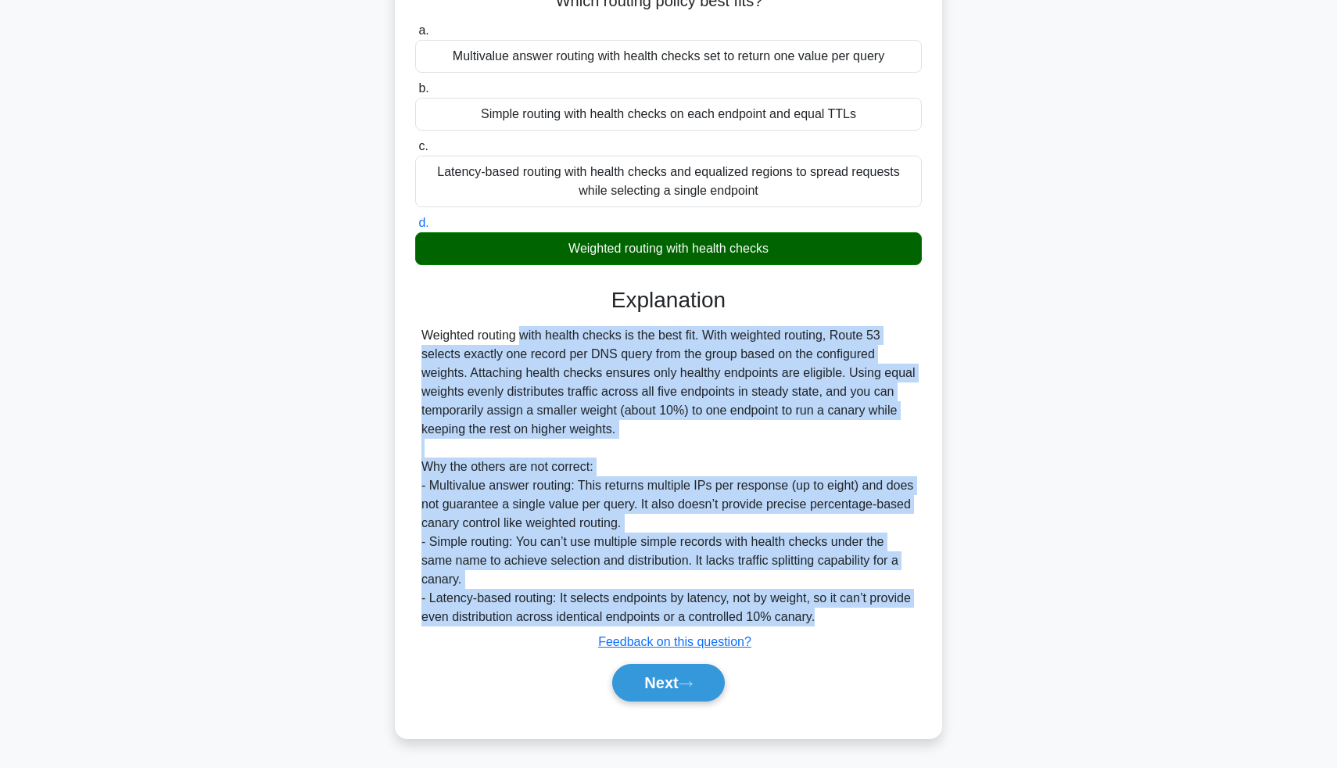
drag, startPoint x: 415, startPoint y: 335, endPoint x: 867, endPoint y: 623, distance: 535.7
click at [867, 623] on div "Weighted routing with health checks is the best fit. With weighted routing, Rou…" at bounding box center [668, 476] width 507 height 300
copy div "Weighted routing with health checks is the best fit. With weighted routing, Rou…"
click at [823, 533] on div "Weighted routing with health checks is the best fit. With weighted routing, Rou…" at bounding box center [668, 476] width 494 height 300
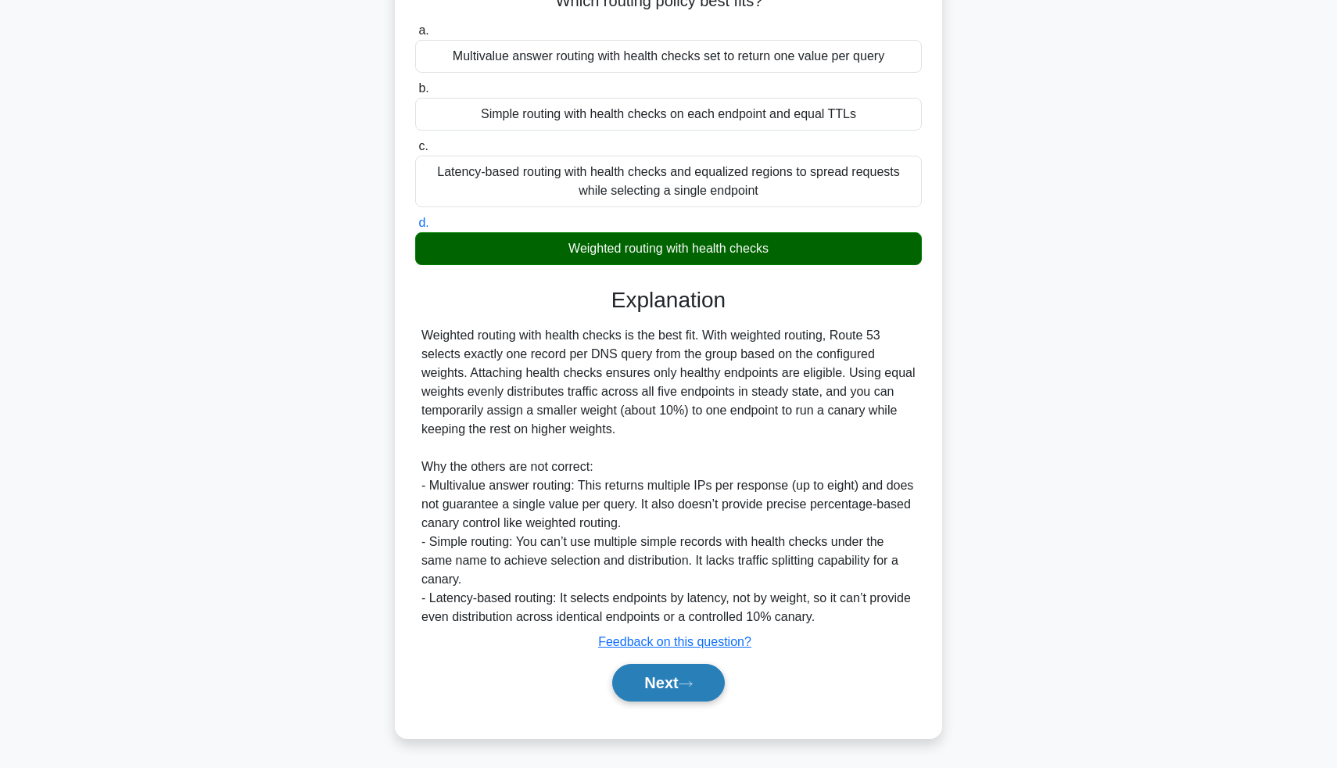
click at [697, 668] on button "Next" at bounding box center [668, 683] width 112 height 38
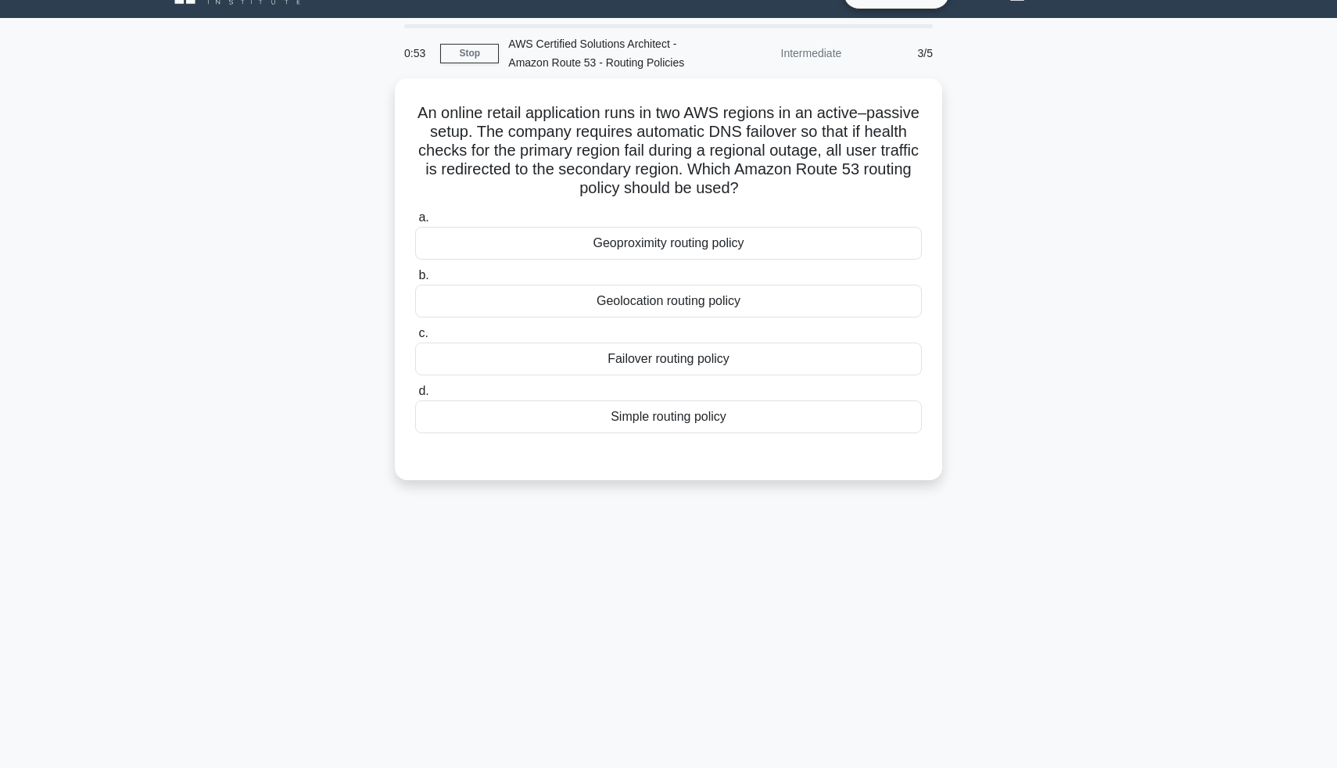
scroll to position [30, 0]
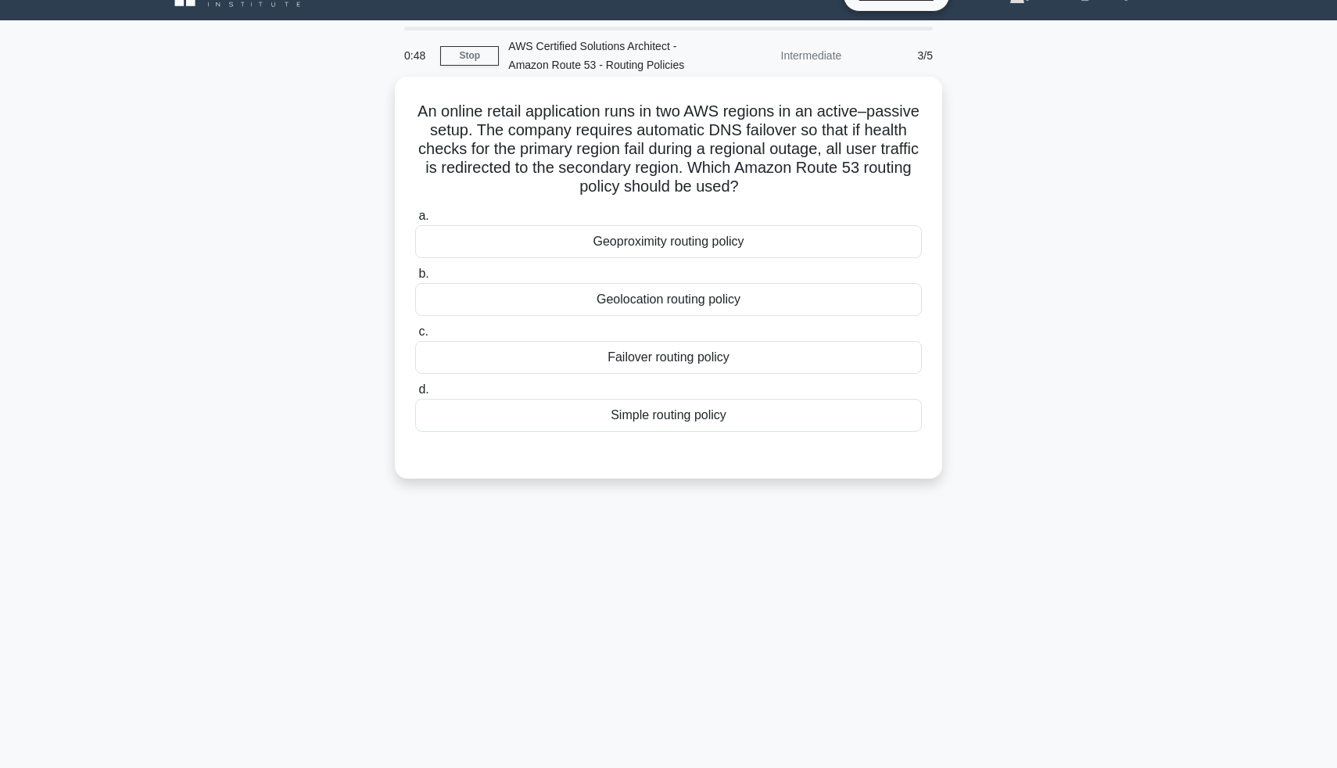
drag, startPoint x: 423, startPoint y: 113, endPoint x: 794, endPoint y: 193, distance: 379.3
click at [795, 195] on h5 "An online retail application runs in two AWS regions in an active–passive setup…" at bounding box center [669, 149] width 510 height 95
drag, startPoint x: 794, startPoint y: 193, endPoint x: 429, endPoint y: 91, distance: 378.5
click at [429, 91] on div "An online retail application runs in two AWS regions in an active–passive setup…" at bounding box center [668, 277] width 535 height 389
copy h5 "An online retail application runs in two AWS regions in an active–passive setup…"
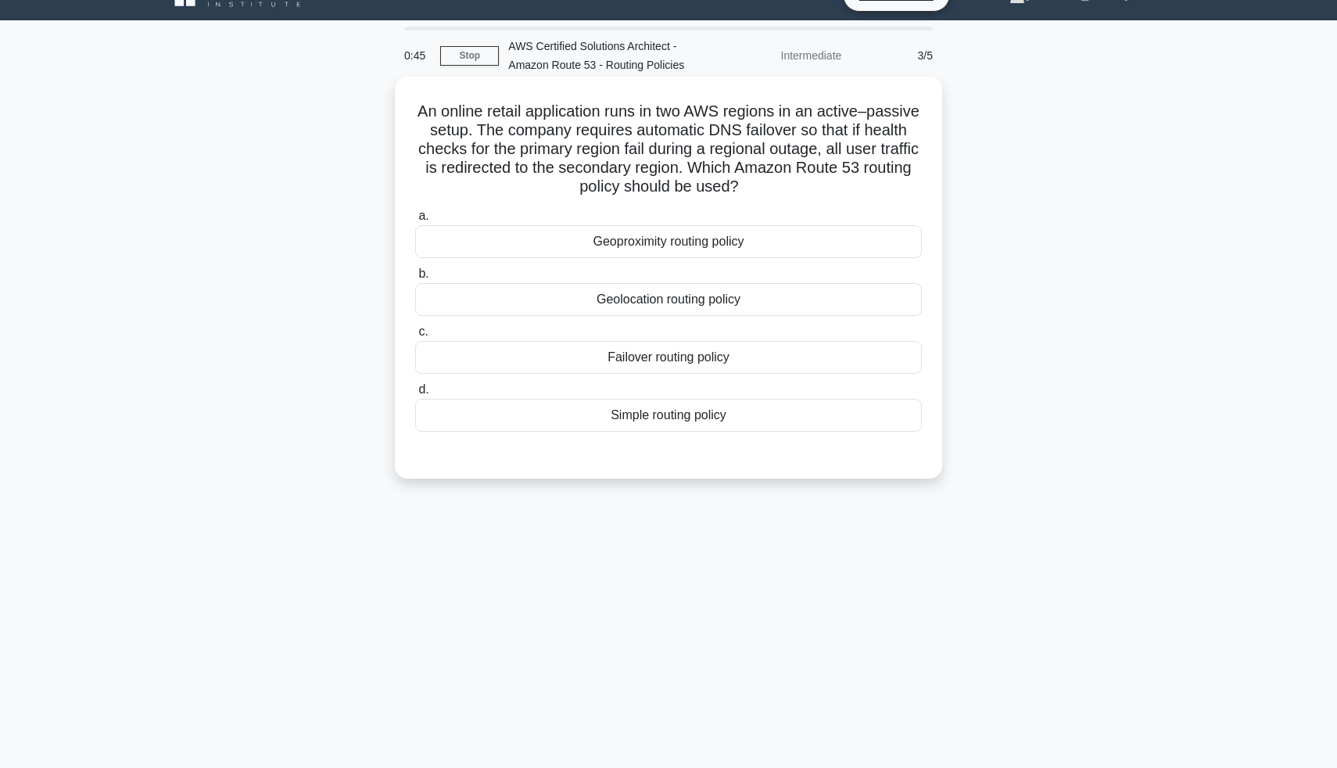
click at [572, 362] on div "Failover routing policy" at bounding box center [668, 357] width 507 height 33
click at [415, 337] on input "c. Failover routing policy" at bounding box center [415, 332] width 0 height 10
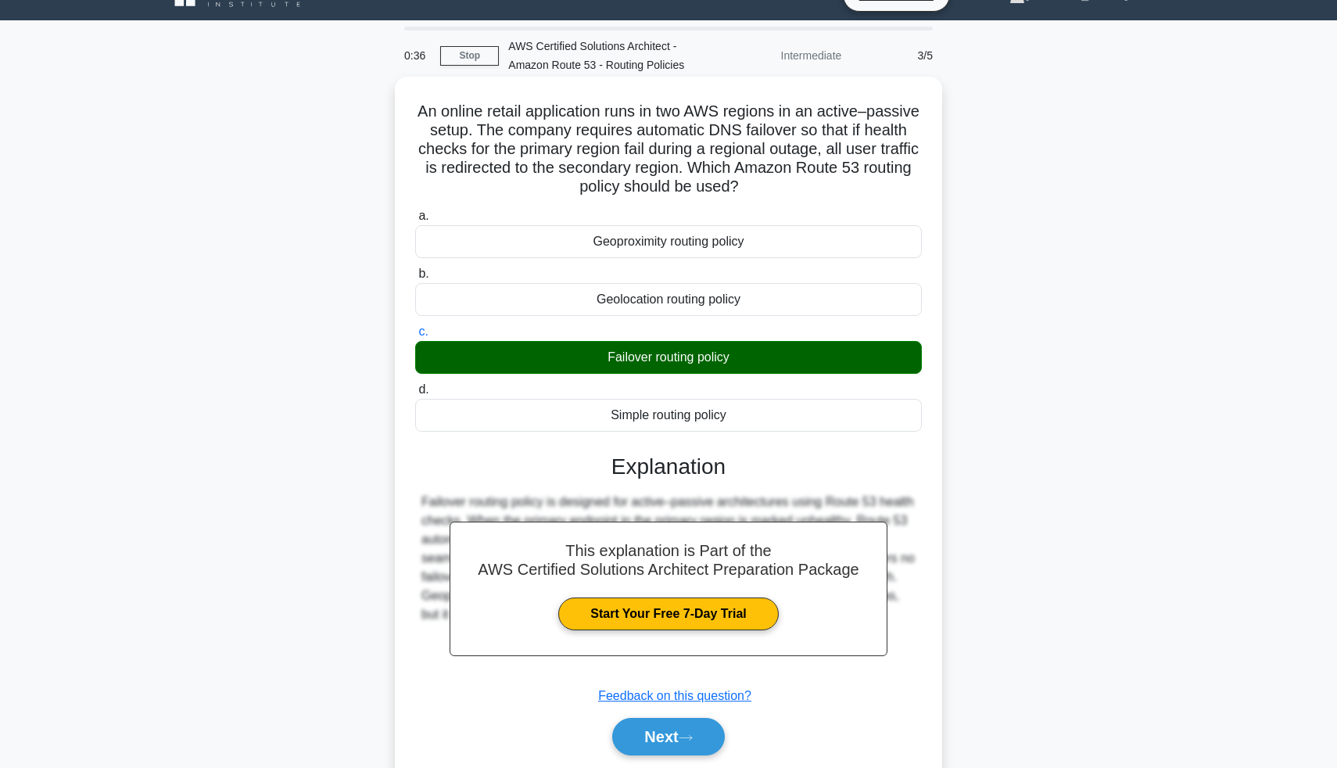
scroll to position [84, 0]
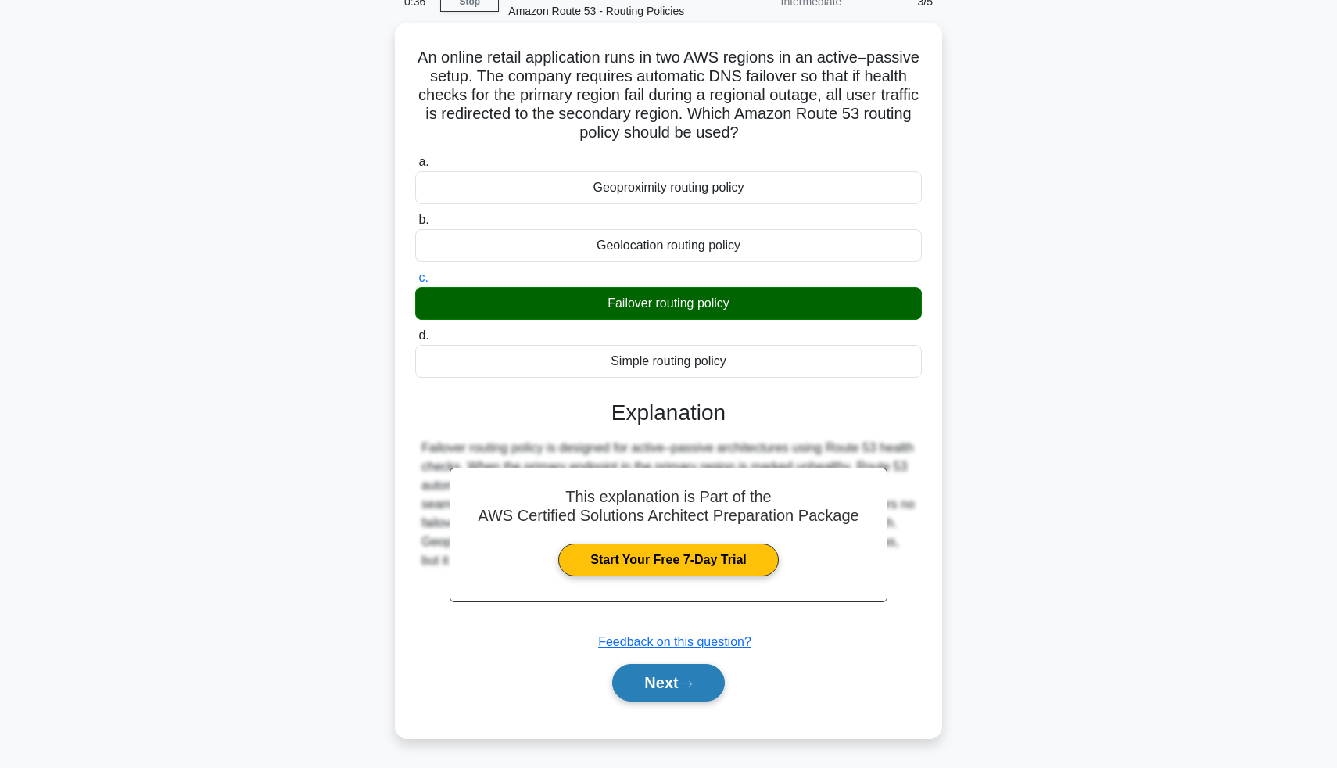
click at [643, 681] on button "Next" at bounding box center [668, 683] width 112 height 38
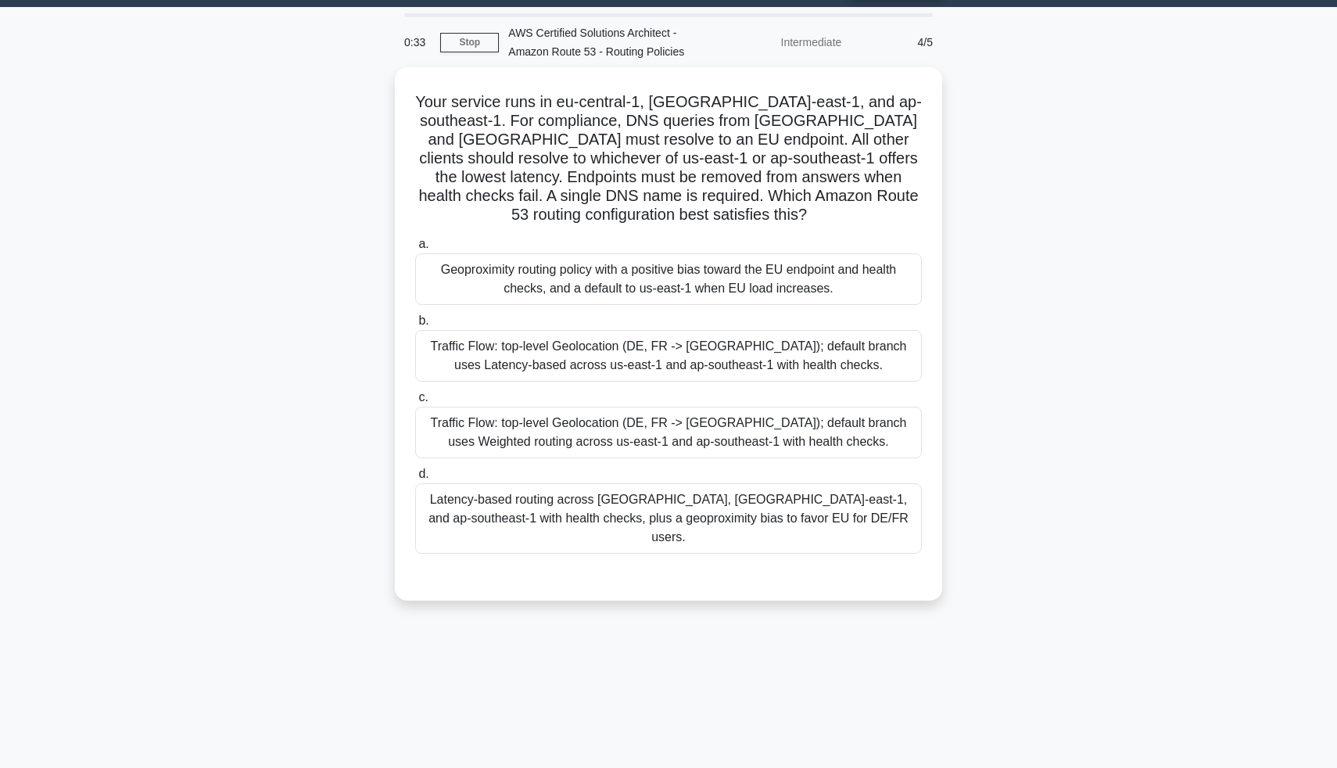
scroll to position [36, 0]
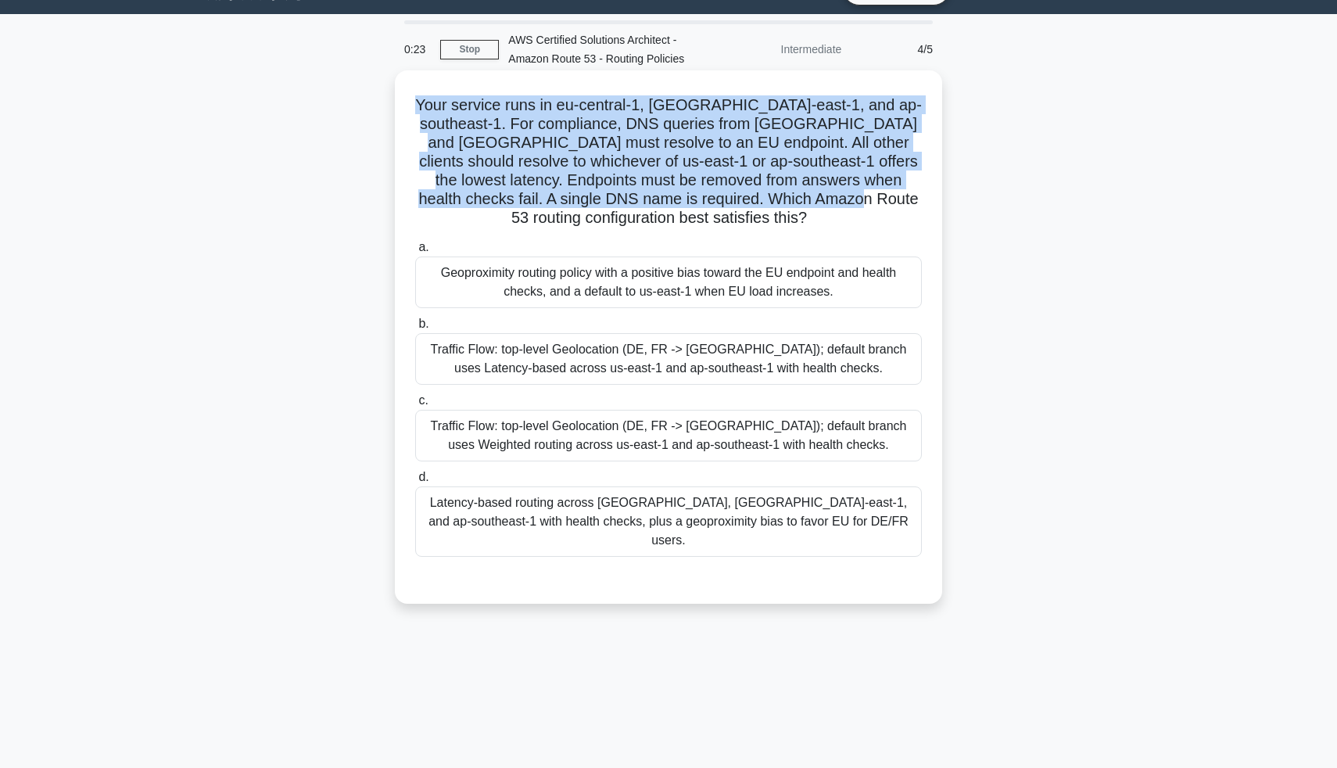
drag, startPoint x: 429, startPoint y: 95, endPoint x: 763, endPoint y: 188, distance: 346.6
click at [772, 193] on h5 "Your service runs in eu-central-1, us-east-1, and ap-southeast-1. For complianc…" at bounding box center [669, 161] width 510 height 133
click at [763, 188] on h5 "Your service runs in eu-central-1, us-east-1, and ap-southeast-1. For complianc…" at bounding box center [669, 161] width 510 height 133
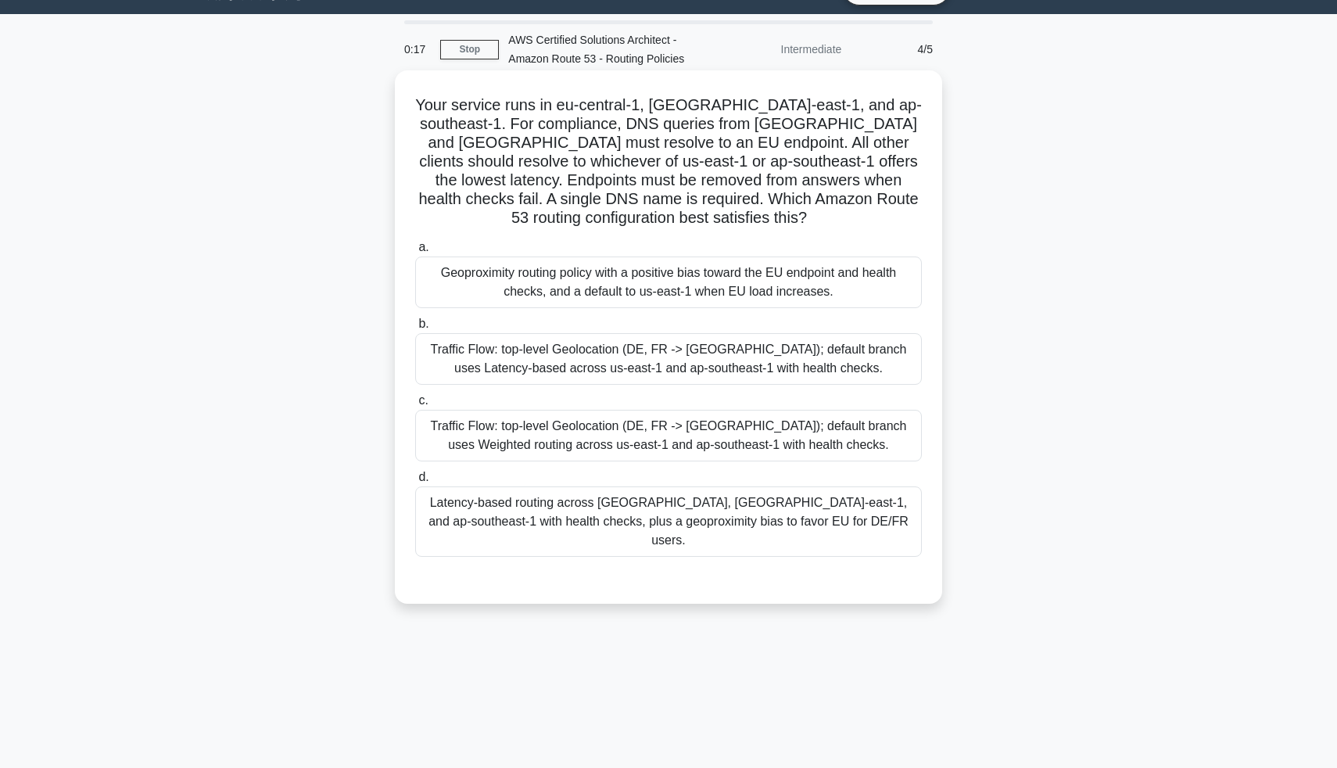
click at [593, 411] on div "Traffic Flow: top-level Geolocation (DE, FR -> [GEOGRAPHIC_DATA]); default bran…" at bounding box center [668, 436] width 507 height 52
click at [415, 406] on input "c. Traffic Flow: top-level Geolocation (DE, FR -> EU); default branch uses Weig…" at bounding box center [415, 401] width 0 height 10
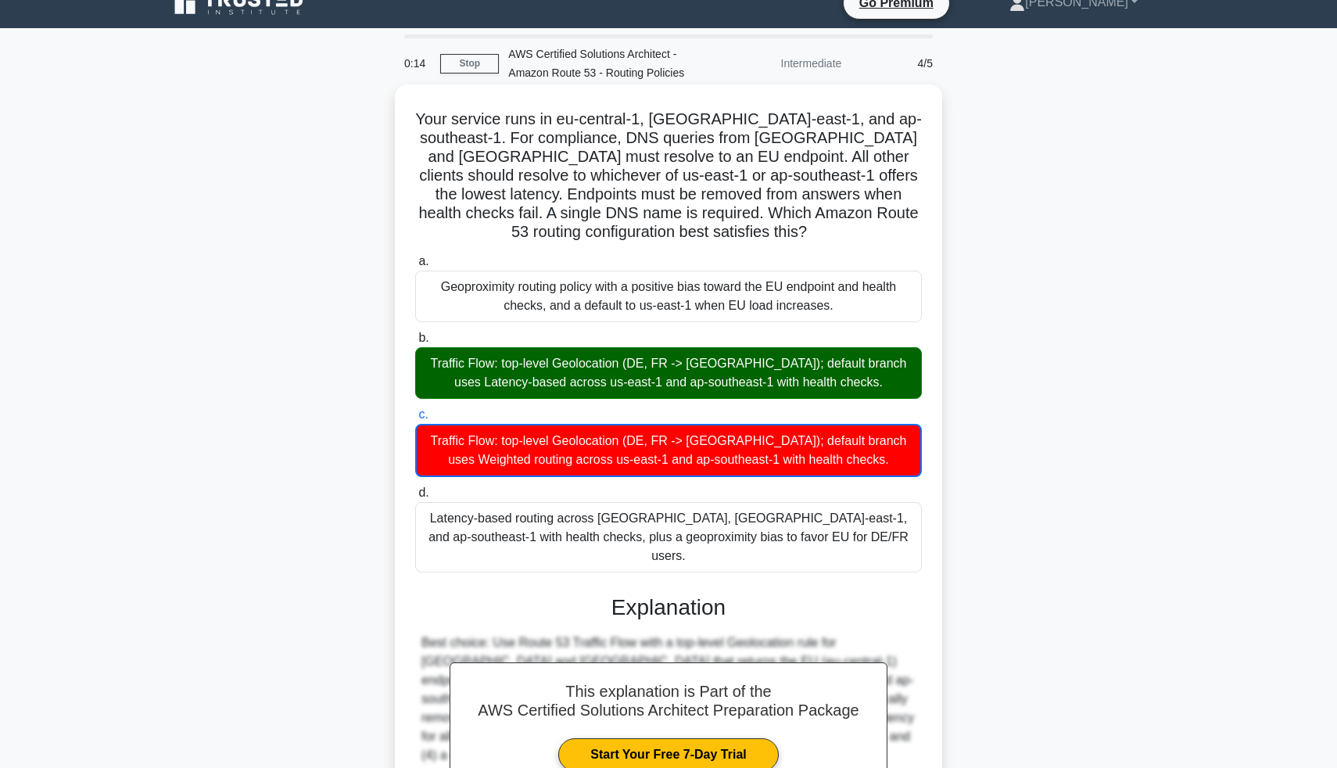
scroll to position [15, 0]
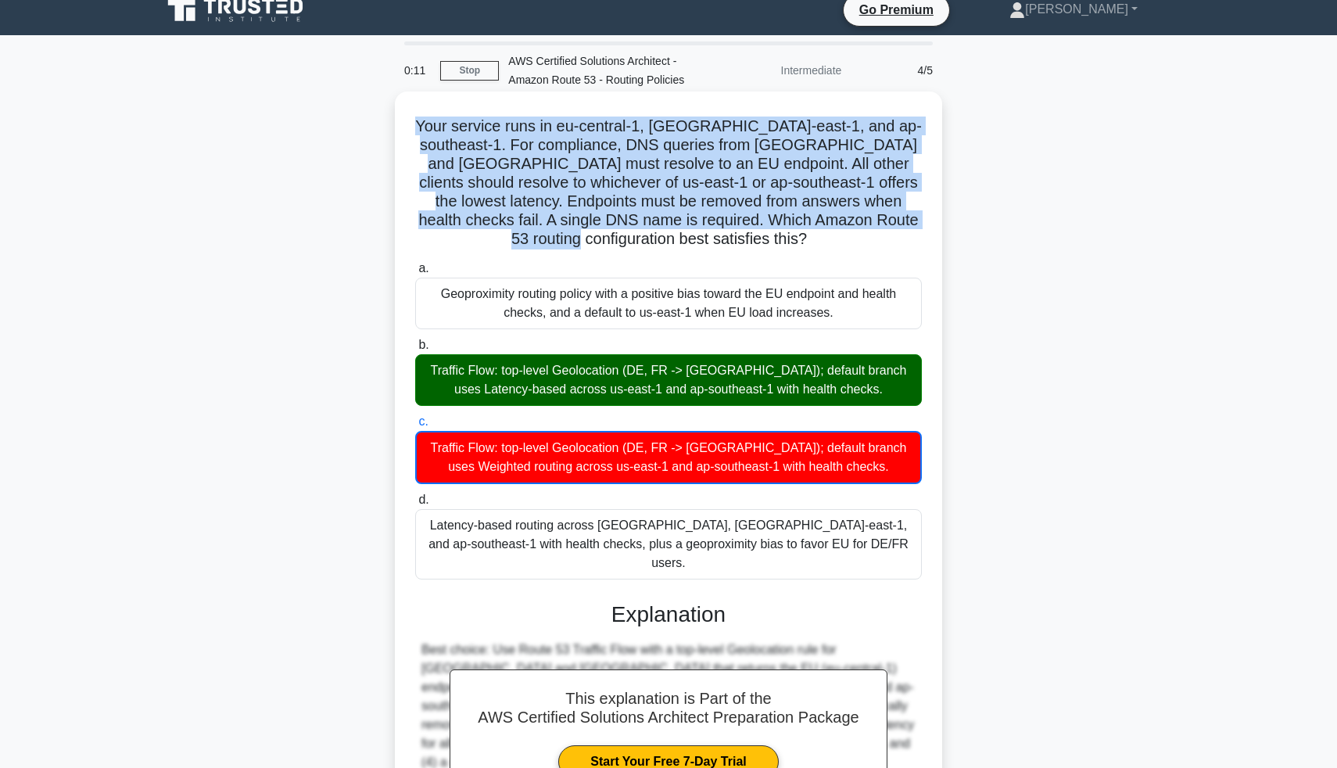
drag, startPoint x: 435, startPoint y: 126, endPoint x: 922, endPoint y: 231, distance: 498.2
click at [922, 231] on h5 "Your service runs in eu-central-1, us-east-1, and ap-southeast-1. For complianc…" at bounding box center [669, 182] width 510 height 133
copy h5 "Your service runs in eu-central-1, [GEOGRAPHIC_DATA]-east-1, and ap-southeast-1…"
drag, startPoint x: 418, startPoint y: 349, endPoint x: 871, endPoint y: 378, distance: 453.6
click at [876, 377] on div "Traffic Flow: top-level Geolocation (DE, FR -> EU); default branch uses Latency…" at bounding box center [668, 380] width 507 height 52
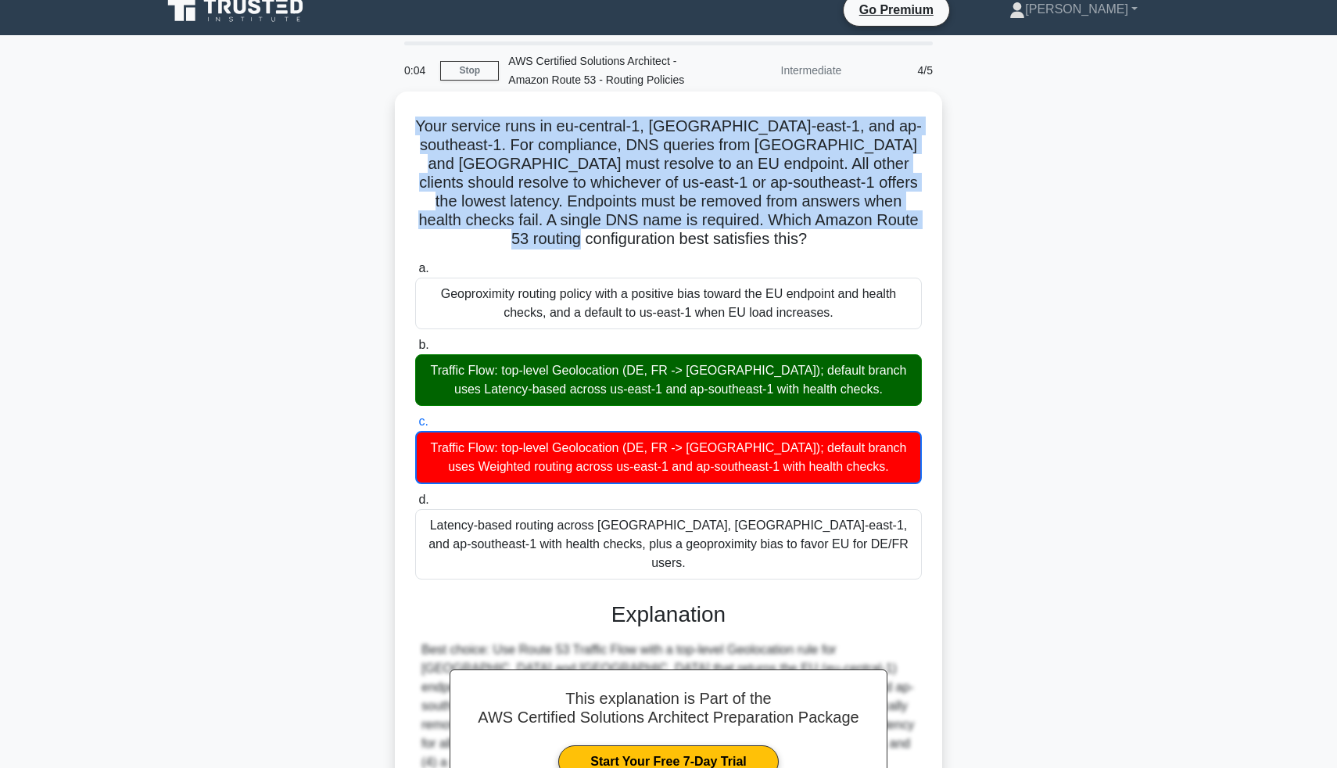
copy div "Traffic Flow: top-level Geolocation (DE, FR -> EU); default branch uses Latency…"
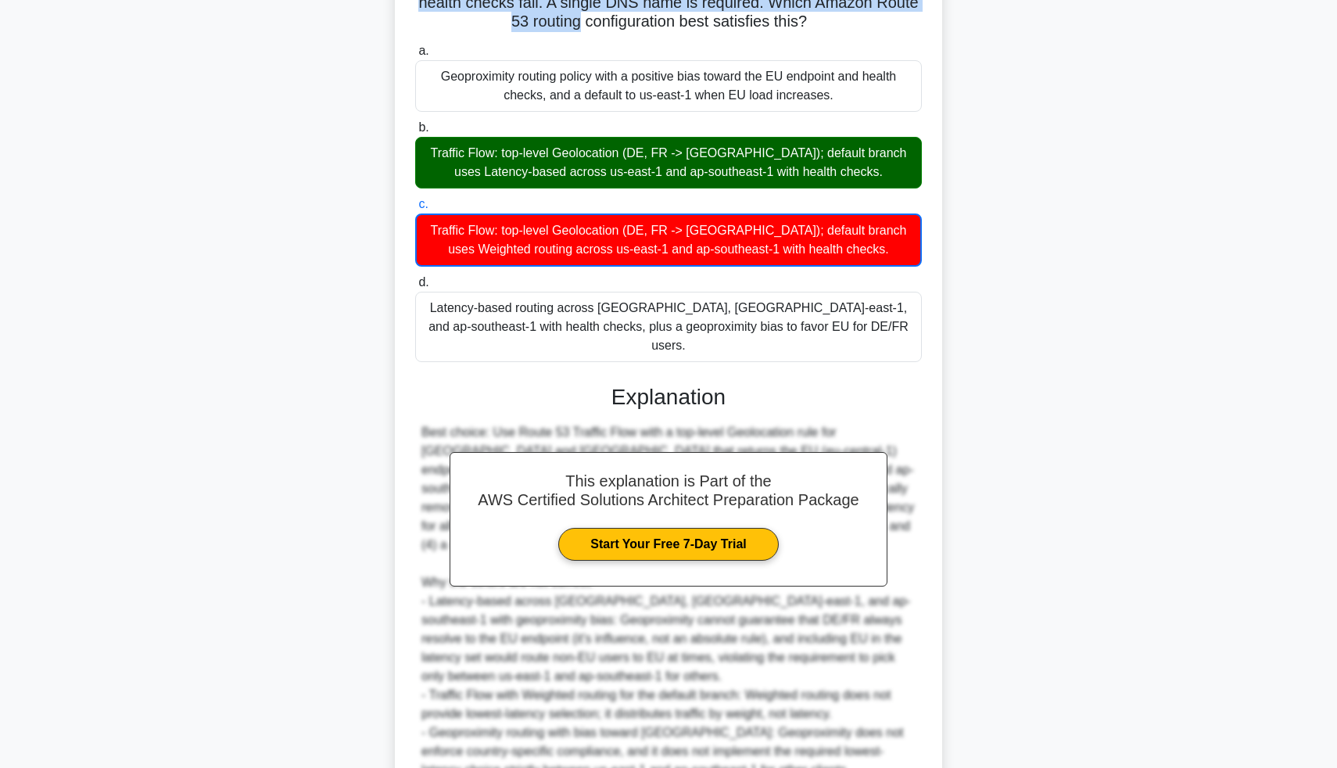
scroll to position [348, 0]
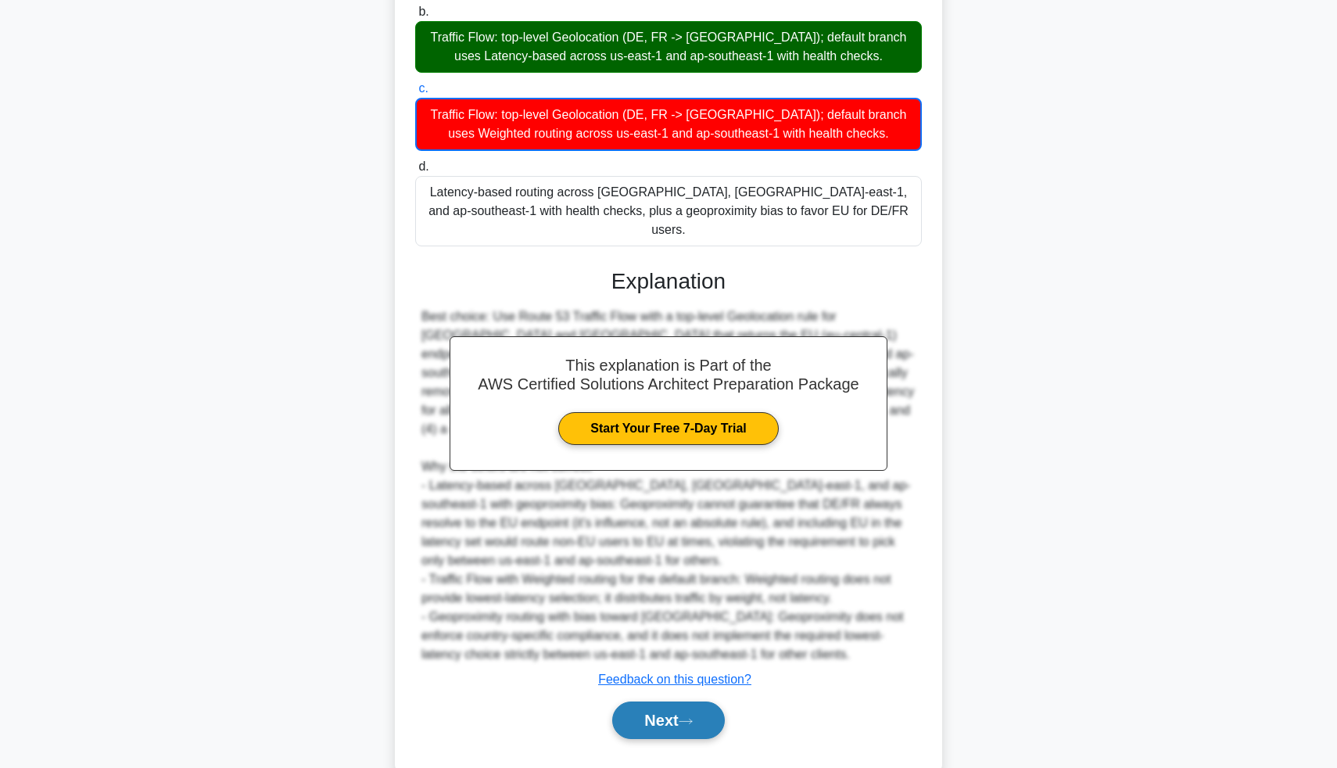
click at [672, 701] on button "Next" at bounding box center [668, 720] width 112 height 38
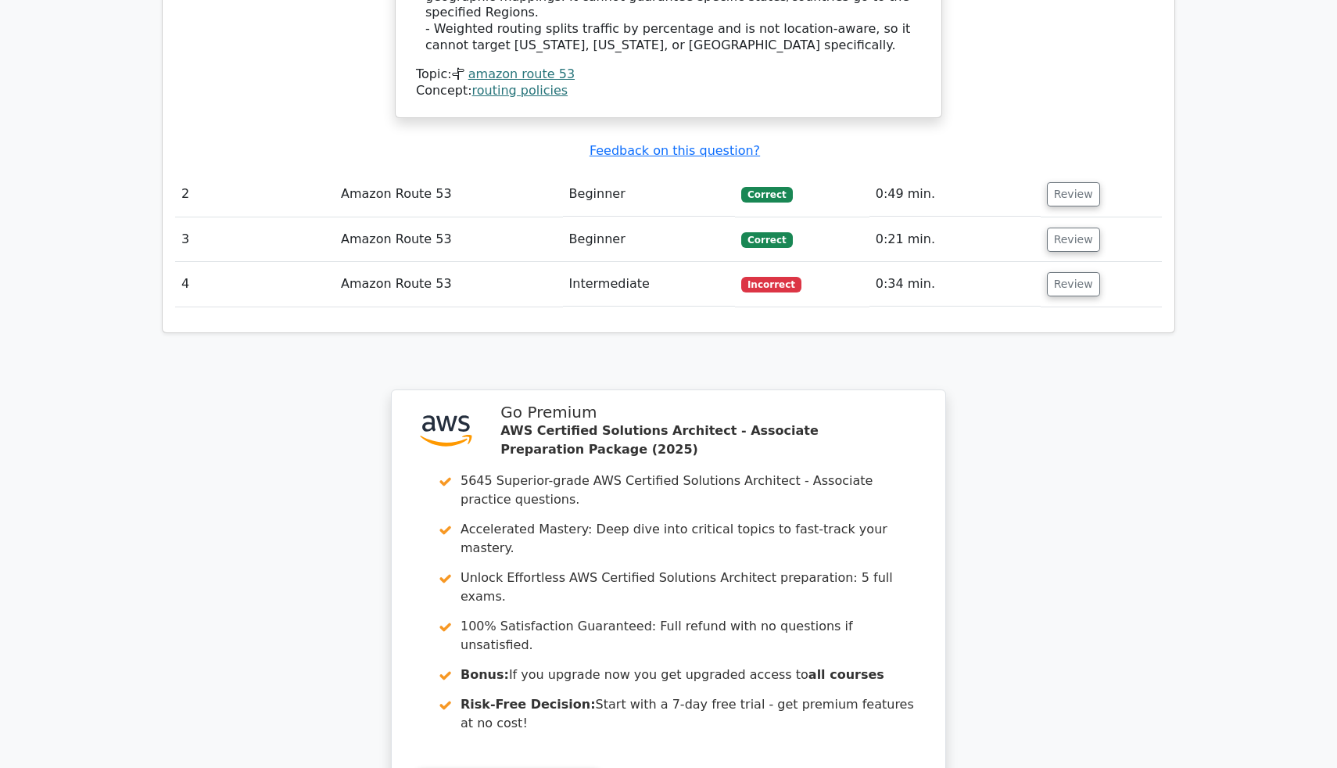
scroll to position [1945, 0]
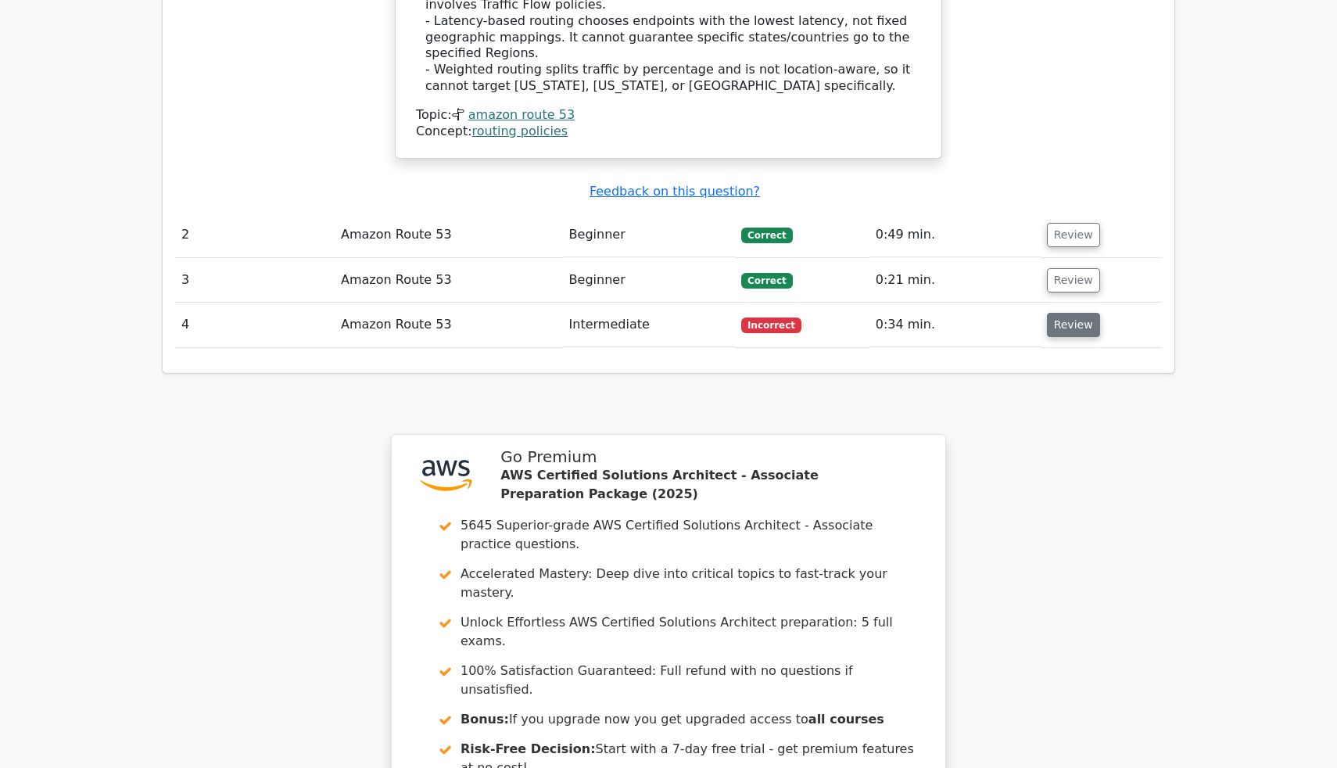
click at [1047, 313] on button "Review" at bounding box center [1073, 325] width 53 height 24
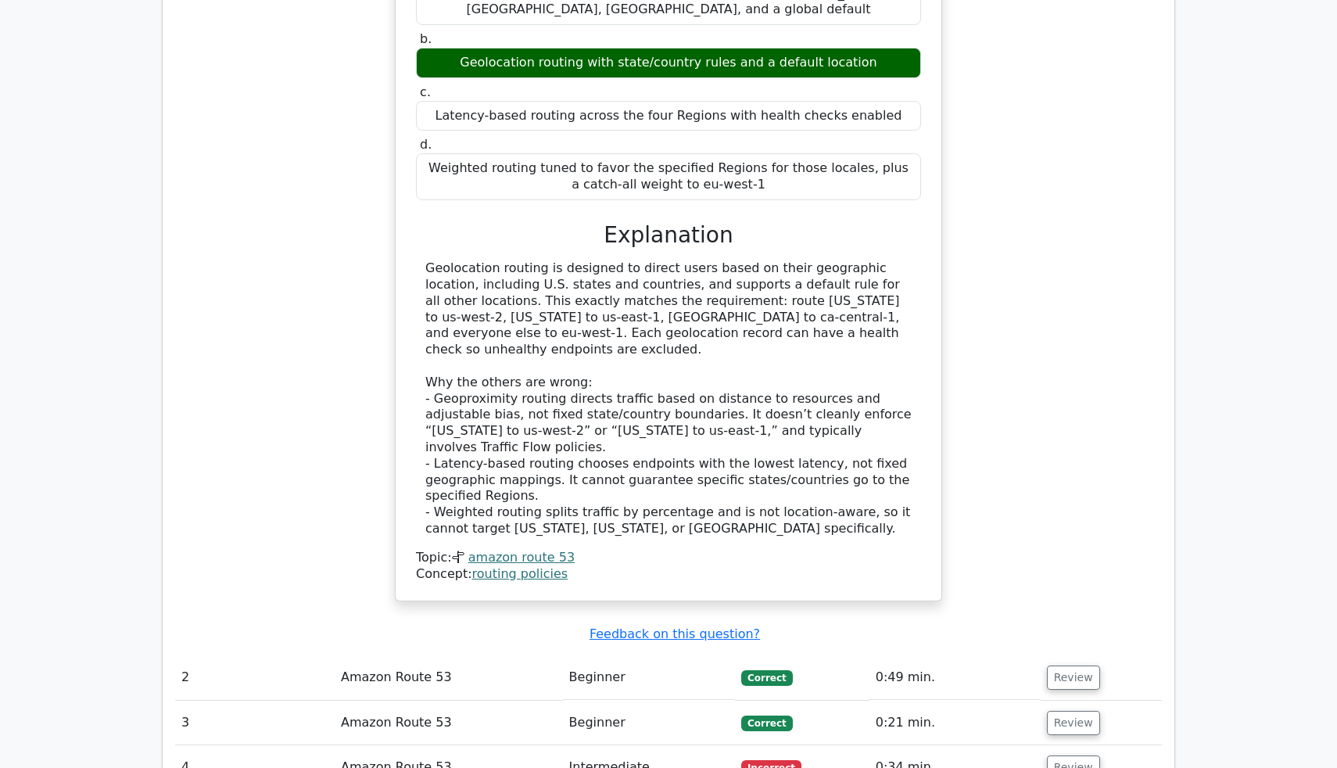
scroll to position [1361, 0]
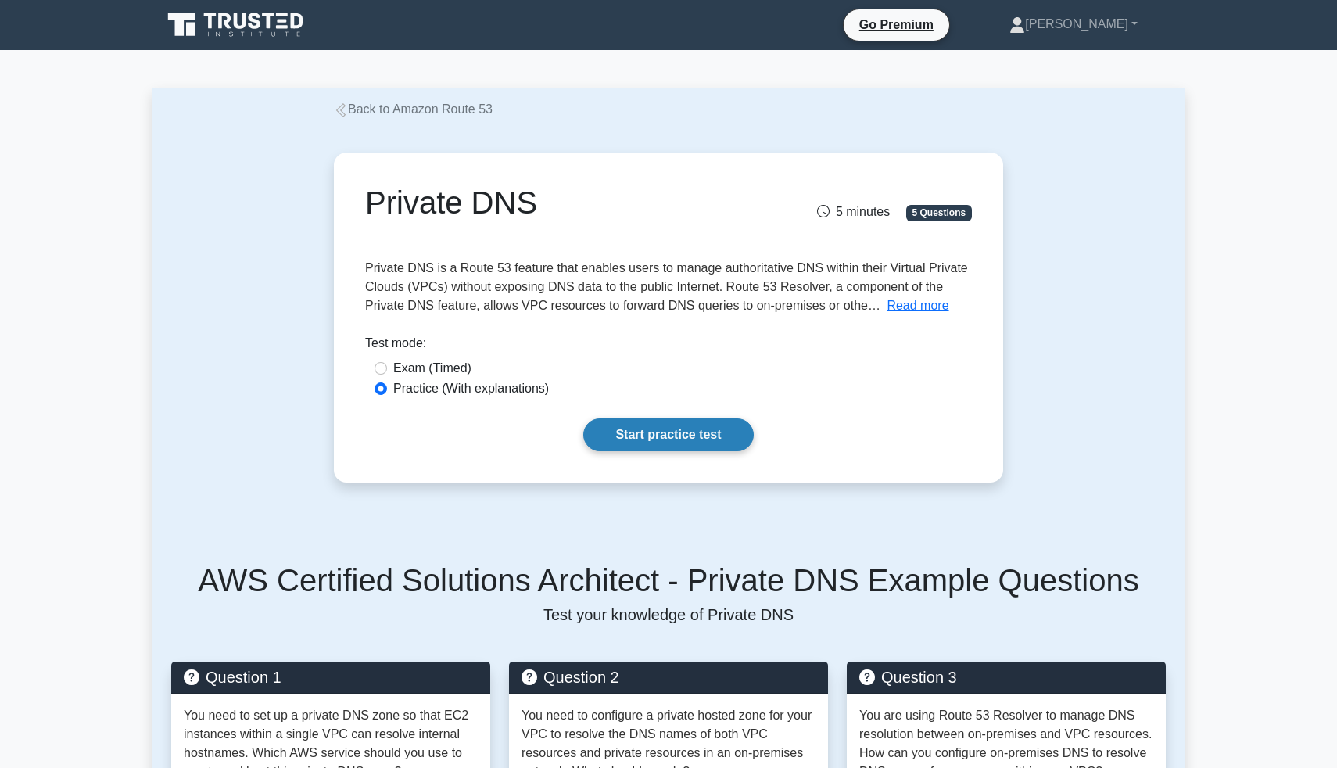
click at [680, 430] on link "Start practice test" at bounding box center [668, 434] width 170 height 33
click at [682, 432] on link "Start practice test" at bounding box center [668, 434] width 170 height 33
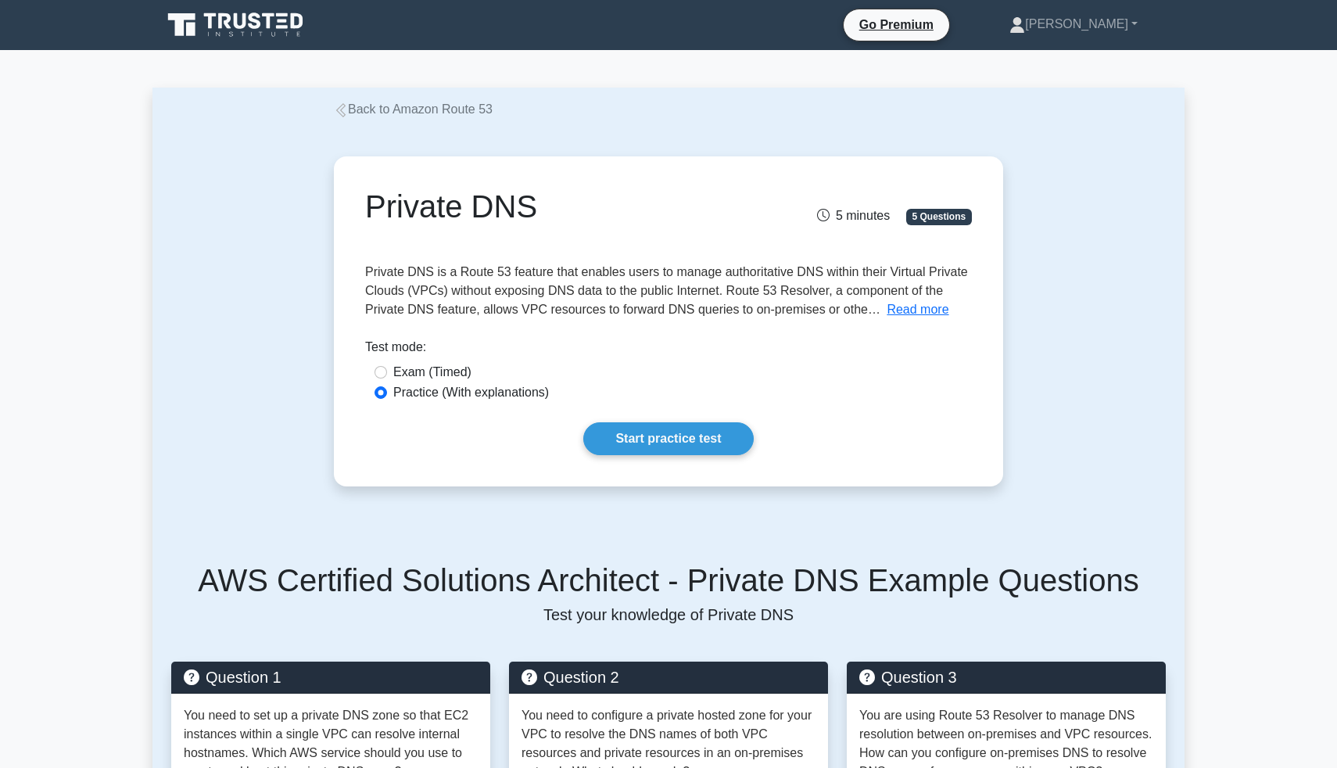
scroll to position [5, 0]
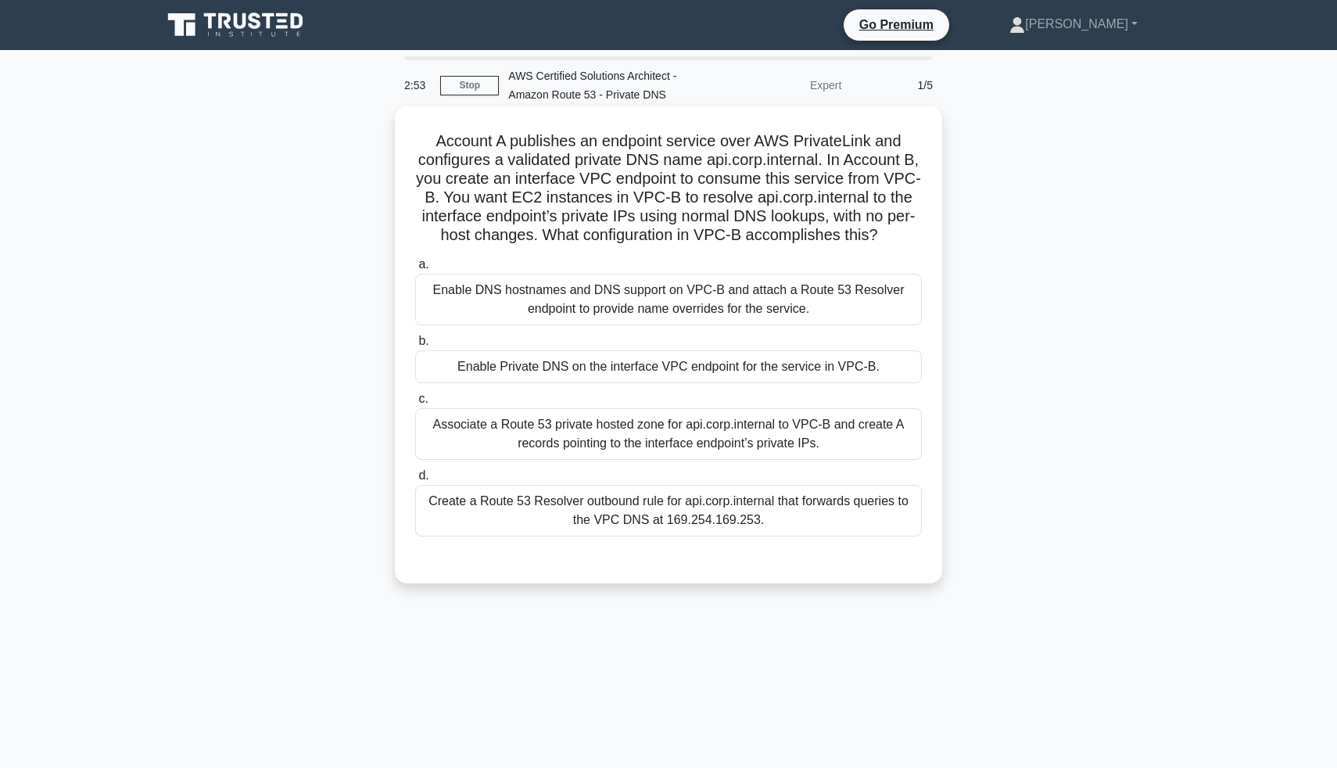
click at [656, 308] on div "Enable DNS hostnames and DNS support on VPC-B and attach a Route 53 Resolver en…" at bounding box center [668, 300] width 507 height 52
click at [415, 270] on input "a. Enable DNS hostnames and DNS support on VPC-B and attach a Route 53 Resolver…" at bounding box center [415, 265] width 0 height 10
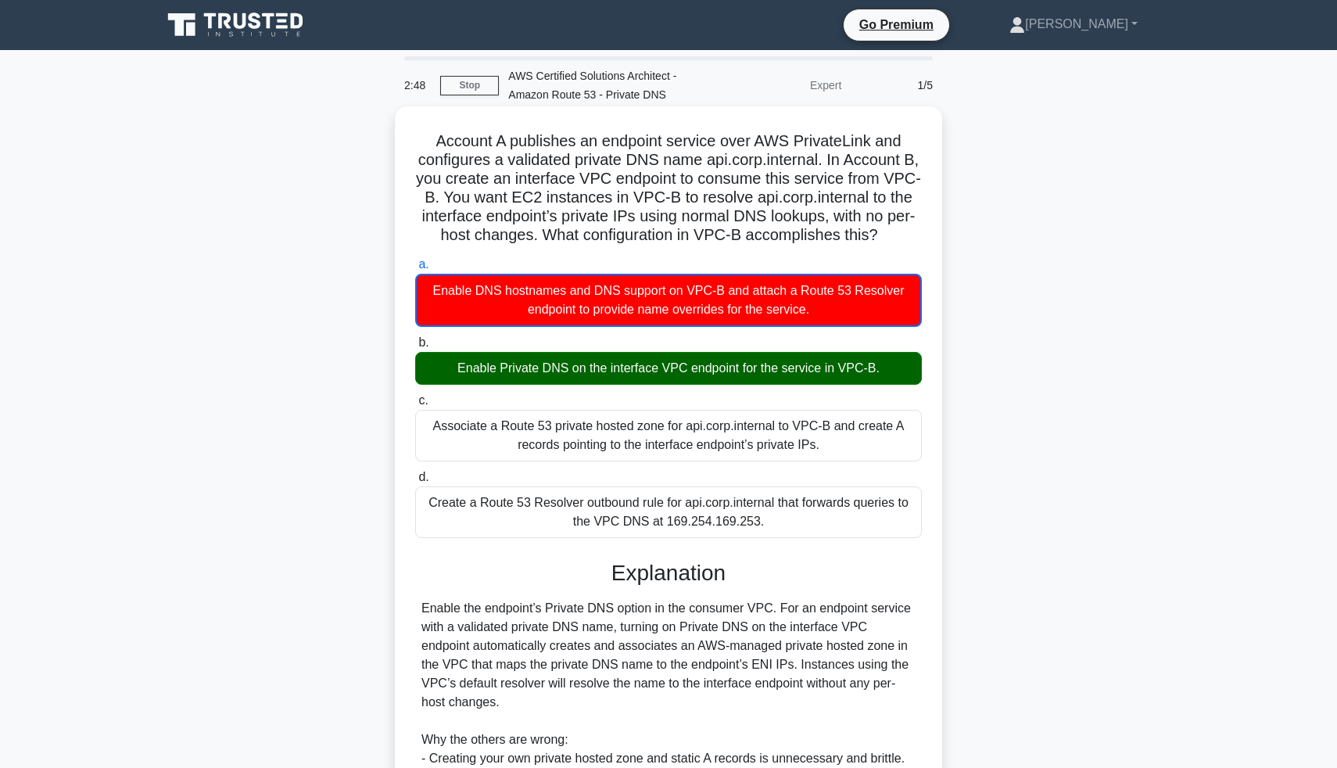
drag, startPoint x: 439, startPoint y: 140, endPoint x: 916, endPoint y: 230, distance: 485.3
click at [916, 230] on h5 "Account A publishes an endpoint service over AWS PrivateLink and configures a v…" at bounding box center [669, 188] width 510 height 114
copy h5 "Account A publishes an endpoint service over AWS PrivateLink and configures a v…"
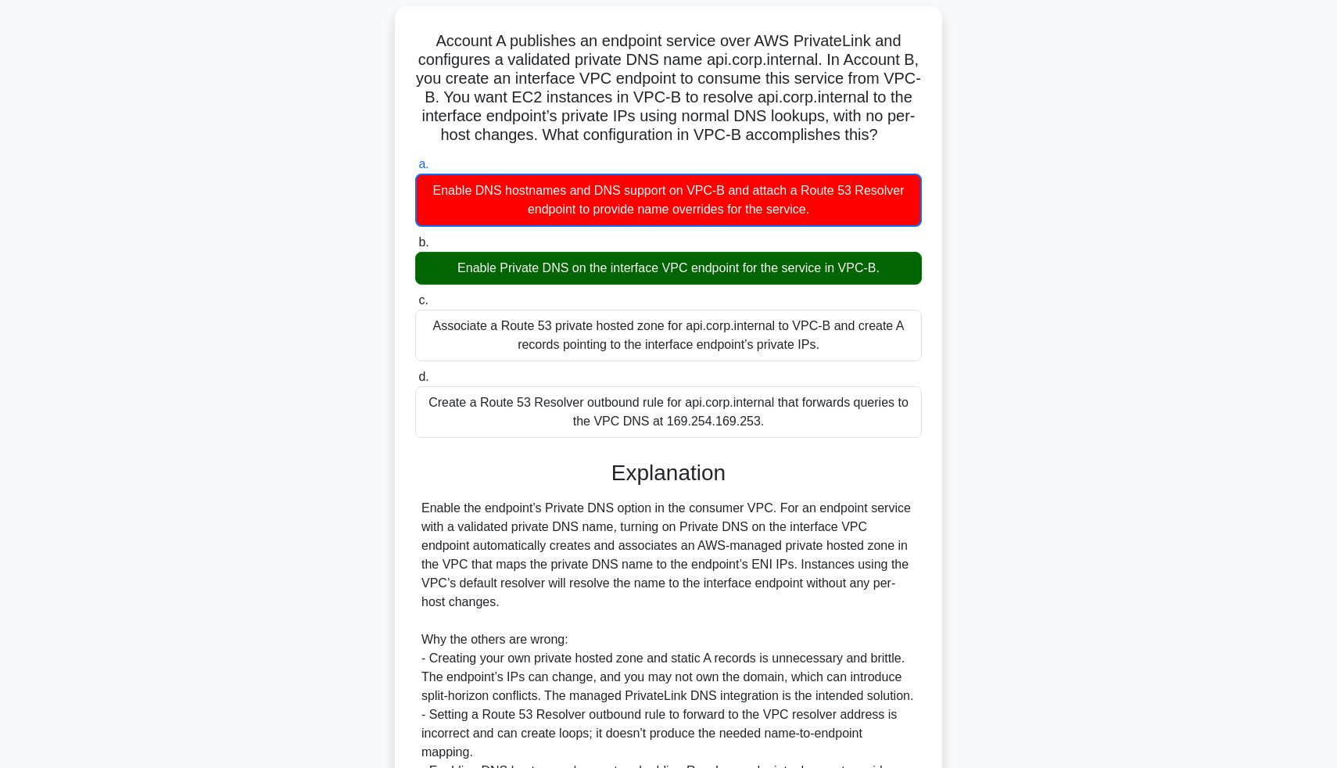
scroll to position [185, 0]
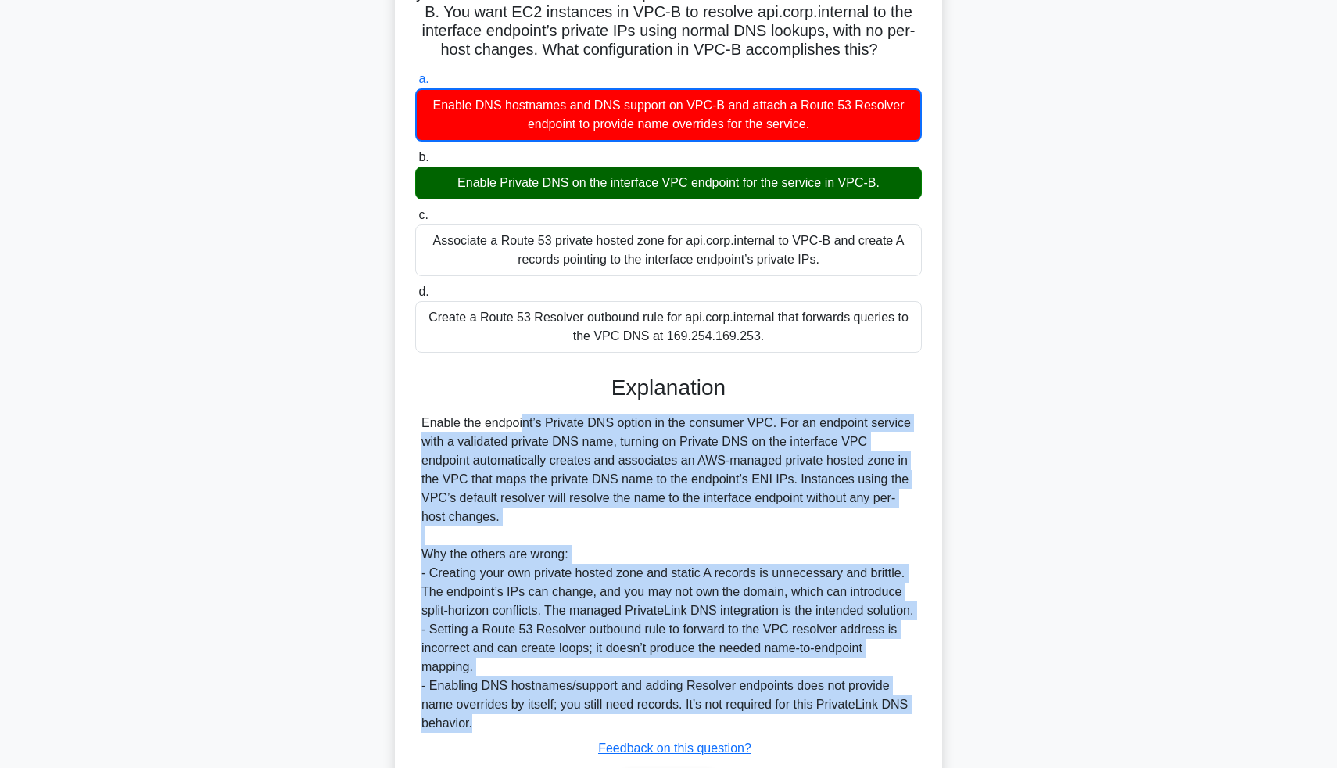
drag, startPoint x: 415, startPoint y: 423, endPoint x: 471, endPoint y: 733, distance: 315.5
click at [471, 733] on div "Explanation Enable the endpoint’s Private DNS option in the consumer VPC. For a…" at bounding box center [668, 594] width 507 height 439
copy div "Loremi dol sitametc’a Elitsed DOE tempor in utl etdolore MAG. Ali en adminimv q…"
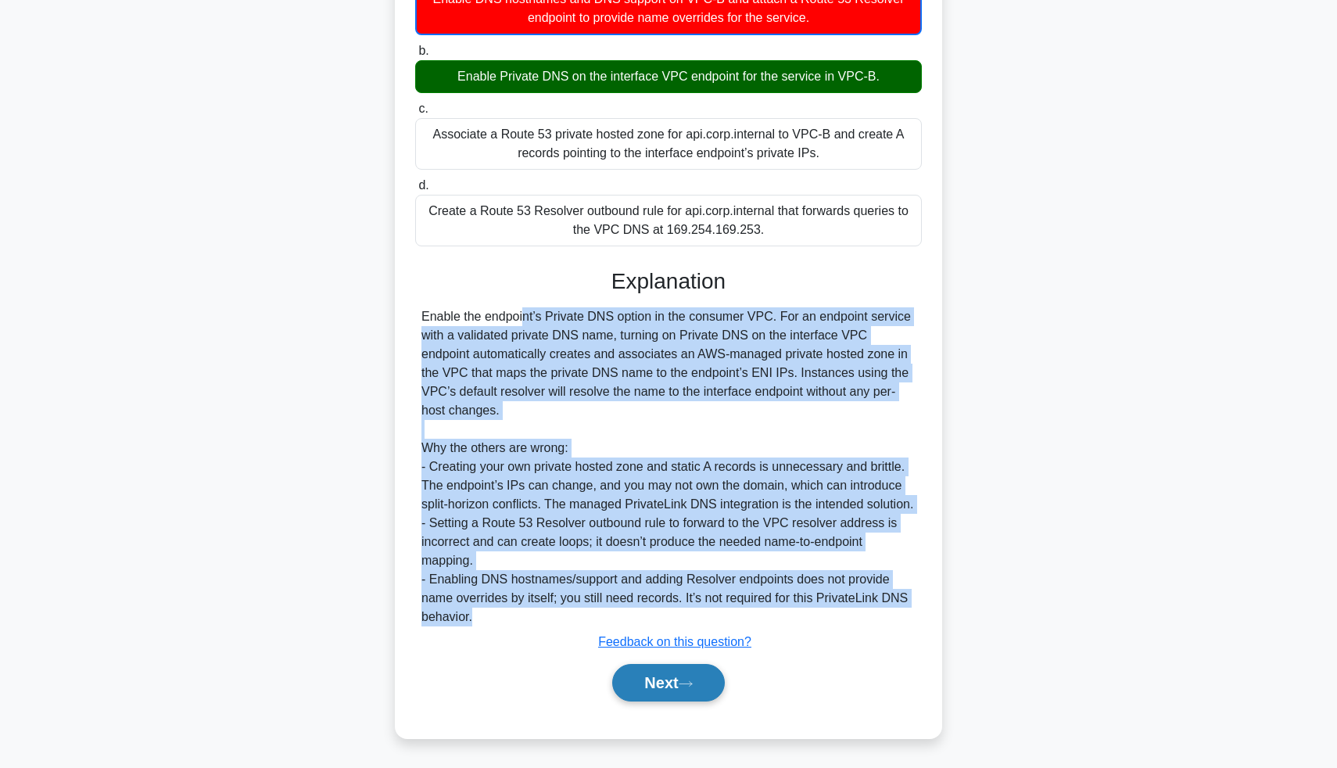
click at [677, 681] on button "Next" at bounding box center [668, 683] width 112 height 38
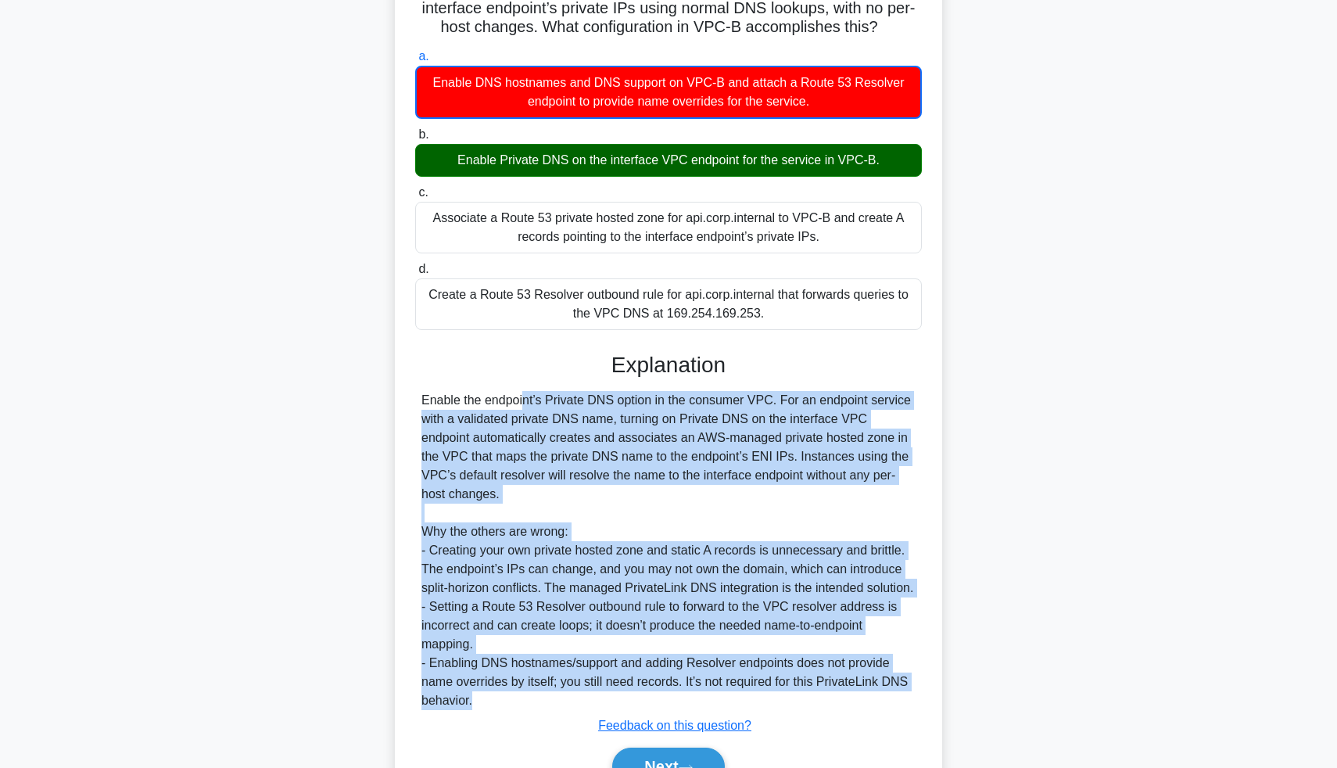
scroll to position [0, 0]
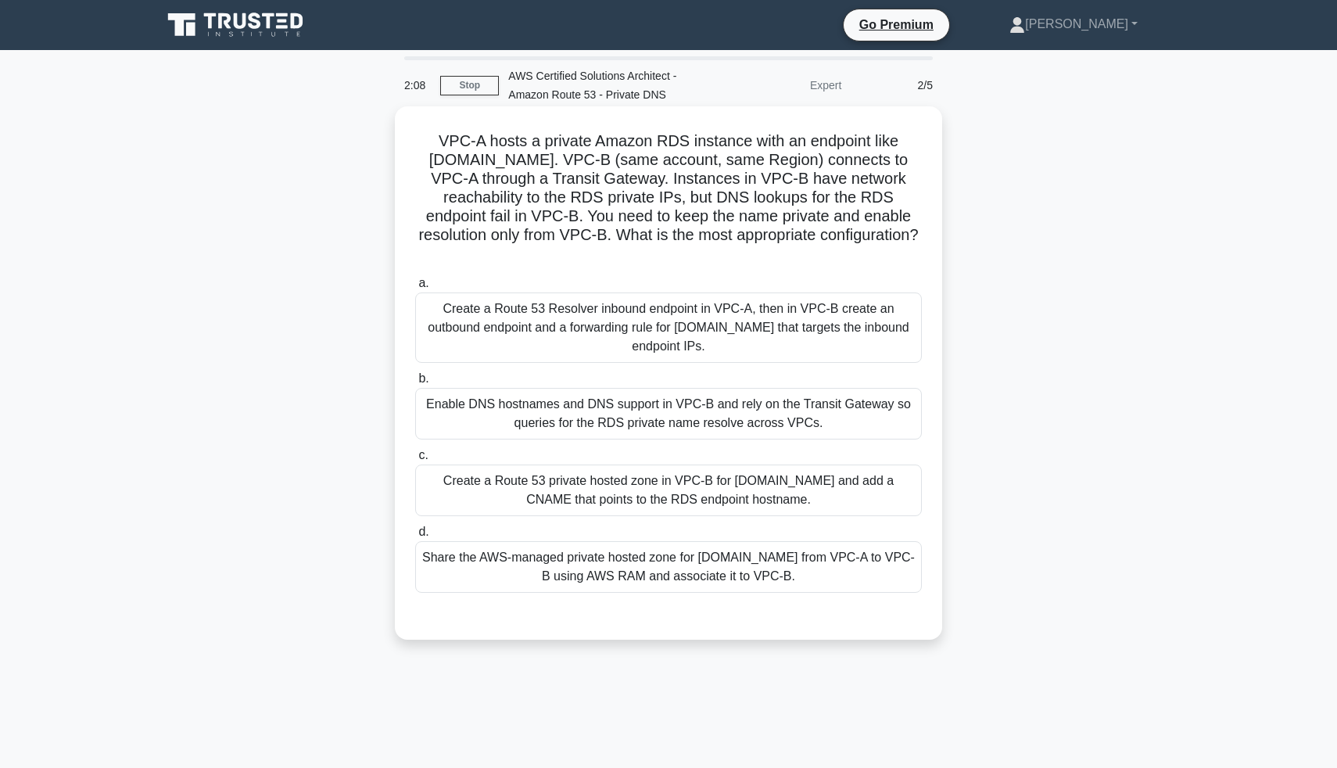
click at [740, 424] on div "Enable DNS hostnames and DNS support in VPC-B and rely on the Transit Gateway s…" at bounding box center [668, 414] width 507 height 52
click at [415, 384] on input "b. Enable DNS hostnames and DNS support in VPC-B and rely on the Transit Gatewa…" at bounding box center [415, 379] width 0 height 10
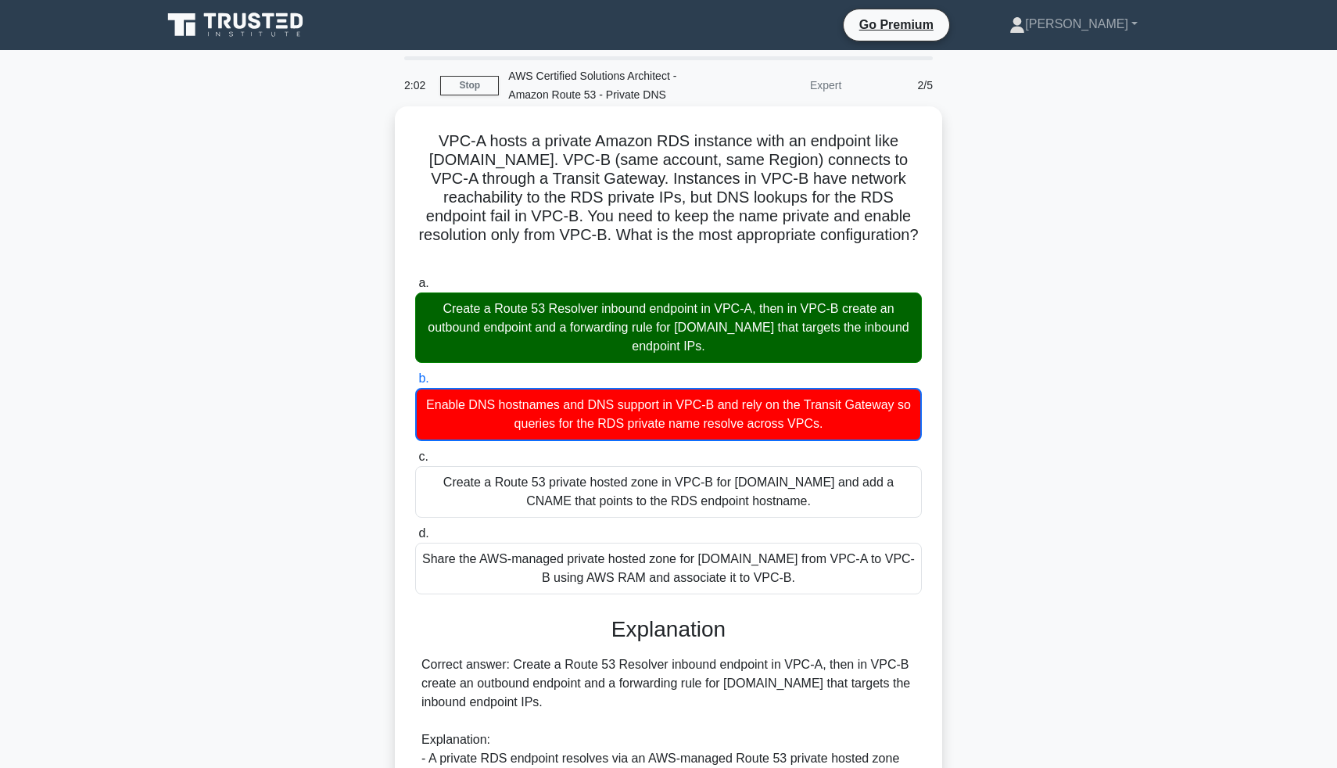
drag, startPoint x: 417, startPoint y: 138, endPoint x: 908, endPoint y: 246, distance: 502.7
click at [914, 253] on h5 "VPC-A hosts a private Amazon RDS instance with an endpoint like [DOMAIN_NAME]. …" at bounding box center [669, 197] width 510 height 133
copy h5 "VPC-A hosts a private Amazon RDS instance with an endpoint like [DOMAIN_NAME]. …"
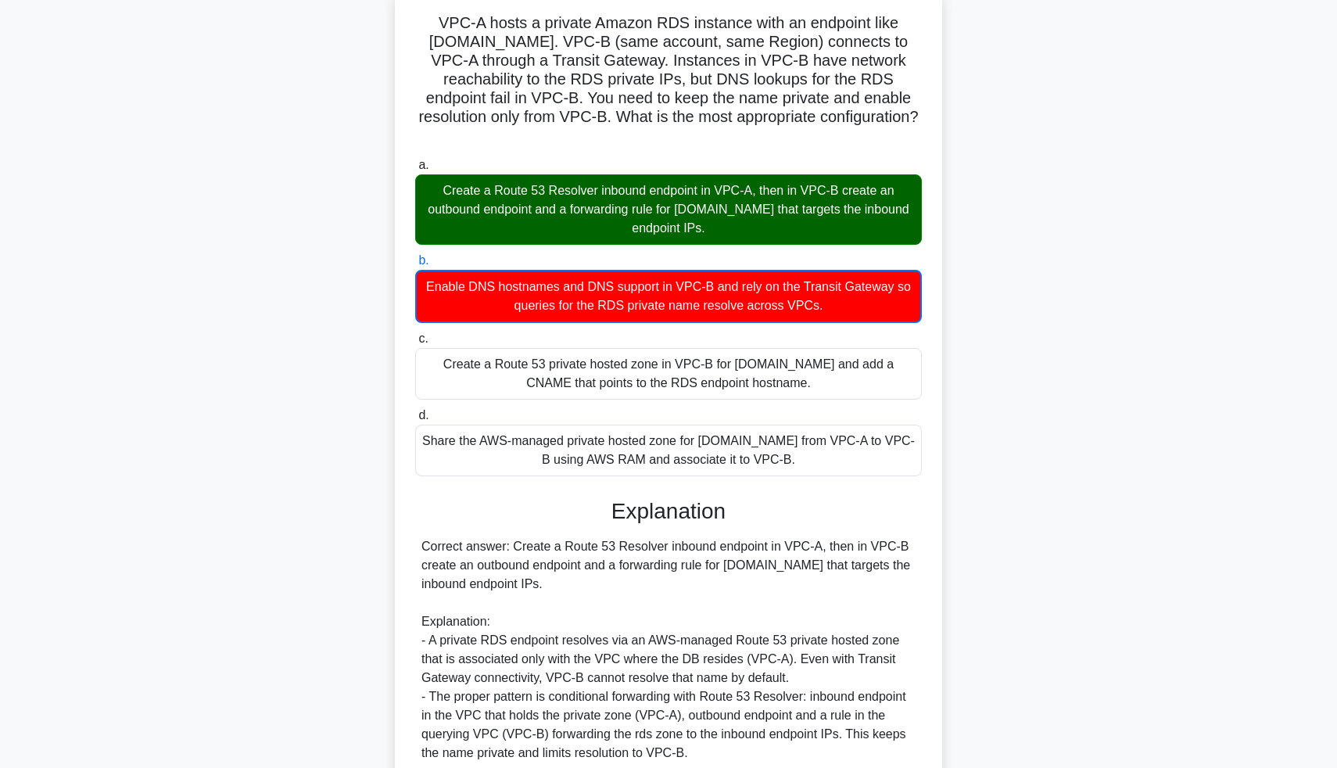
scroll to position [479, 0]
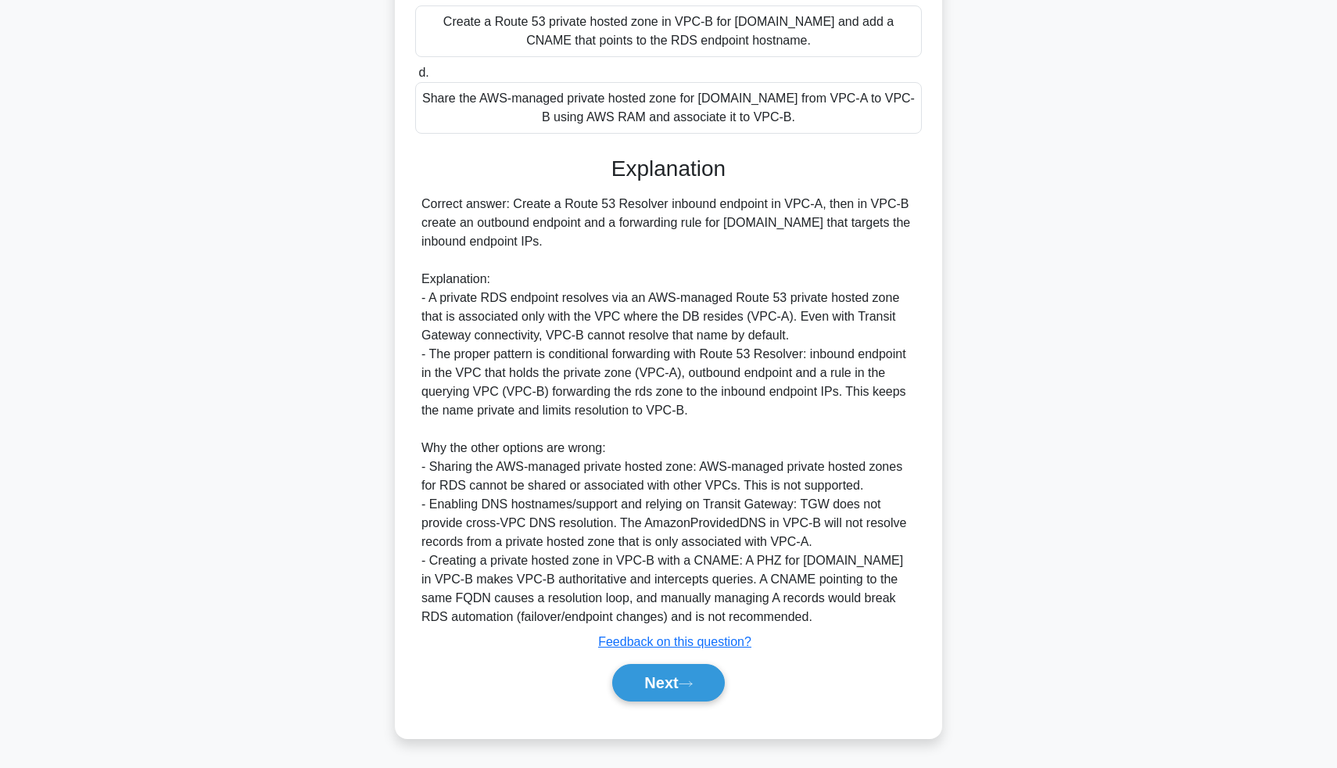
drag, startPoint x: 422, startPoint y: 187, endPoint x: 512, endPoint y: 625, distance: 447.7
click at [512, 625] on div "Correct answer: Create a Route 53 Resolver inbound endpoint in VPC-A, then in V…" at bounding box center [668, 411] width 494 height 432
copy div "Correct answer: Create a Route 53 Resolver inbound endpoint in VPC-A, then in V…"
click at [668, 676] on button "Next" at bounding box center [668, 683] width 112 height 38
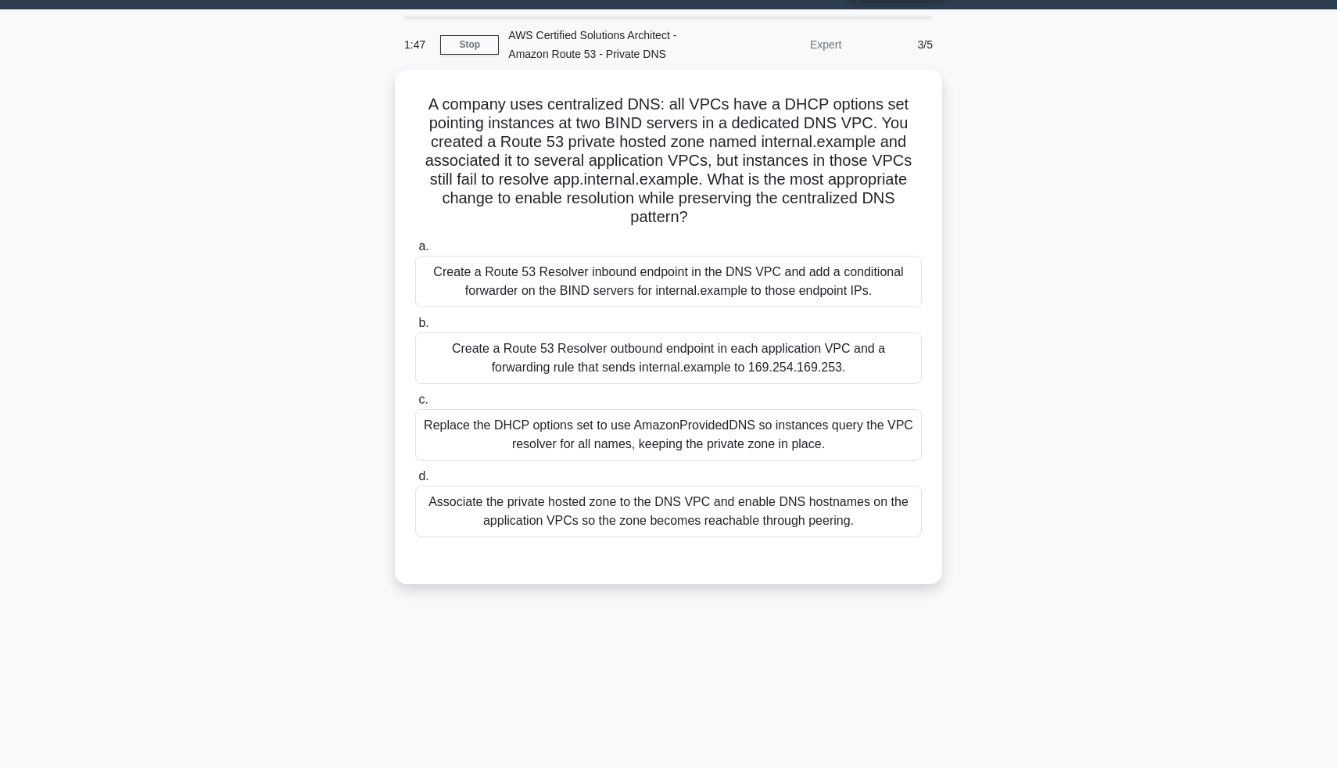
scroll to position [34, 0]
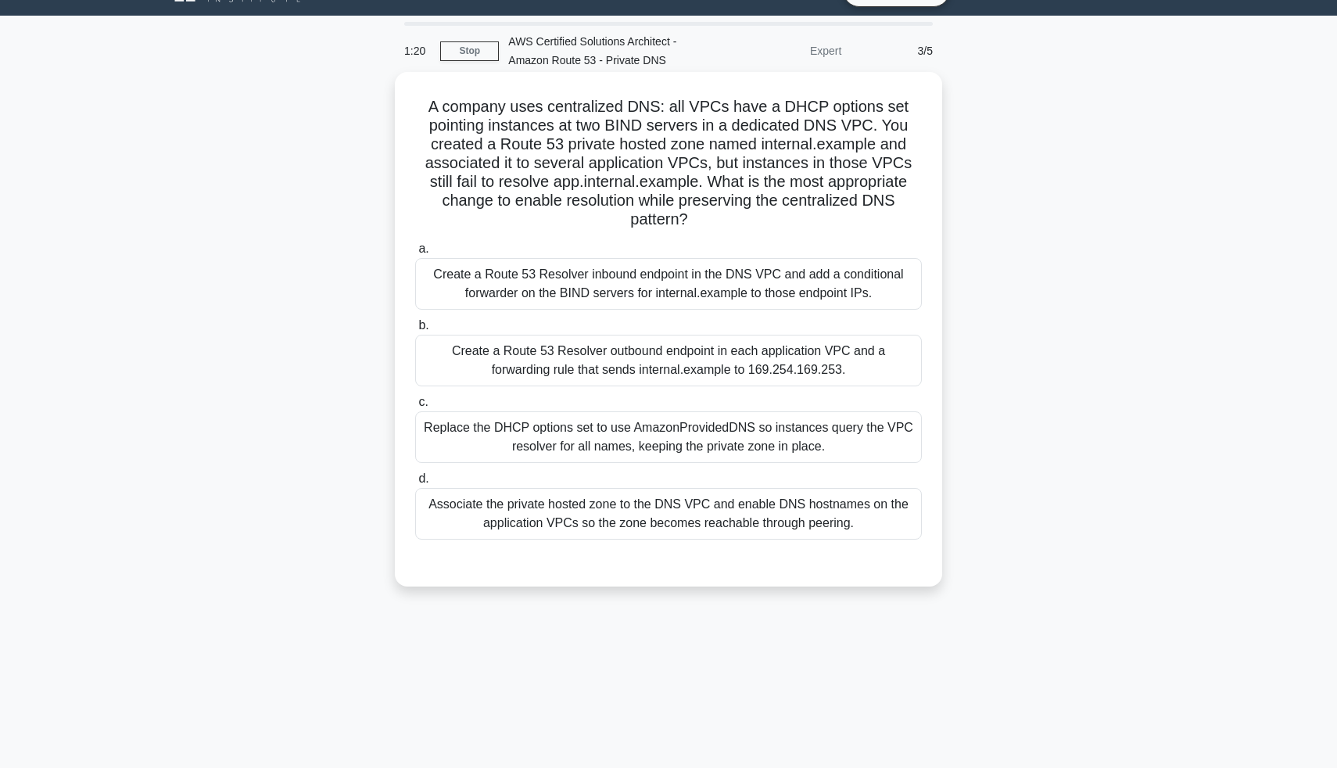
click at [501, 516] on div "Associate the private hosted zone to the DNS VPC and enable DNS hostnames on th…" at bounding box center [668, 514] width 507 height 52
click at [415, 484] on input "d. Associate the private hosted zone to the DNS VPC and enable DNS hostnames on…" at bounding box center [415, 479] width 0 height 10
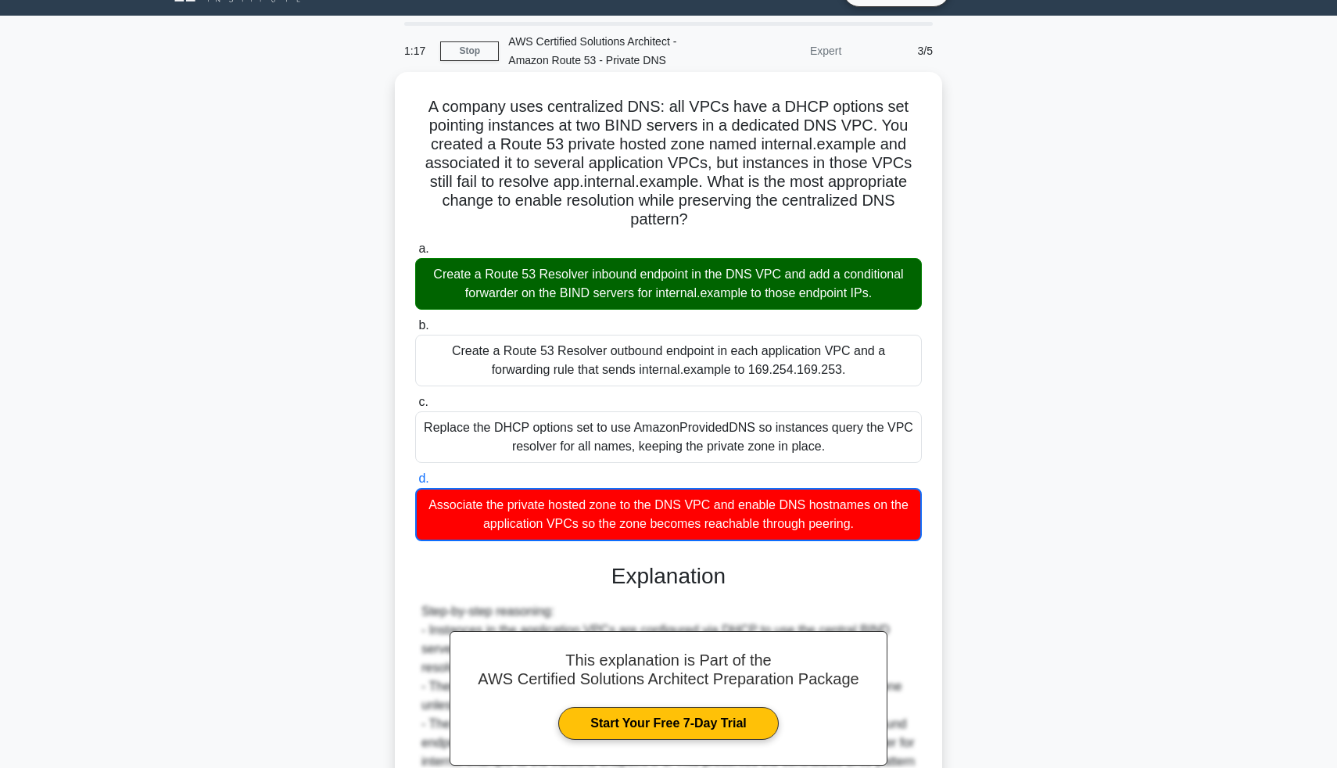
drag, startPoint x: 434, startPoint y: 102, endPoint x: 857, endPoint y: 196, distance: 433.4
click at [881, 208] on h5 "A company uses centralized DNS: all VPCs have a DHCP options set pointing insta…" at bounding box center [669, 163] width 510 height 133
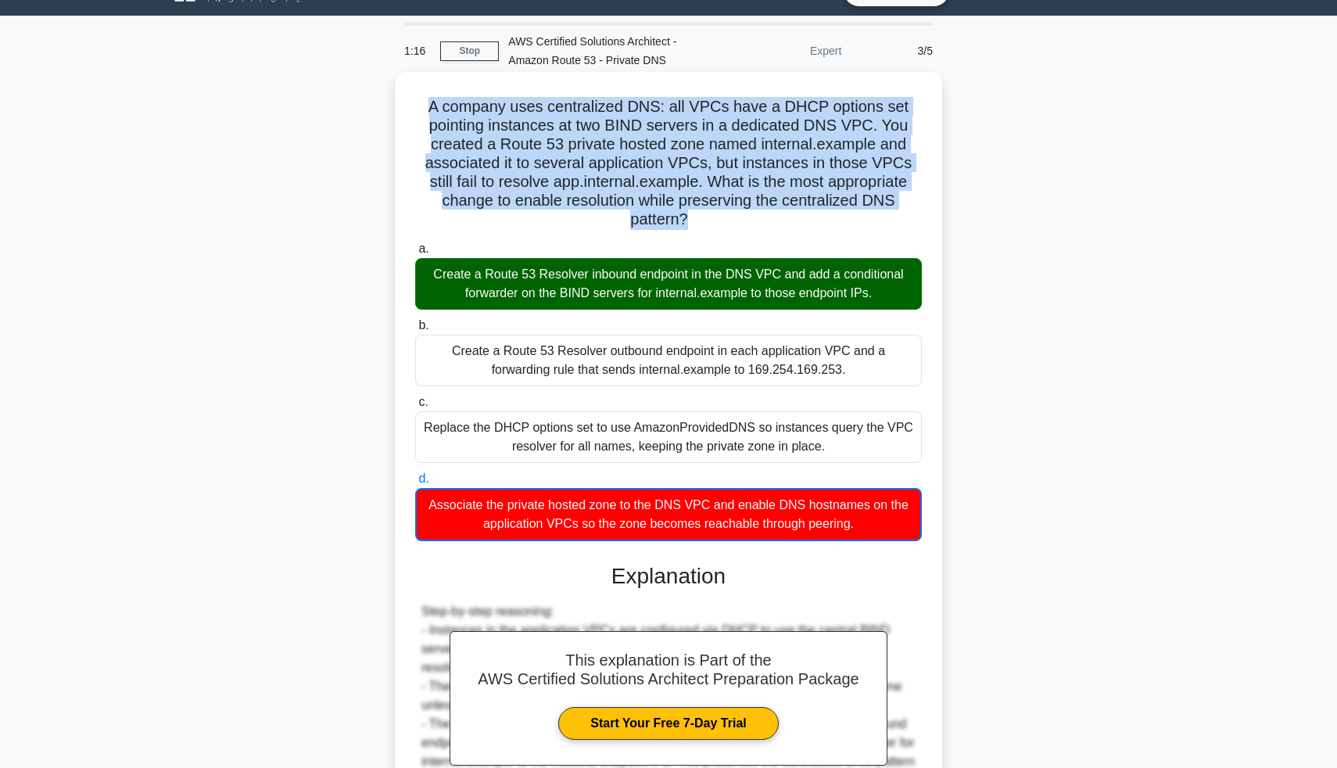
copy h5 "A company uses centralized DNS: all VPCs have a DHCP options set pointing insta…"
drag, startPoint x: 435, startPoint y: 251, endPoint x: 898, endPoint y: 269, distance: 463.2
click at [902, 273] on div "Create a Route 53 Resolver inbound endpoint in the DNS VPC and add a conditiona…" at bounding box center [668, 284] width 507 height 52
copy div "Create a Route 53 Resolver inbound endpoint in the DNS VPC and add a conditiona…"
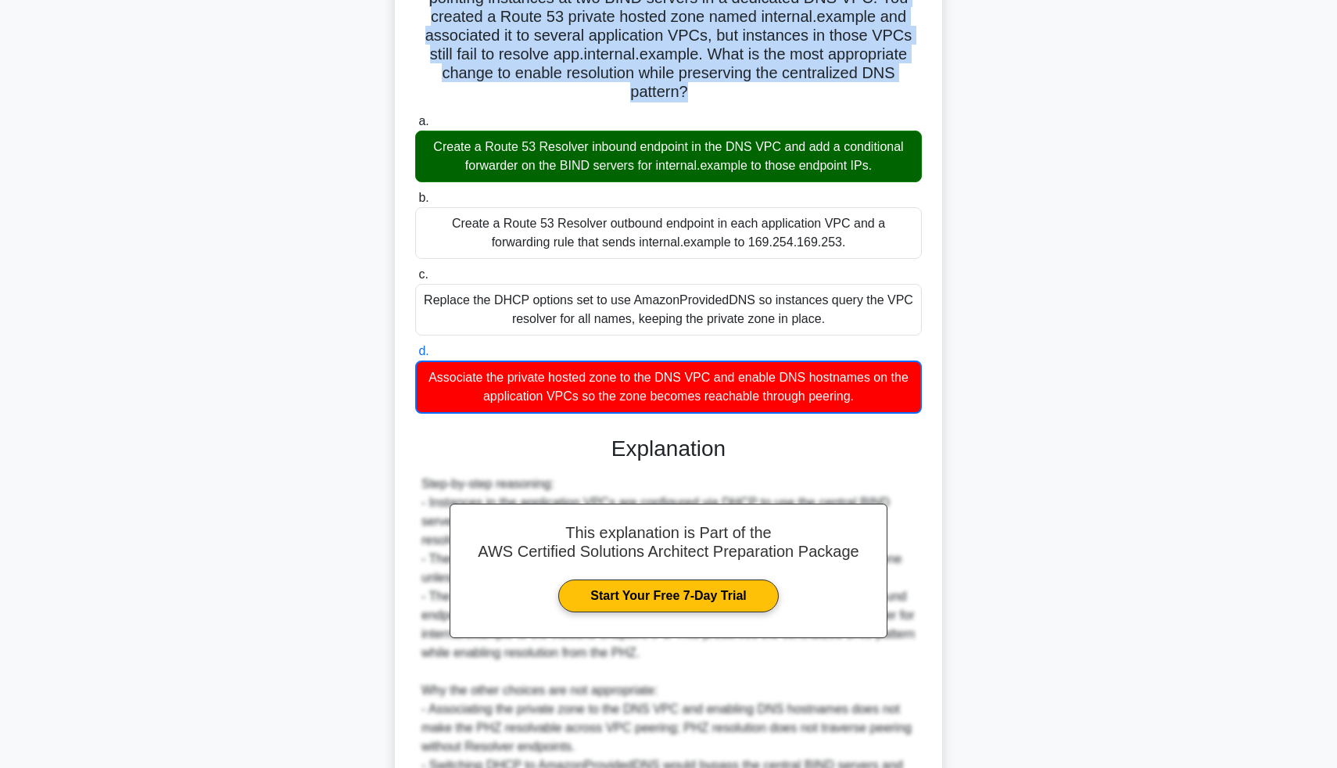
scroll to position [385, 0]
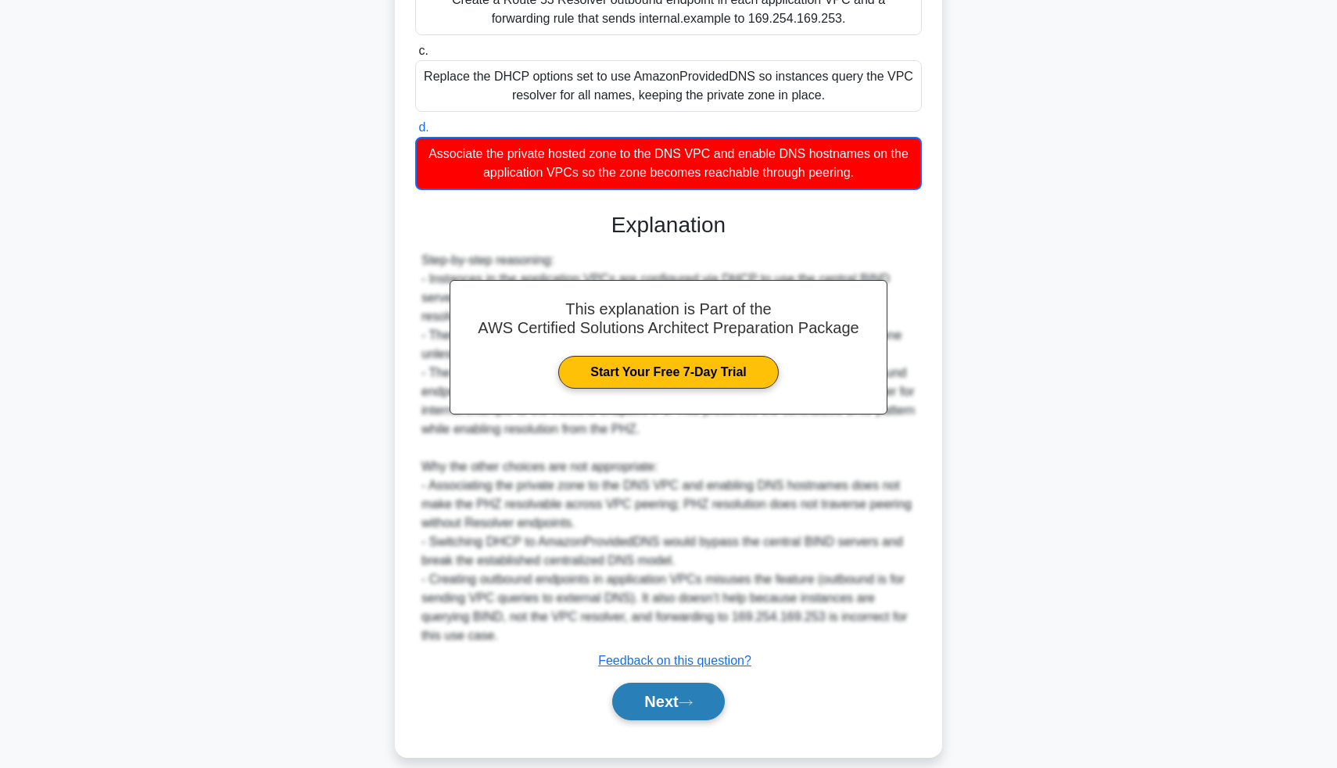
click at [683, 683] on button "Next" at bounding box center [668, 702] width 112 height 38
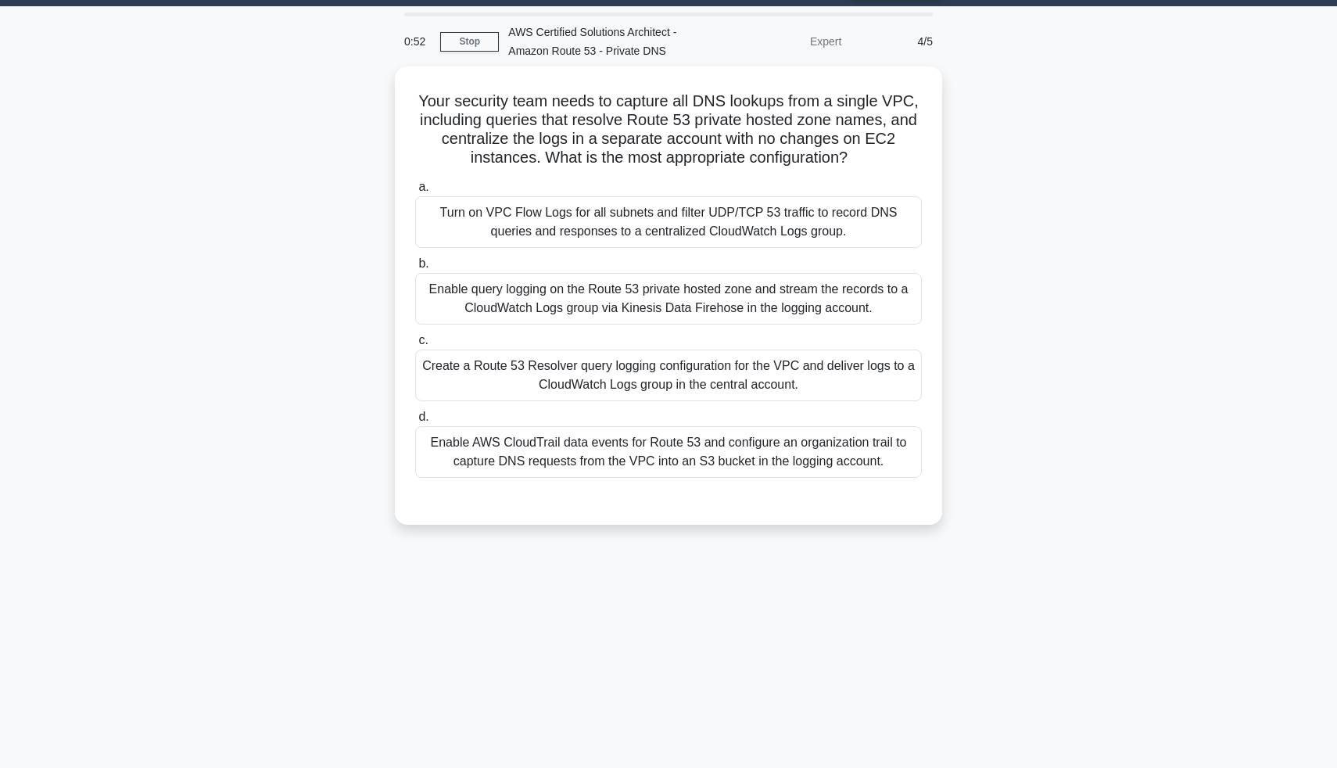
scroll to position [0, 0]
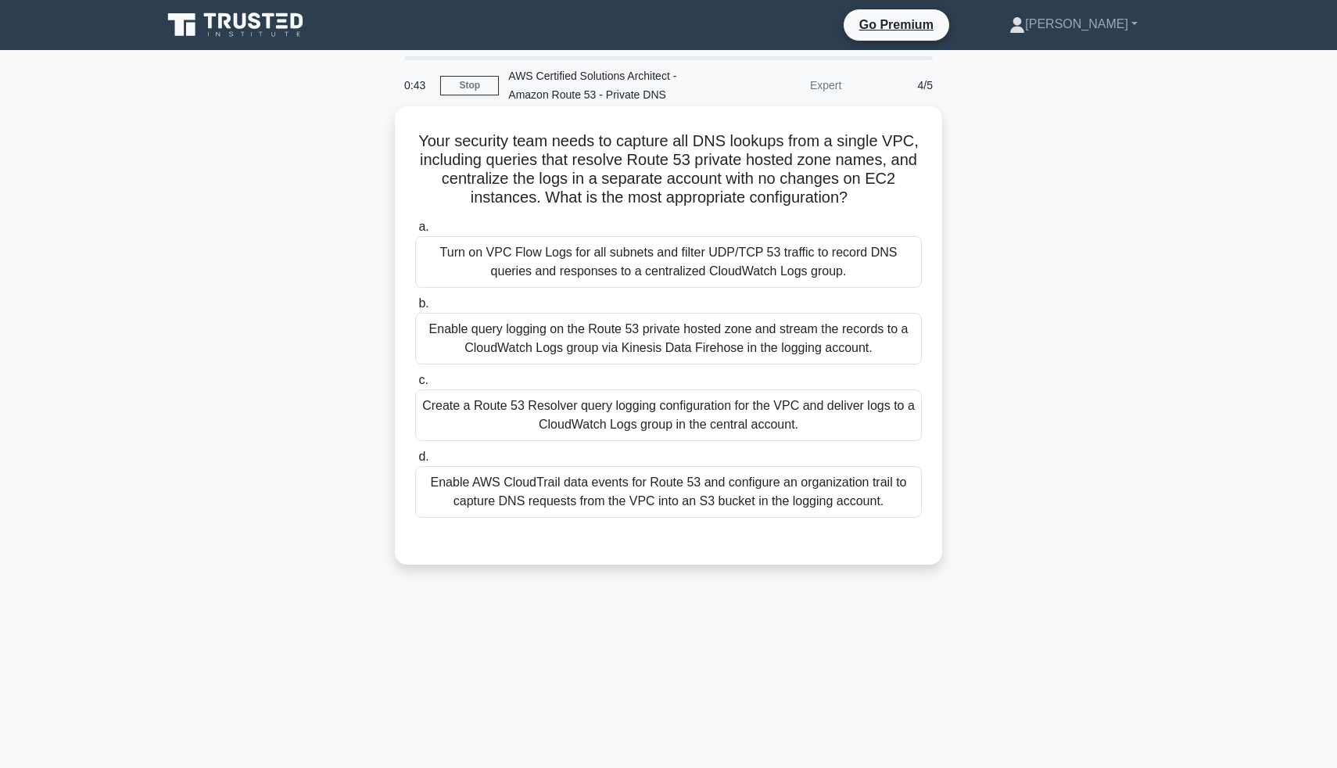
click at [776, 327] on div "Enable query logging on the Route 53 private hosted zone and stream the records…" at bounding box center [668, 339] width 507 height 52
click at [415, 309] on input "b. Enable query logging on the Route 53 private hosted zone and stream the reco…" at bounding box center [415, 304] width 0 height 10
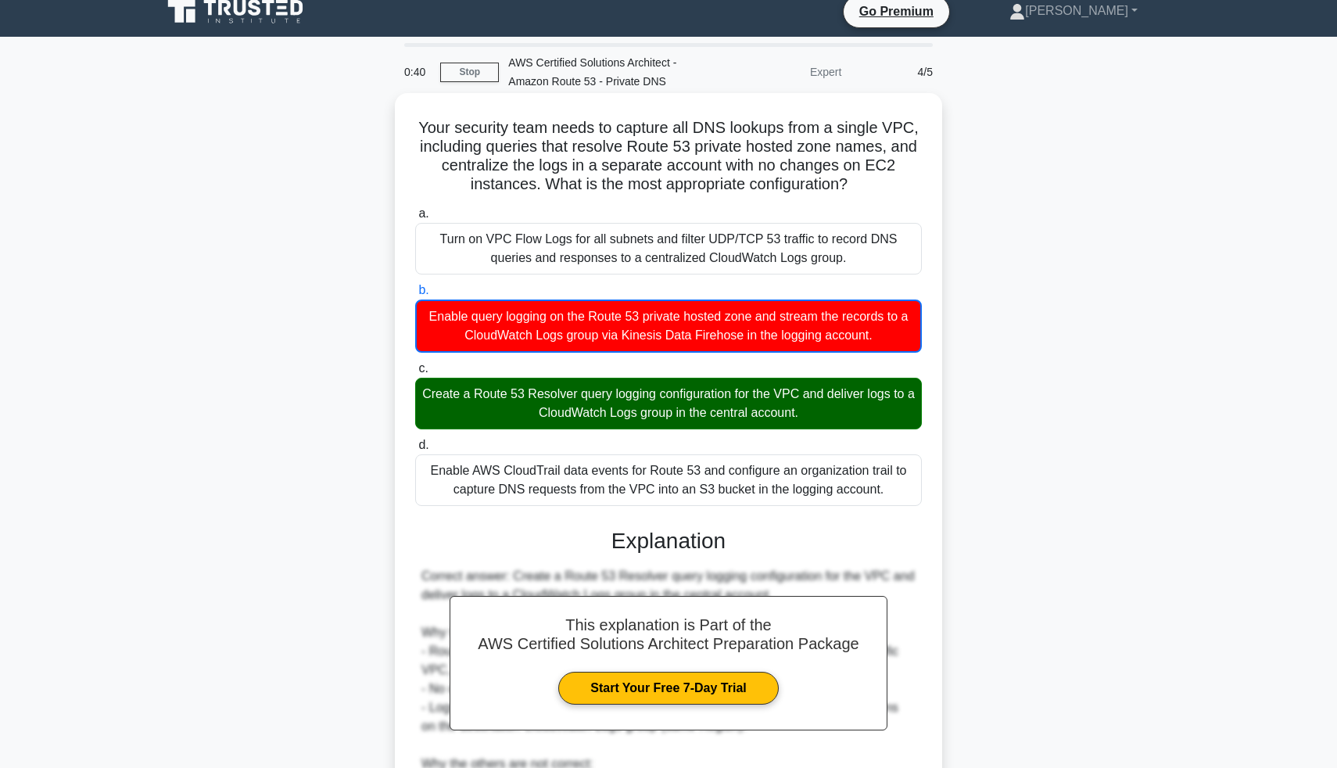
scroll to position [15, 0]
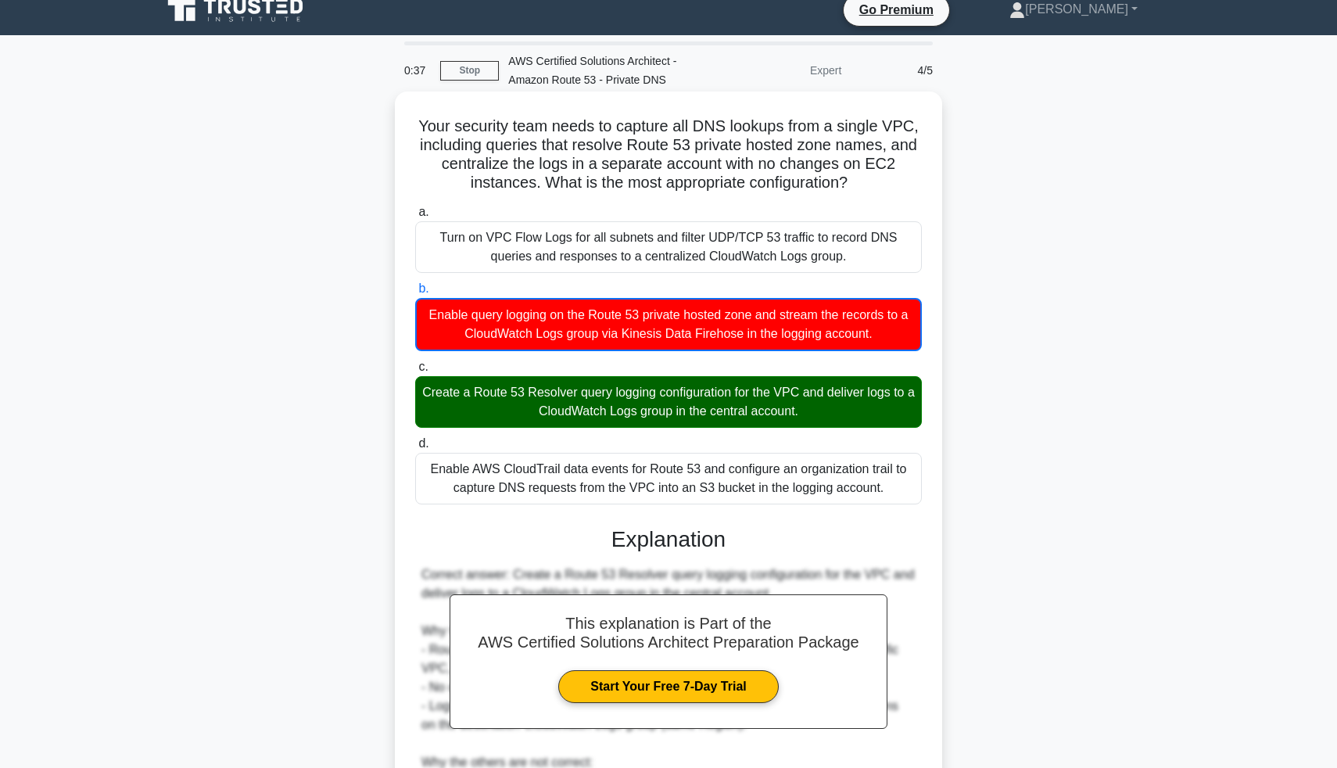
drag, startPoint x: 404, startPoint y: 397, endPoint x: 801, endPoint y: 414, distance: 397.6
click at [801, 414] on div "Your security team needs to capture all DNS lookups from a single VPC, includin…" at bounding box center [668, 572] width 535 height 948
copy div "Create a Route 53 Resolver query logging configuration for the VPC and deliver …"
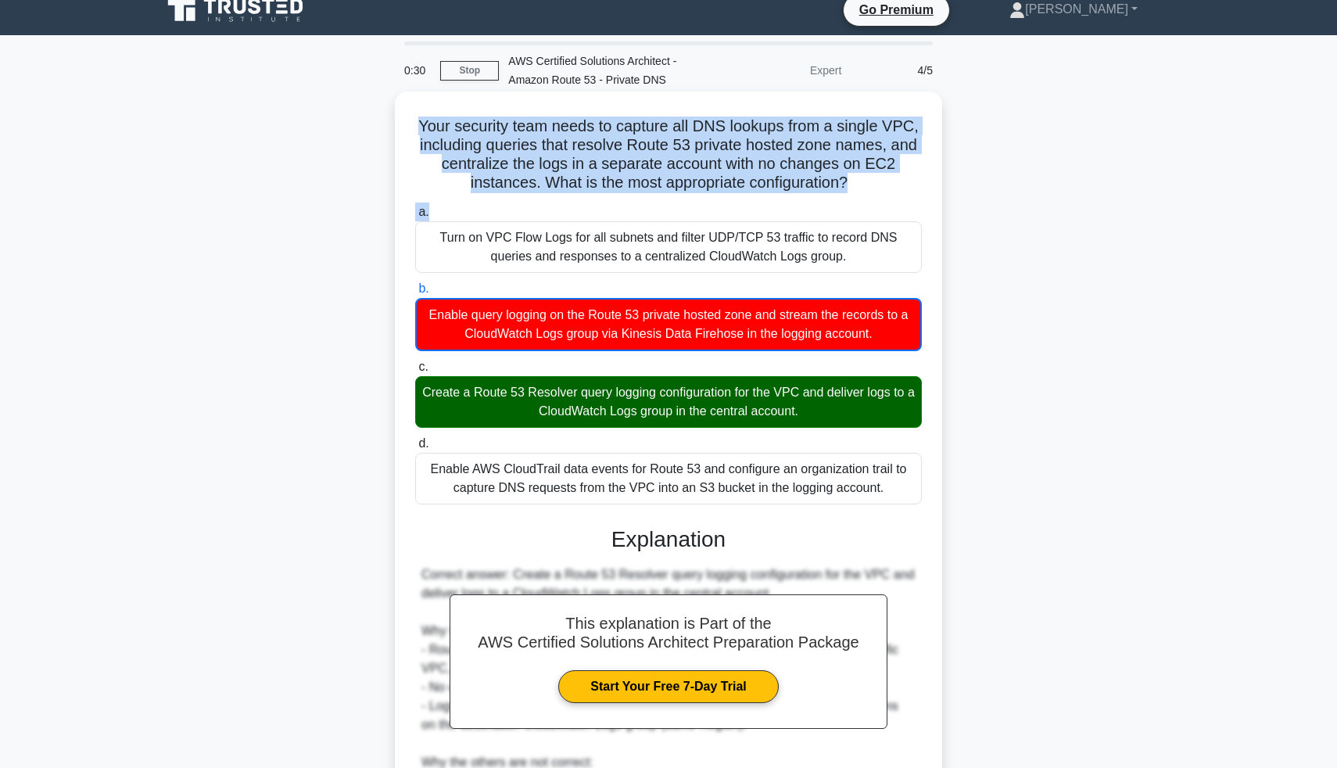
drag, startPoint x: 432, startPoint y: 128, endPoint x: 751, endPoint y: 200, distance: 327.0
click at [759, 205] on div "Your security team needs to capture all DNS lookups from a single VPC, includin…" at bounding box center [668, 572] width 535 height 948
copy div "Your security team needs to capture all DNS lookups from a single VPC, includin…"
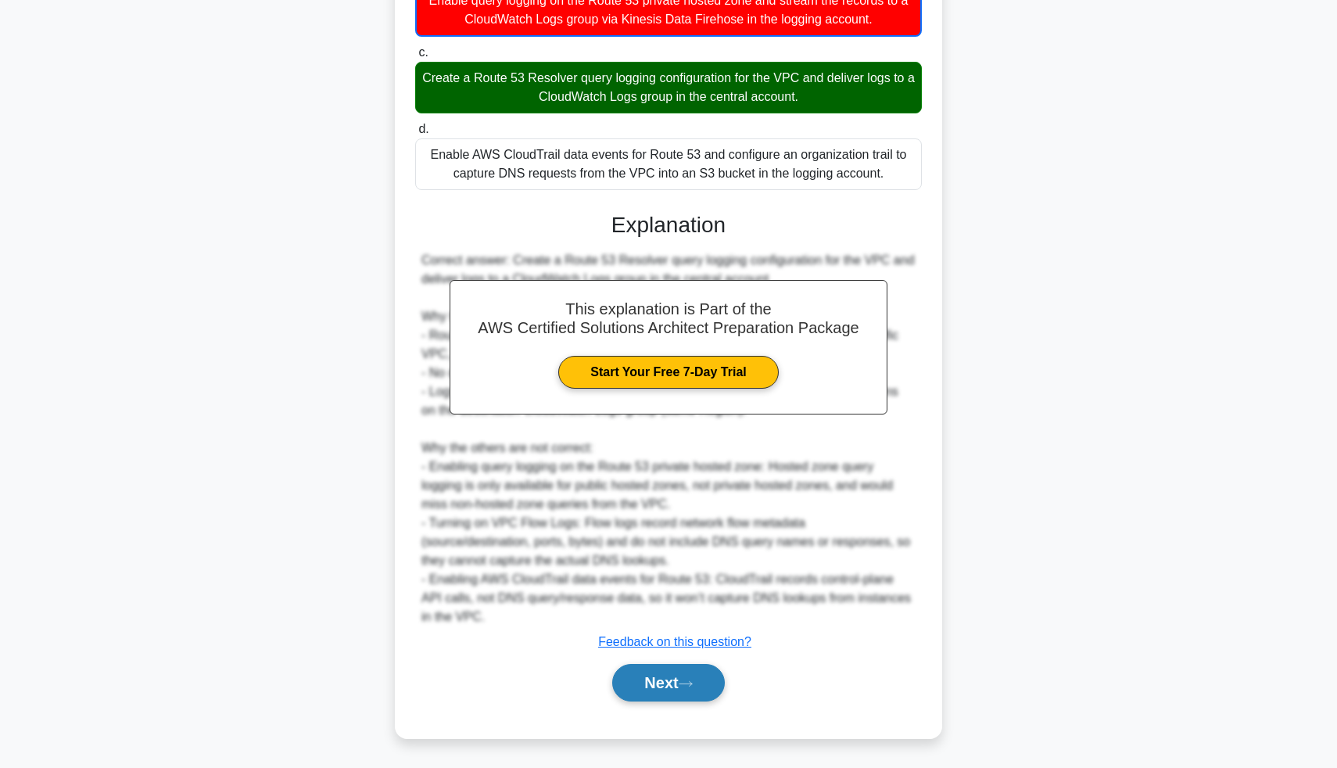
click at [659, 683] on button "Next" at bounding box center [668, 683] width 112 height 38
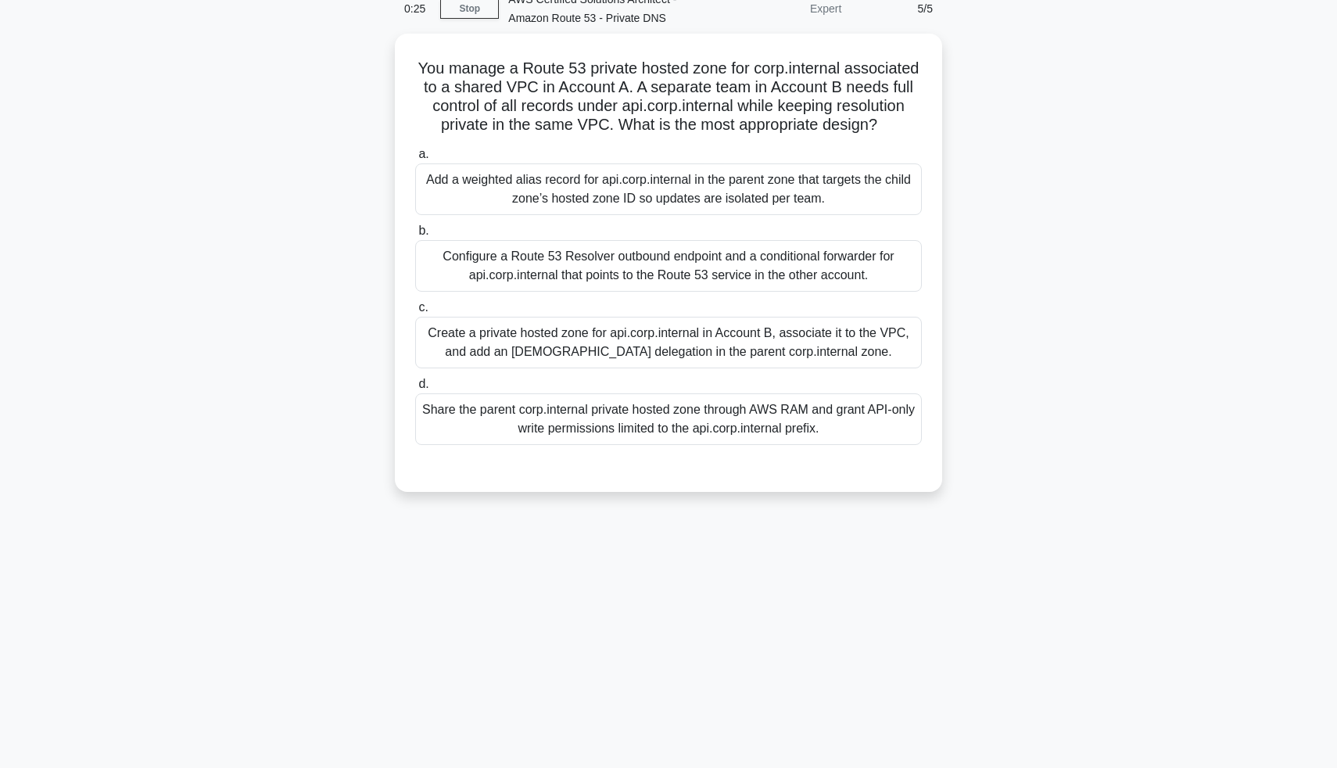
scroll to position [77, 0]
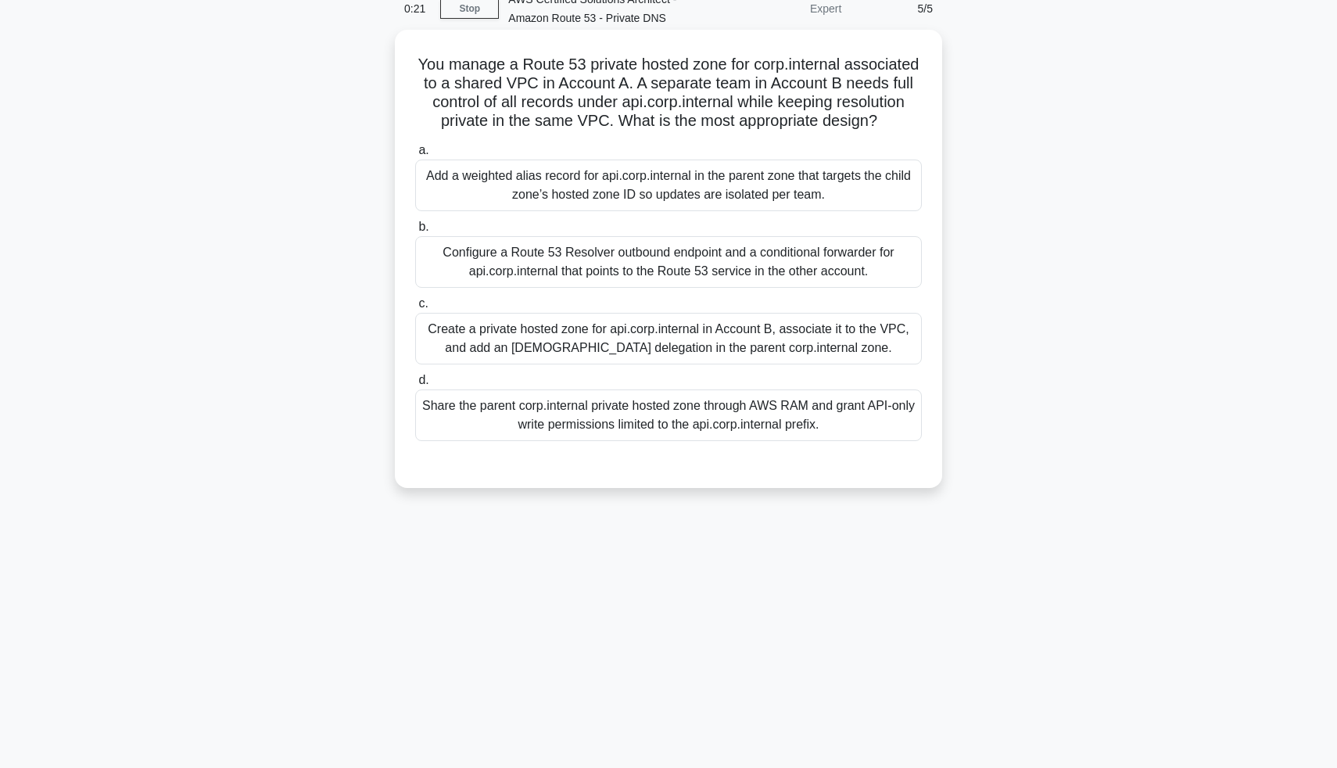
click at [569, 337] on div "Create a private hosted zone for api.corp.internal in Account B, associate it t…" at bounding box center [668, 339] width 507 height 52
click at [415, 309] on input "c. Create a private hosted zone for api.corp.internal in Account B, associate i…" at bounding box center [415, 304] width 0 height 10
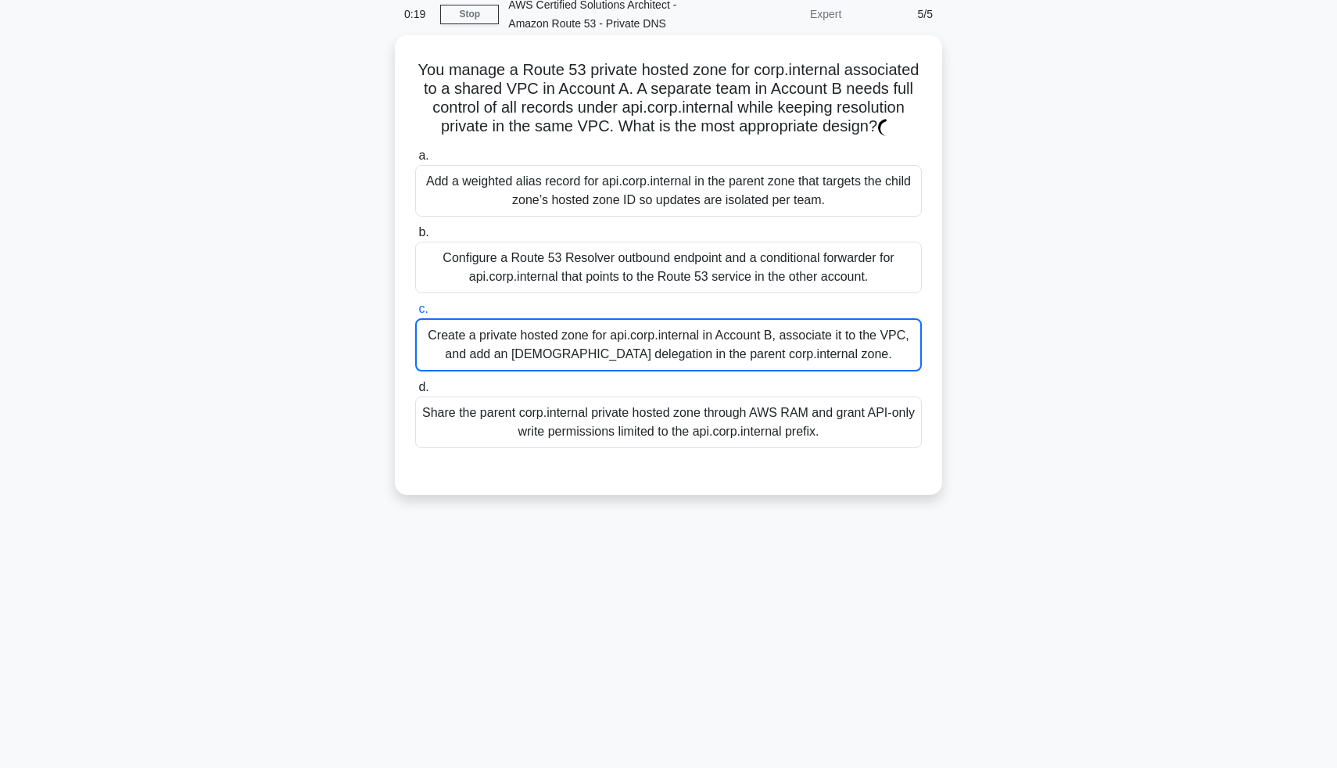
scroll to position [70, 0]
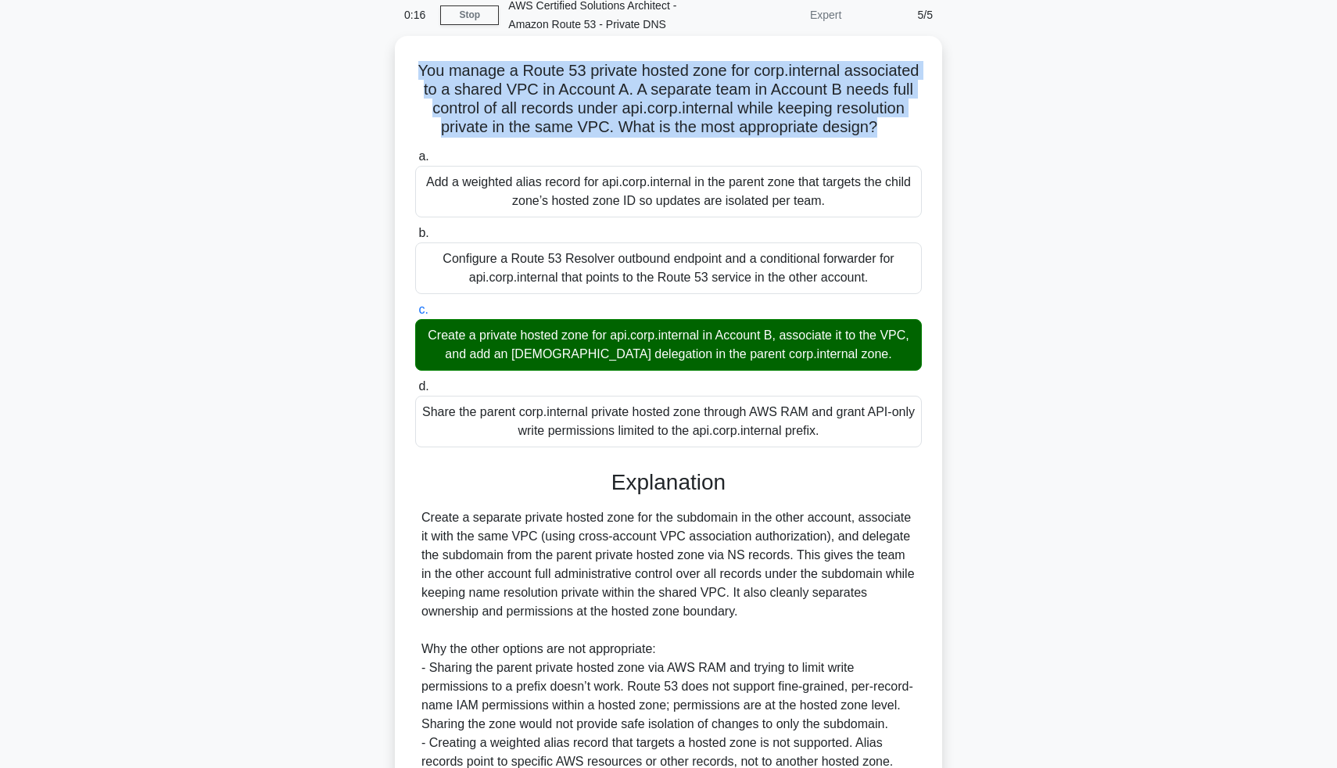
drag, startPoint x: 418, startPoint y: 69, endPoint x: 889, endPoint y: 144, distance: 477.4
click at [896, 144] on div "You manage a Route 53 private hosted zone for corp.internal associated to a sha…" at bounding box center [668, 506] width 535 height 928
copy div "You manage a Route 53 private hosted zone for corp.internal associated to a sha…"
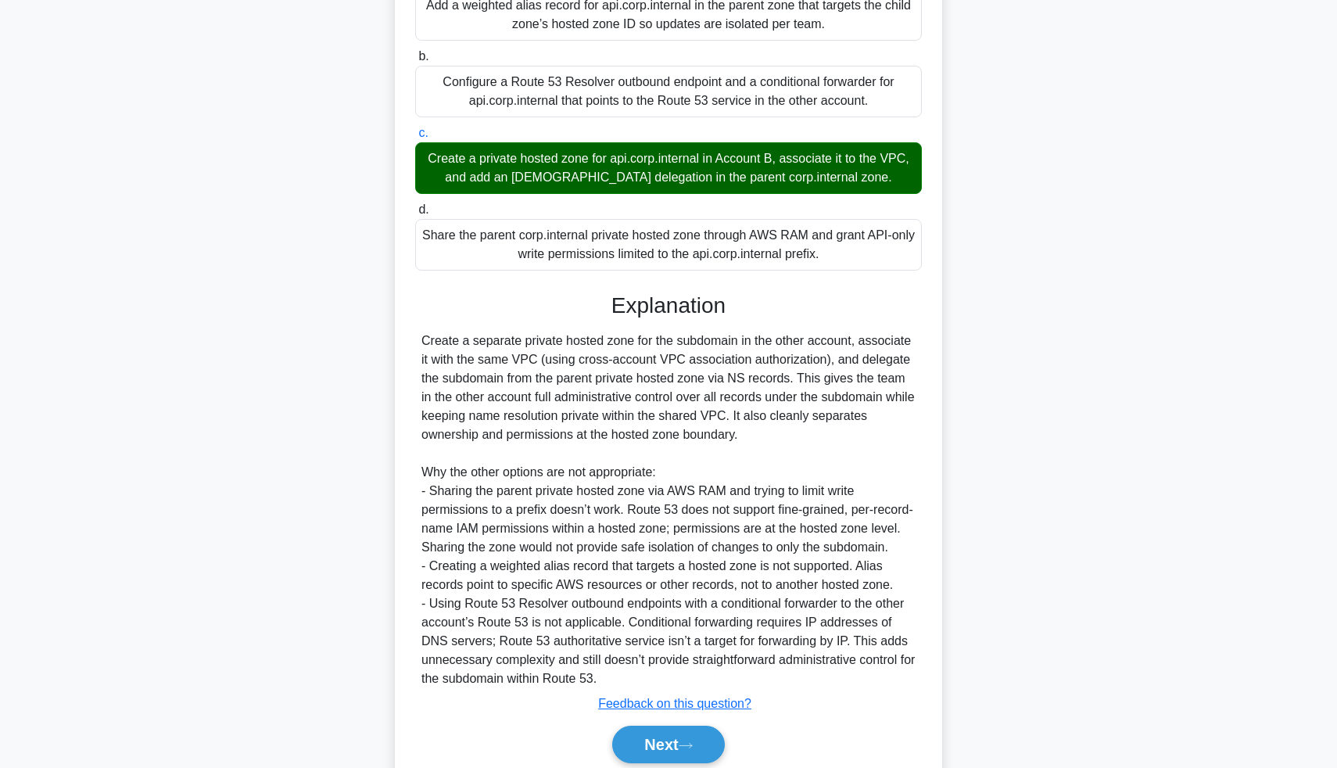
scroll to position [263, 0]
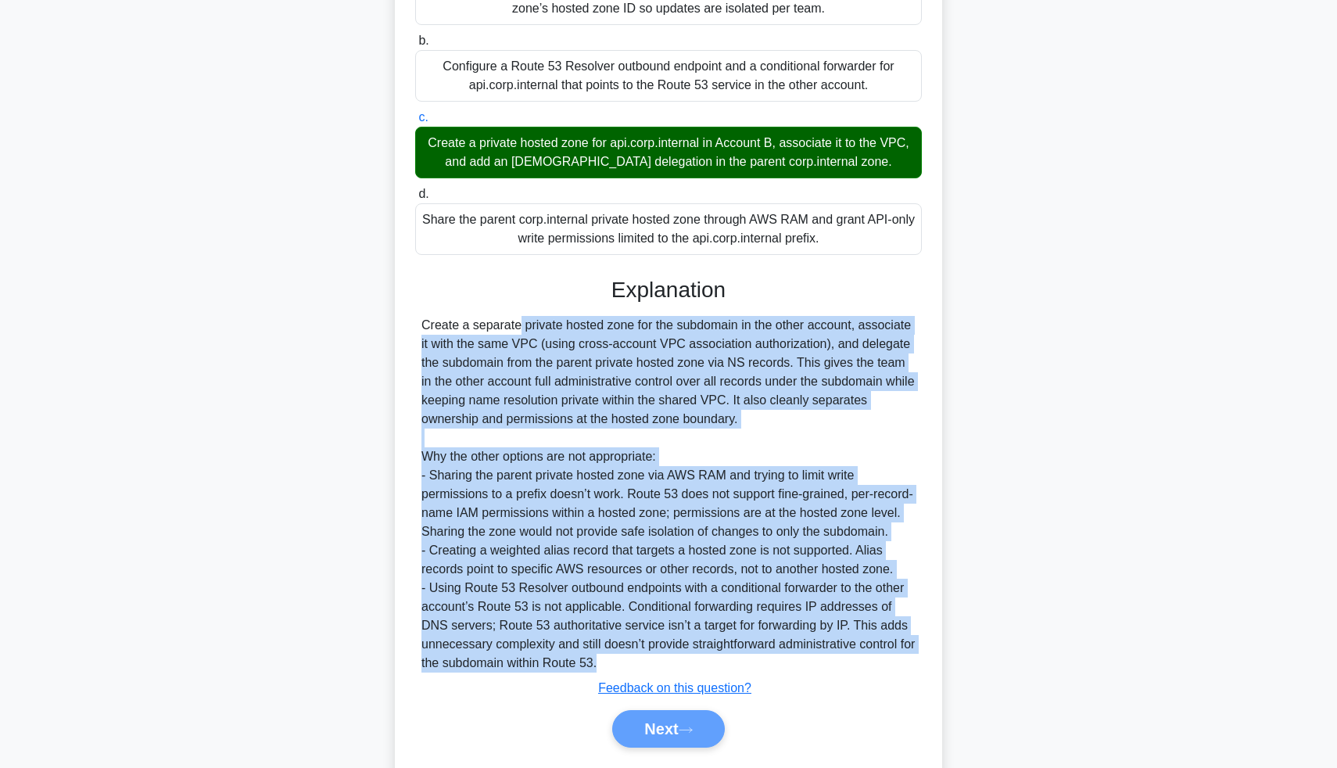
drag, startPoint x: 418, startPoint y: 328, endPoint x: 654, endPoint y: 657, distance: 405.1
click at [654, 657] on div "Create a separate private hosted zone for the subdomain in the other account, a…" at bounding box center [668, 494] width 507 height 357
copy div "Loremi d sitametc adipisc elitse doei tem inc utlaboree do mag aliqu enimadm, v…"
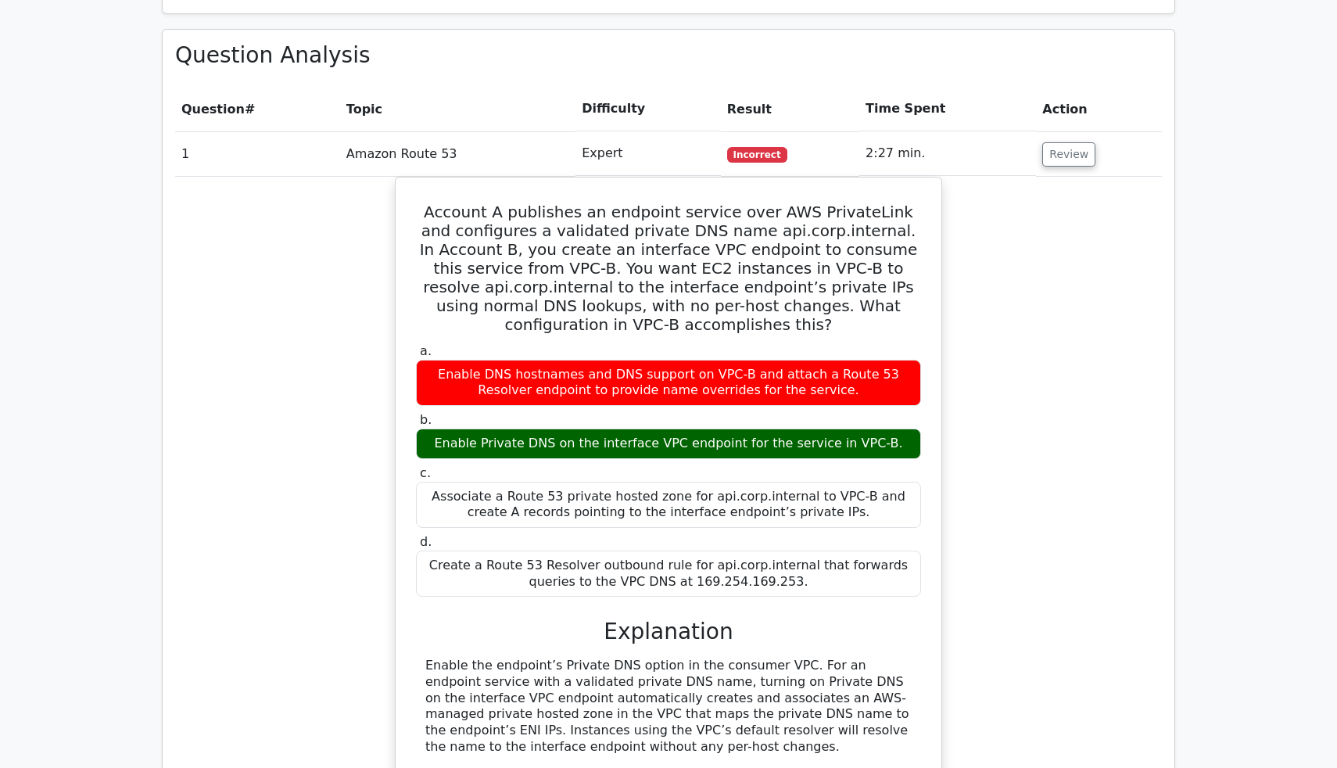
scroll to position [1125, 0]
